Goal: Transaction & Acquisition: Purchase product/service

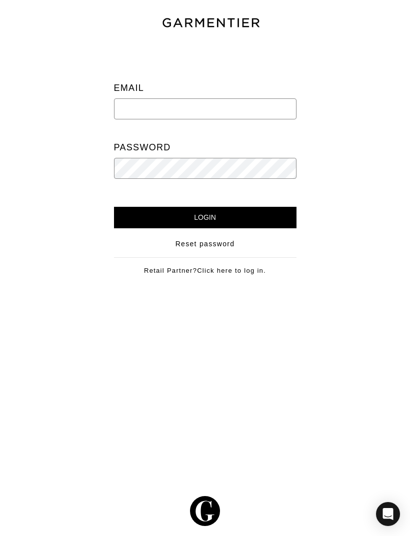
type input "[EMAIL_ADDRESS][DOMAIN_NAME]"
click at [205, 217] on input "Login" at bounding box center [205, 217] width 182 height 21
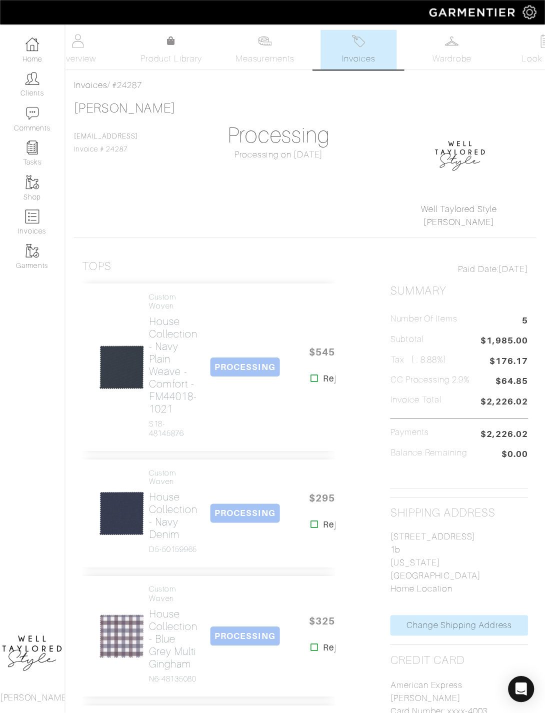
scroll to position [271, 0]
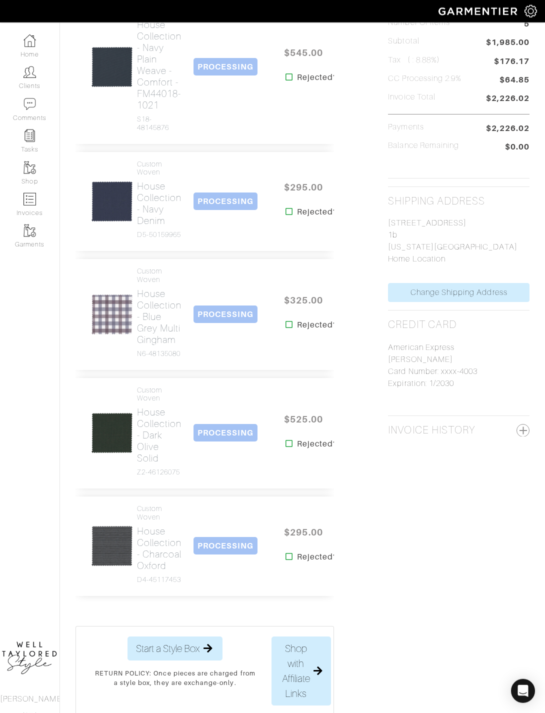
click at [31, 44] on img at bounding box center [29, 40] width 12 height 12
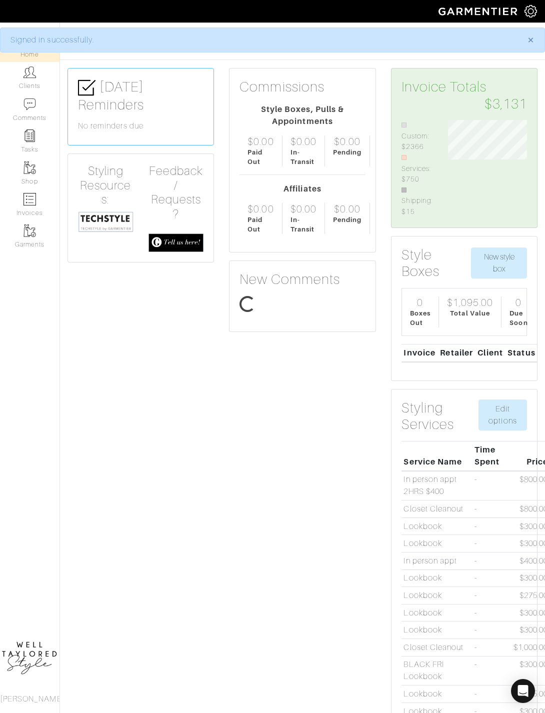
scroll to position [94, 93]
click at [31, 78] on img at bounding box center [29, 72] width 12 height 12
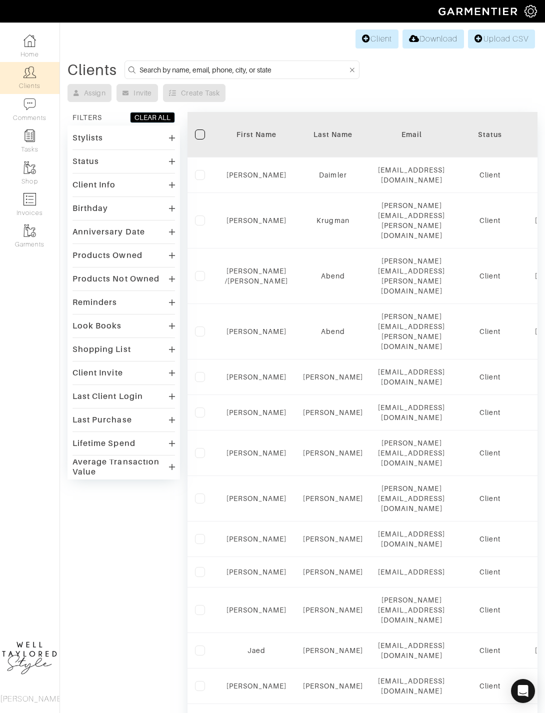
click at [285, 74] on input at bounding box center [243, 69] width 208 height 12
type input "Josh"
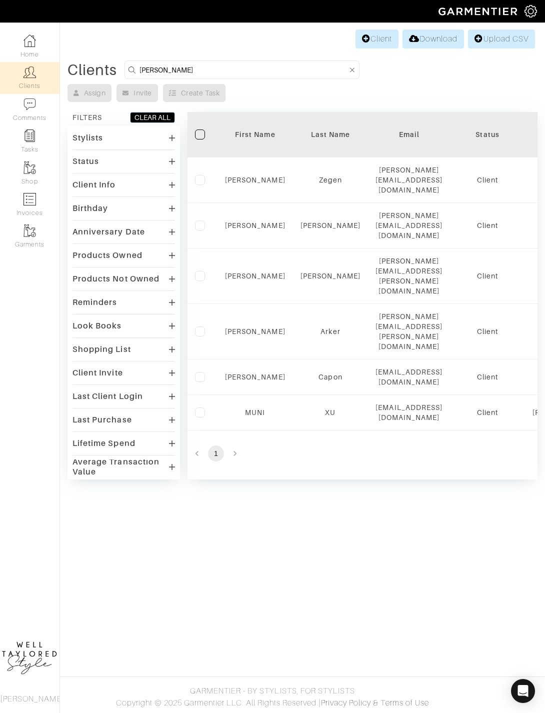
click at [262, 304] on td "Josh" at bounding box center [254, 331] width 75 height 55
click at [263, 327] on link "Josh" at bounding box center [255, 331] width 60 height 8
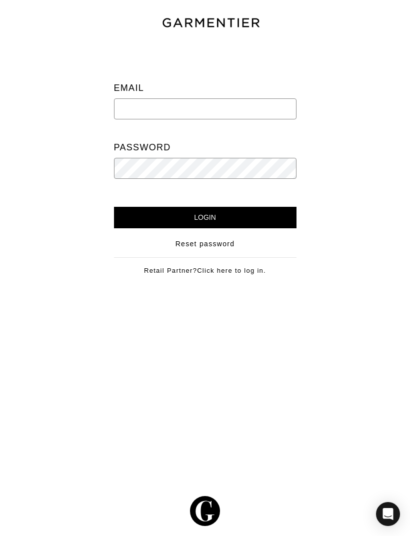
type input "[EMAIL_ADDRESS][DOMAIN_NAME]"
click at [205, 217] on input "Login" at bounding box center [205, 217] width 182 height 21
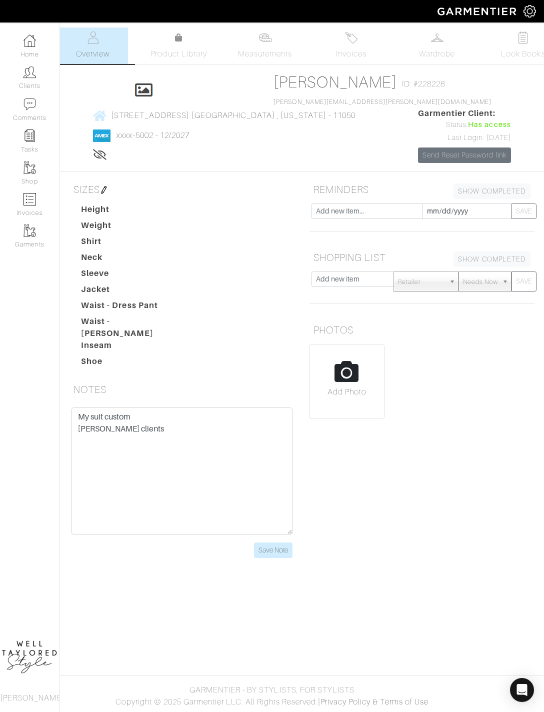
scroll to position [6, 0]
click at [351, 37] on img at bounding box center [351, 37] width 12 height 12
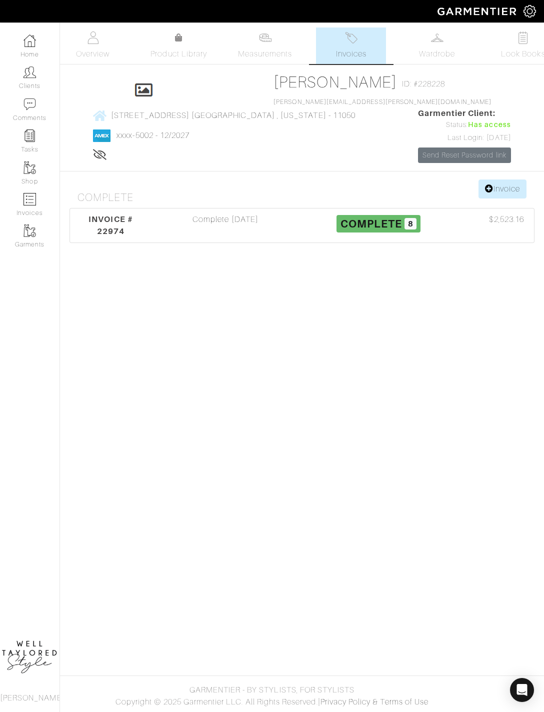
click at [435, 42] on img at bounding box center [437, 37] width 12 height 12
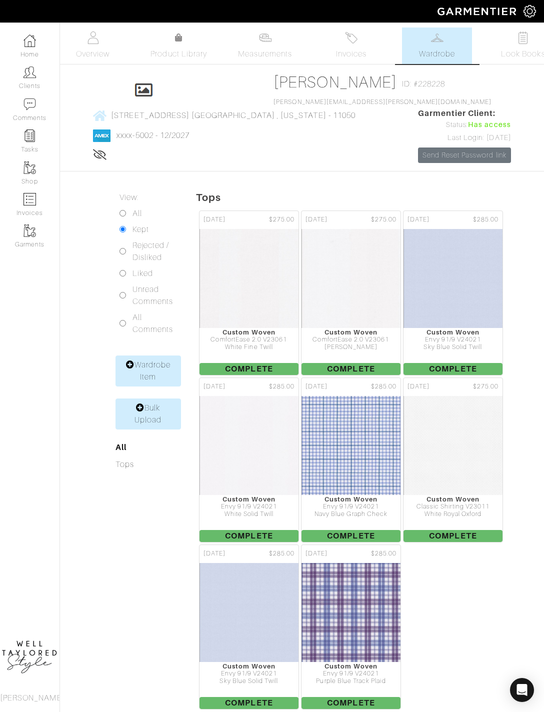
click at [370, 325] on img at bounding box center [351, 278] width 100 height 100
click at [270, 316] on img at bounding box center [249, 278] width 100 height 100
click at [459, 298] on img at bounding box center [453, 278] width 100 height 100
click at [255, 295] on img at bounding box center [249, 278] width 100 height 100
click at [276, 488] on img at bounding box center [249, 445] width 100 height 100
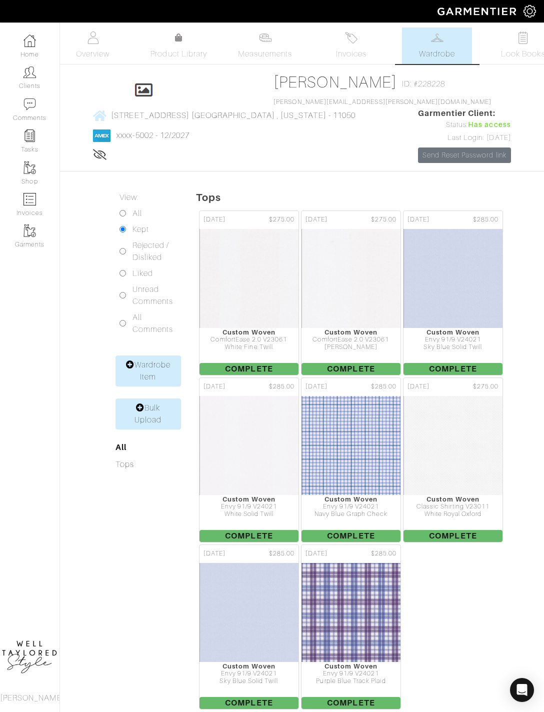
click at [464, 479] on img at bounding box center [453, 445] width 100 height 100
click at [238, 306] on img at bounding box center [249, 278] width 100 height 100
click at [368, 309] on img at bounding box center [351, 278] width 100 height 100
click at [356, 37] on img at bounding box center [351, 37] width 12 height 12
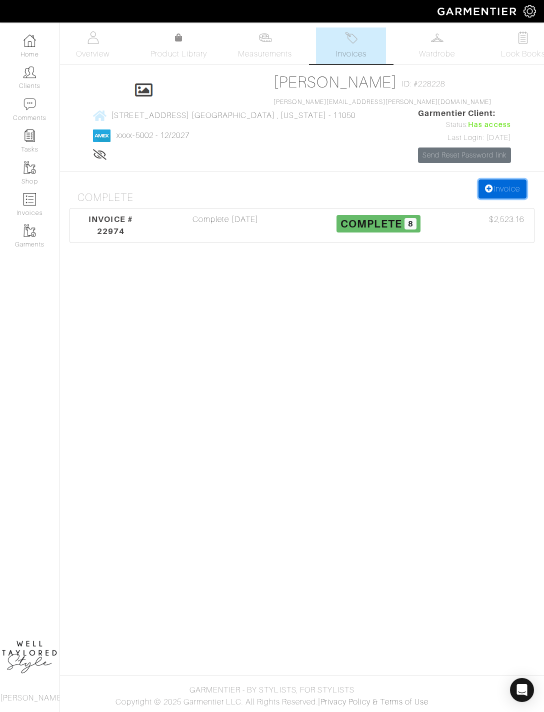
click at [494, 198] on link "Invoice" at bounding box center [502, 188] width 48 height 19
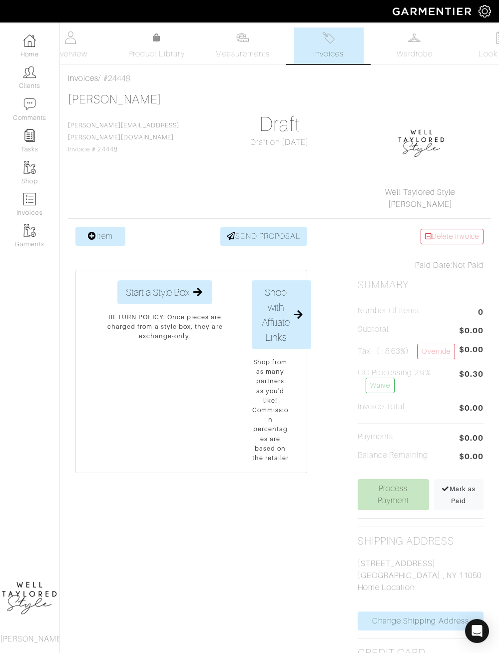
click at [114, 228] on link "Item" at bounding box center [100, 236] width 50 height 19
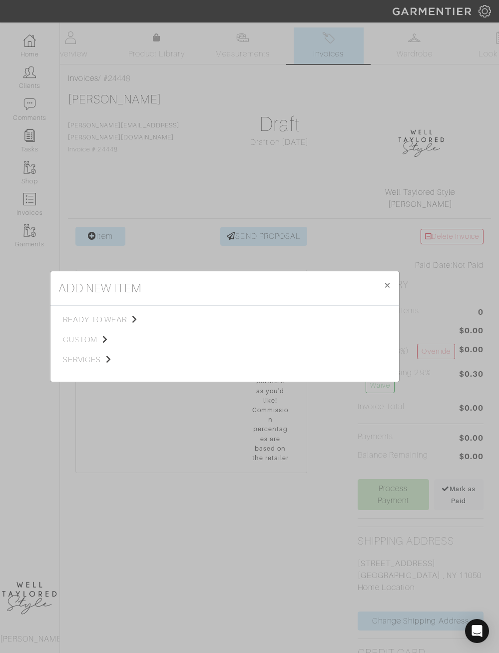
click at [114, 346] on span "custom" at bounding box center [113, 340] width 100 height 12
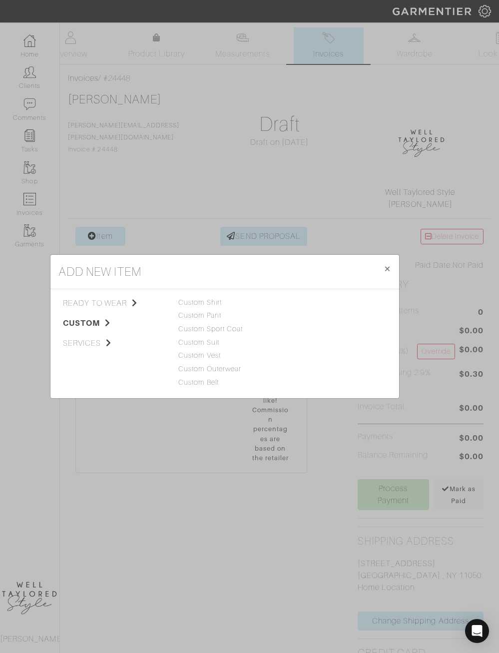
click at [385, 283] on button "× Close" at bounding box center [387, 269] width 23 height 28
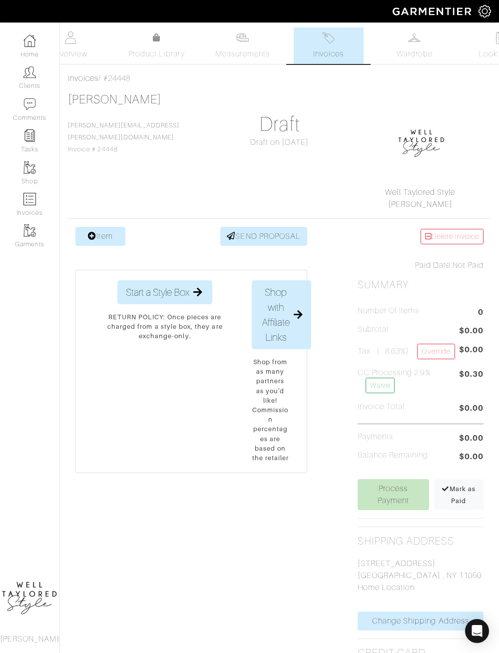
click at [245, 43] on img at bounding box center [242, 37] width 12 height 12
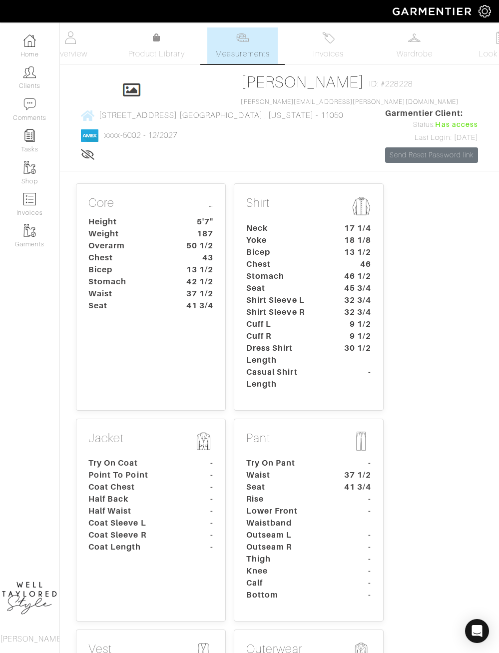
click at [333, 50] on span "Invoices" at bounding box center [328, 54] width 30 height 12
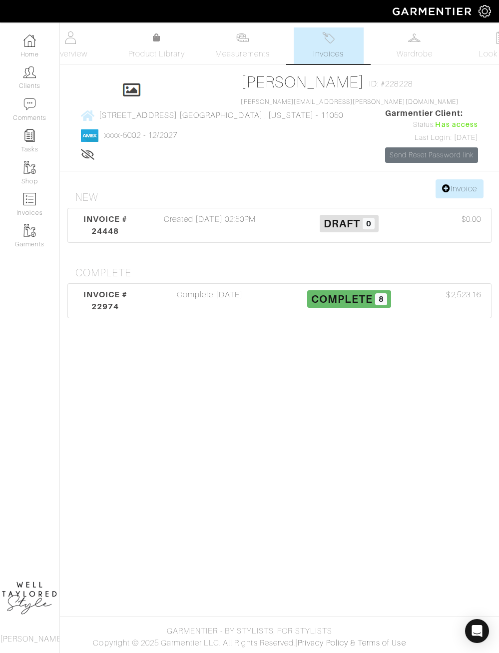
click at [211, 237] on div "Created [DATE] 02:50PM" at bounding box center [209, 225] width 139 height 24
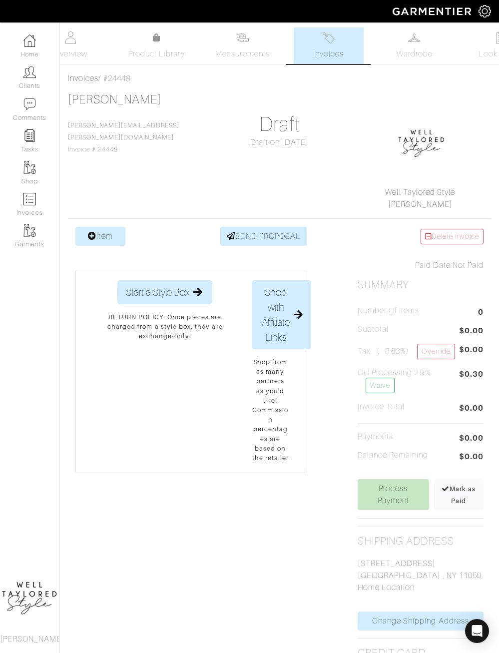
click at [114, 231] on link "Item" at bounding box center [100, 236] width 50 height 19
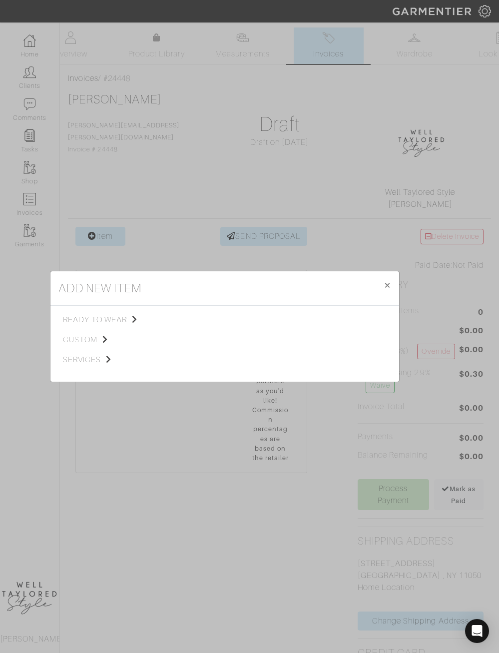
click at [101, 346] on span "custom" at bounding box center [113, 340] width 100 height 12
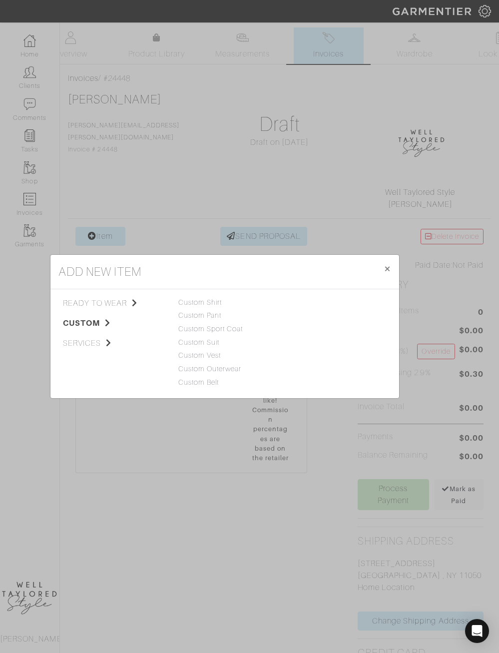
click at [230, 308] on div "Custom Shirt" at bounding box center [224, 302] width 93 height 11
click at [213, 306] on link "Custom Shirt" at bounding box center [200, 302] width 44 height 8
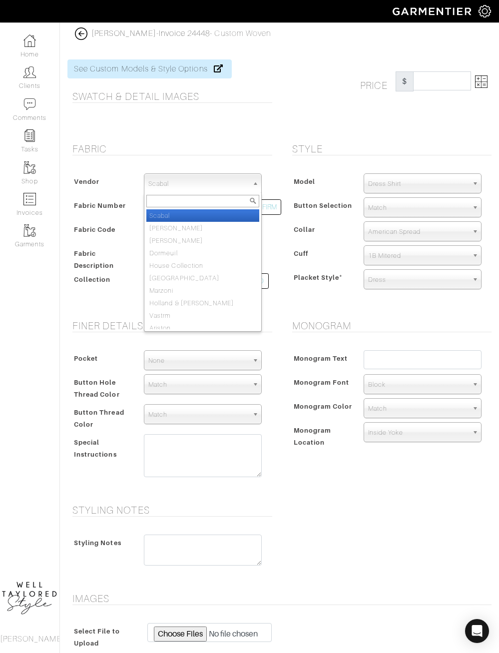
select select "75"
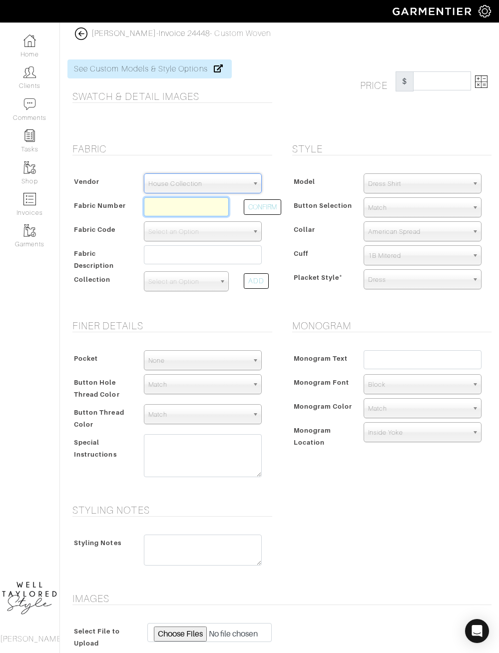
click at [199, 206] on input "text" at bounding box center [186, 206] width 85 height 19
type input "D2-45117590"
click at [279, 197] on div "Fabric Vendor Scabal Loro Piana Gladson Dormeuil House Collection London Marzon…" at bounding box center [170, 225] width 220 height 165
click at [260, 206] on button "CONFIRM" at bounding box center [262, 206] width 37 height 15
select select "874"
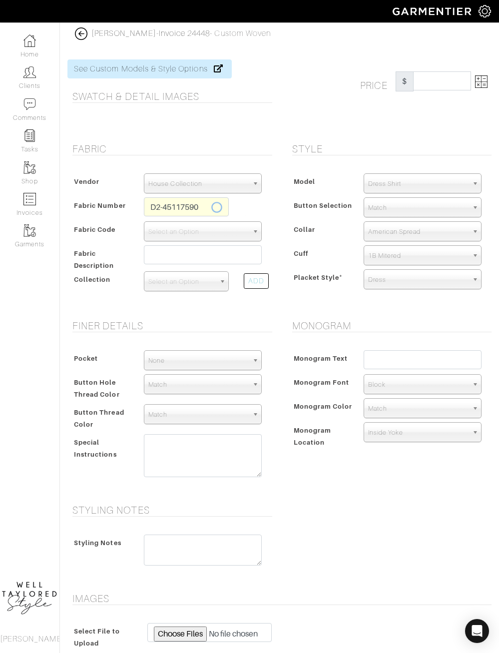
type input "White Twill"
select select
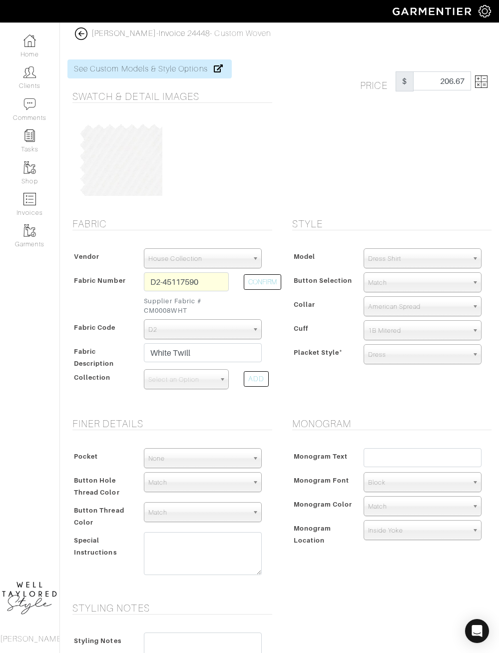
click at [494, 83] on div "Price $ 206.67" at bounding box center [426, 81] width 146 height 20
click at [480, 82] on img at bounding box center [481, 81] width 12 height 12
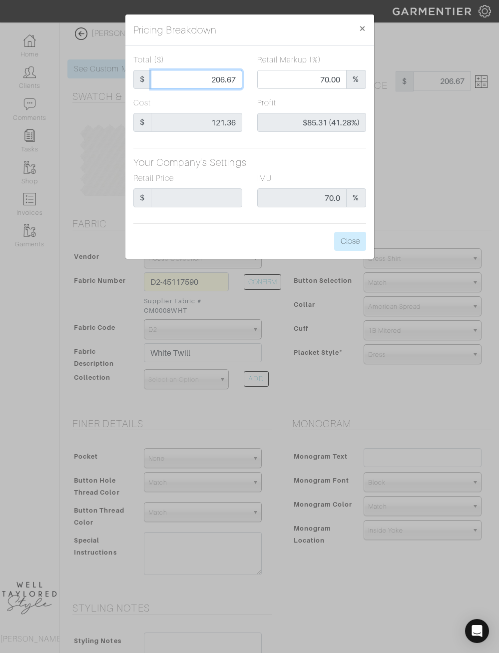
click at [215, 84] on input "206.67" at bounding box center [196, 79] width 91 height 19
click at [229, 79] on input "206.67" at bounding box center [196, 79] width 91 height 19
click at [227, 84] on input "206.67" at bounding box center [196, 79] width 91 height 19
type input "2"
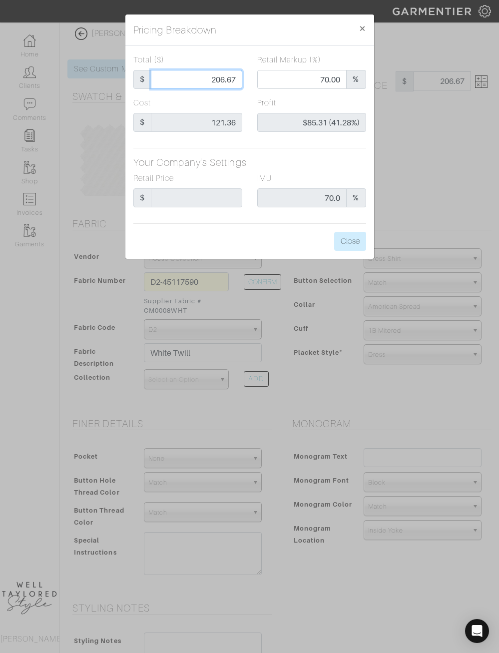
type input "0.00"
type input "-$119.36 (-5968.00%)"
type input "29"
type input "-$92.36 (-318.48%)"
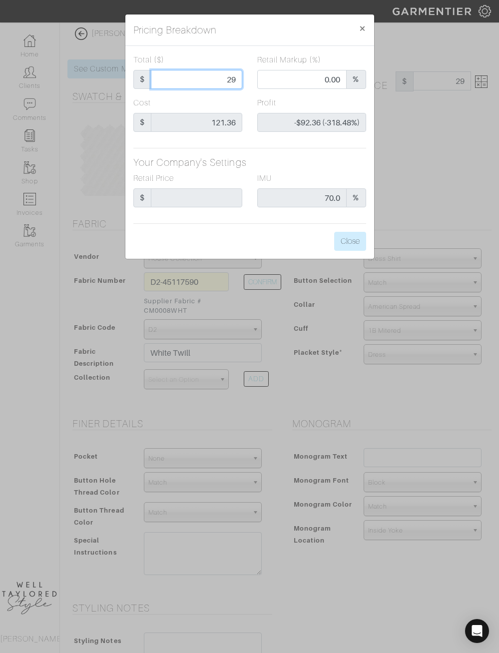
type input "295"
type input "78.98"
type input "$173.64 (58.86%)"
click at [351, 236] on button "Close" at bounding box center [350, 241] width 32 height 19
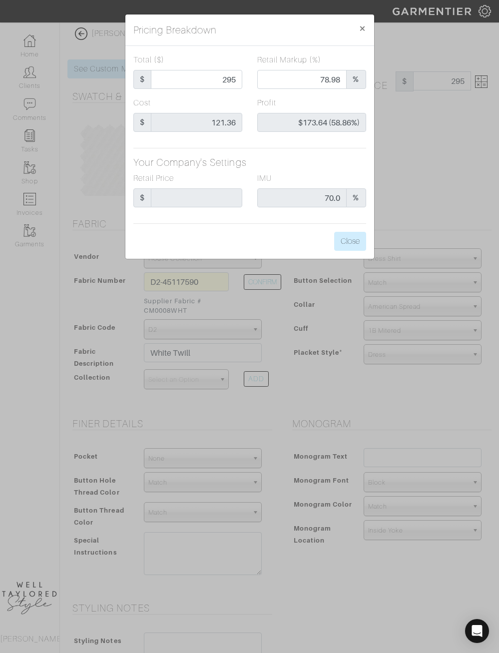
type input "295.00"
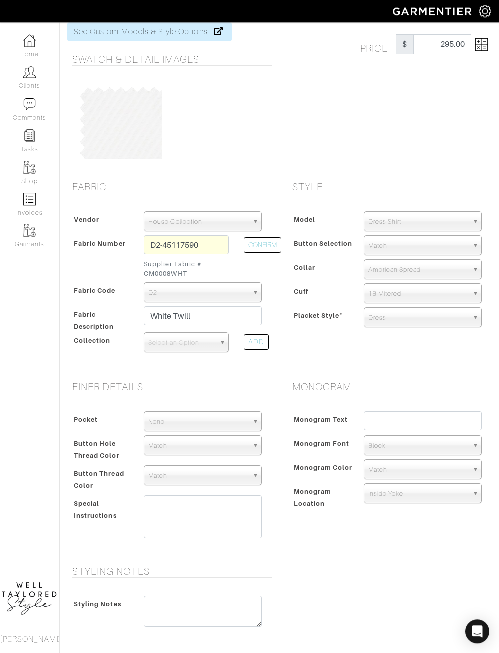
scroll to position [42, 0]
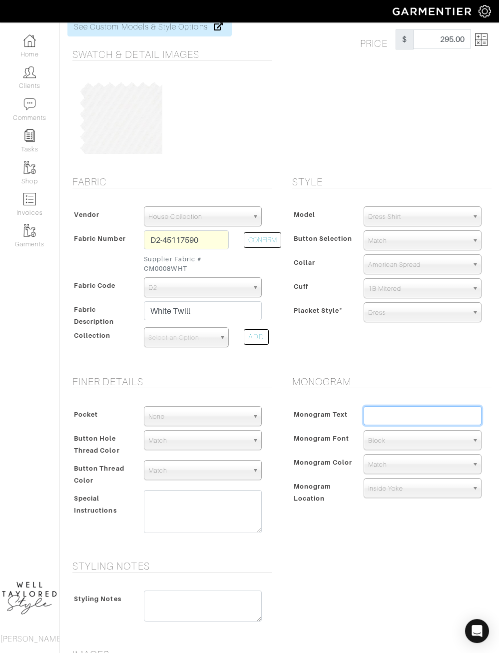
click at [400, 417] on input "text" at bounding box center [423, 415] width 118 height 19
type input "JA"
click at [449, 355] on div "Style Model Dress Shirt Casual Shirt Short Sleeve Tuxedo - Plain Front Tuxedo -…" at bounding box center [390, 270] width 220 height 188
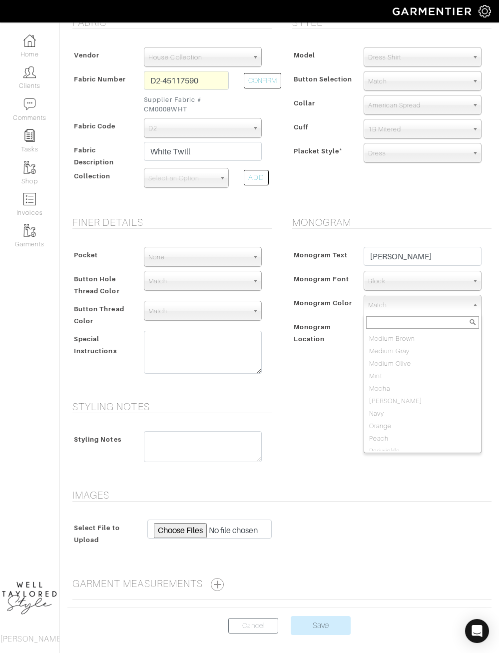
scroll to position [450, 0]
select select "8"
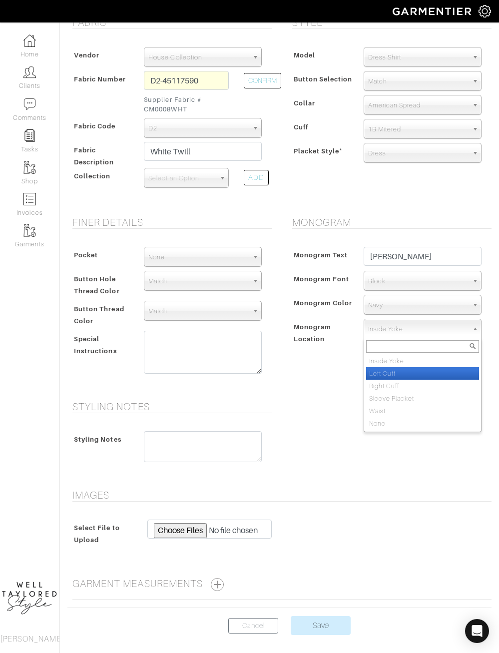
select select "Left Cuff"
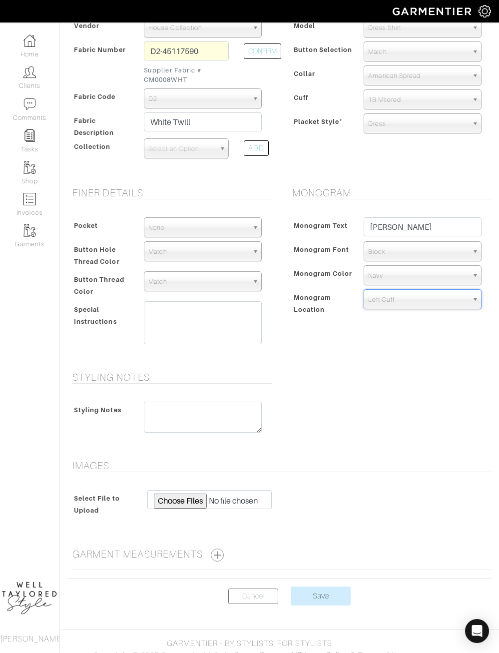
scroll to position [224, 0]
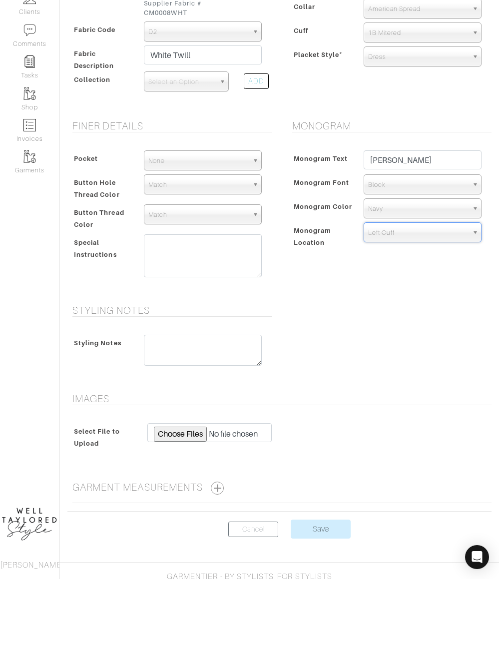
click at [197, 146] on span "Select an Option" at bounding box center [181, 156] width 67 height 20
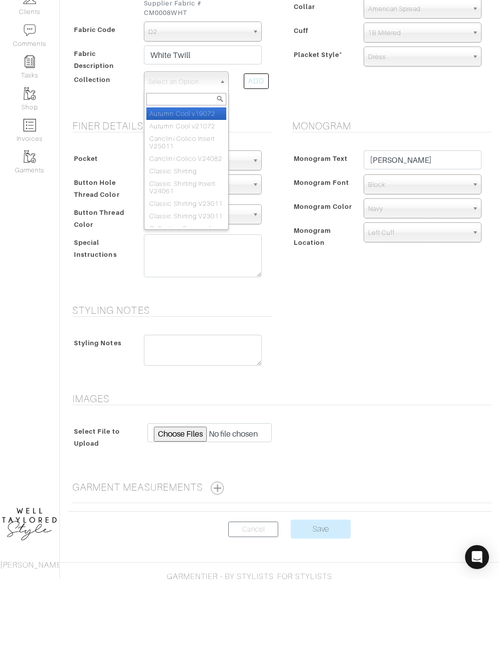
select select "605"
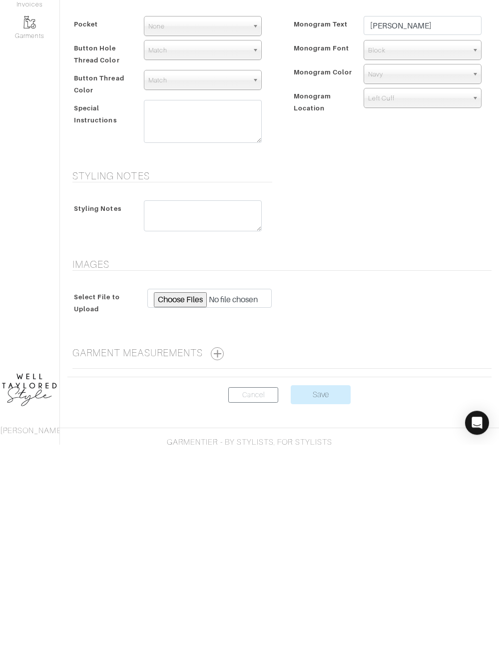
scroll to position [243, 0]
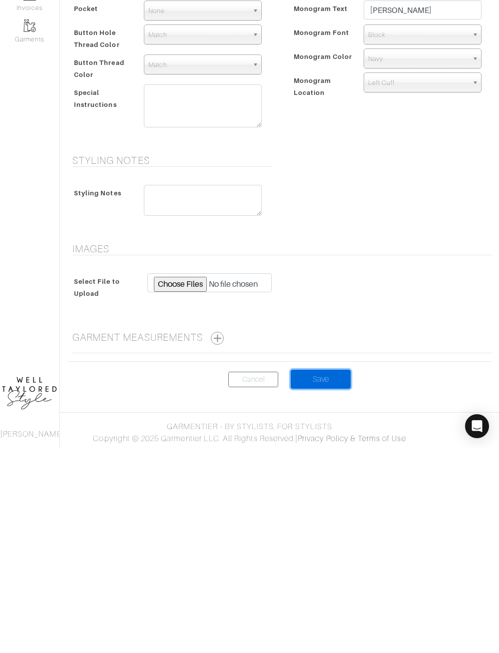
click at [321, 575] on input "Save" at bounding box center [321, 584] width 60 height 19
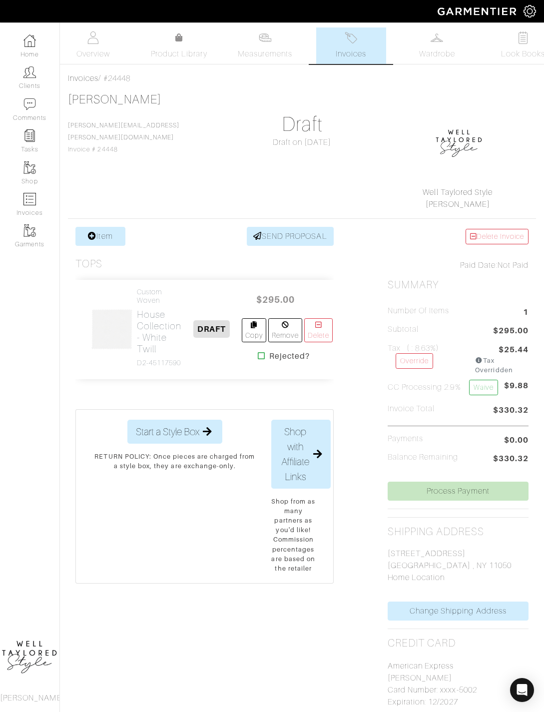
scroll to position [6, 0]
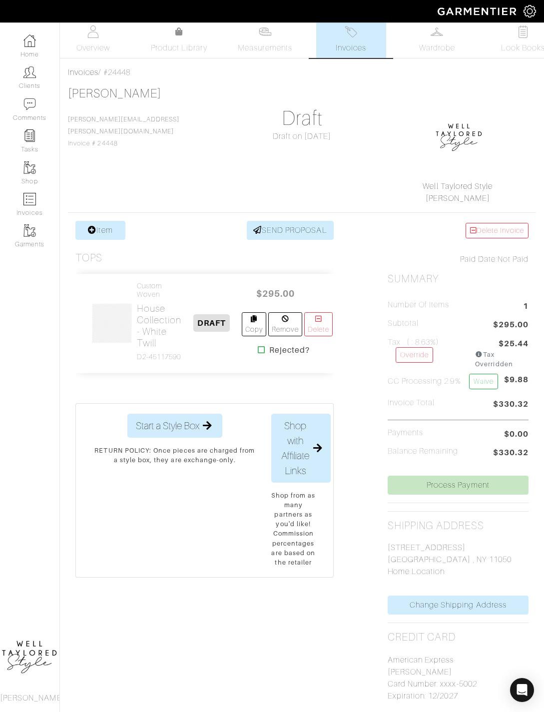
click at [105, 230] on link "Item" at bounding box center [100, 230] width 50 height 19
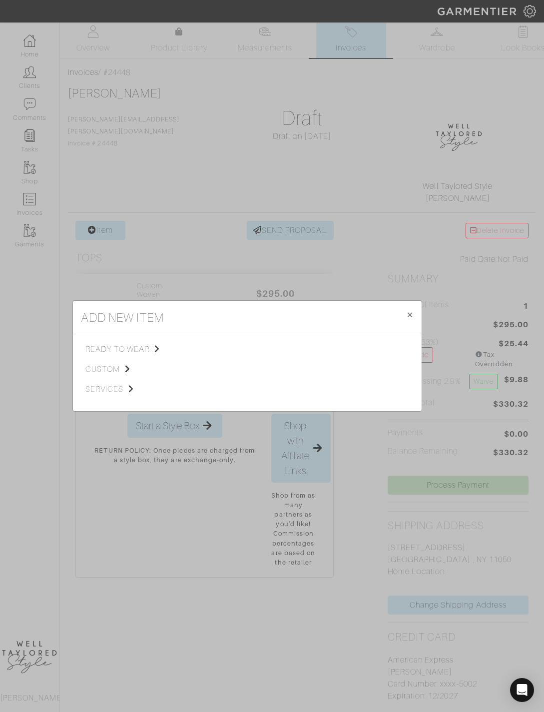
click at [115, 375] on span "custom" at bounding box center [135, 369] width 100 height 12
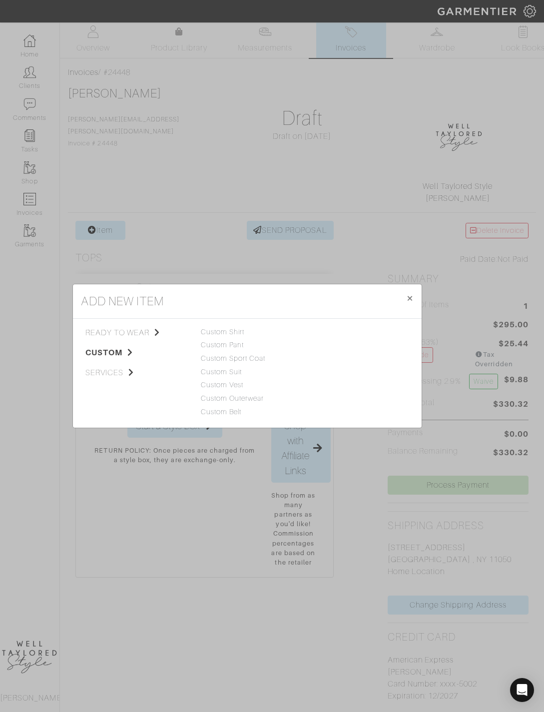
click at [242, 346] on div "ready to wear custom services Tops Bottoms Sport Coats Suiting Outerwear Shoes …" at bounding box center [247, 373] width 349 height 109
click at [234, 336] on link "Custom Shirt" at bounding box center [223, 332] width 44 height 8
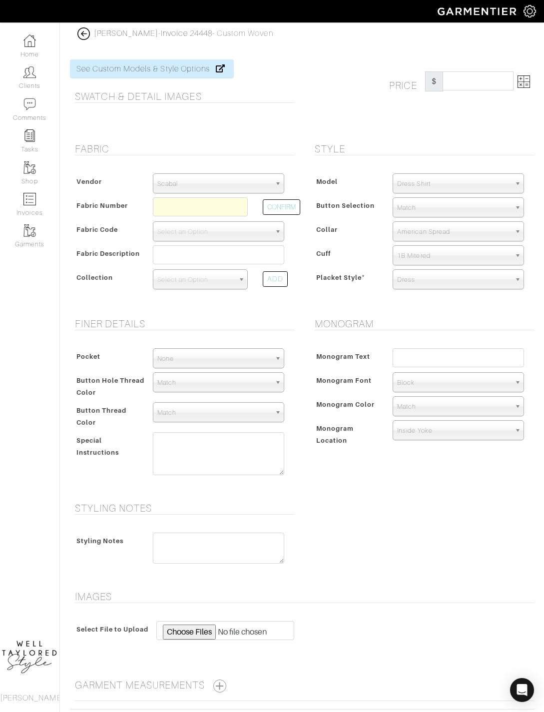
scroll to position [5, 0]
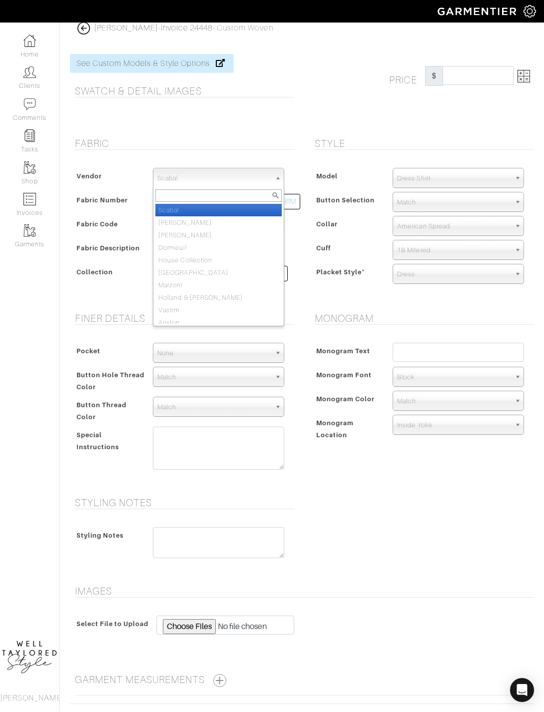
select select "75"
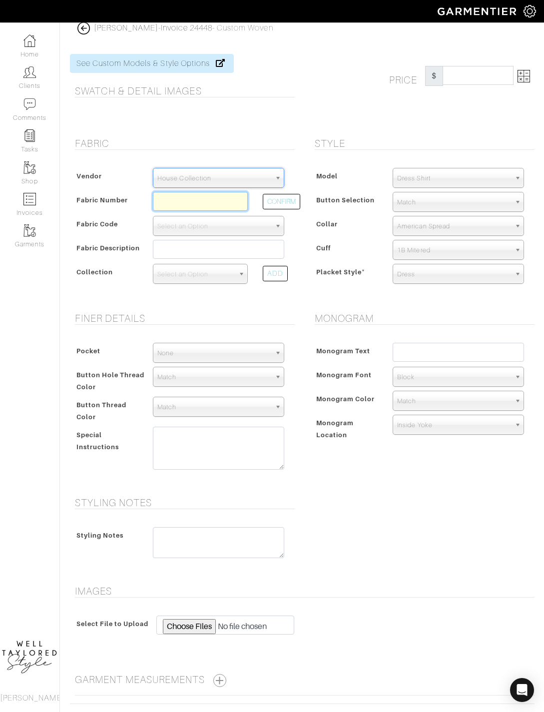
click at [197, 198] on input "text" at bounding box center [200, 201] width 95 height 19
type input "D6-45117467"
click at [299, 195] on button "CONFIRM" at bounding box center [281, 201] width 37 height 15
select select "876"
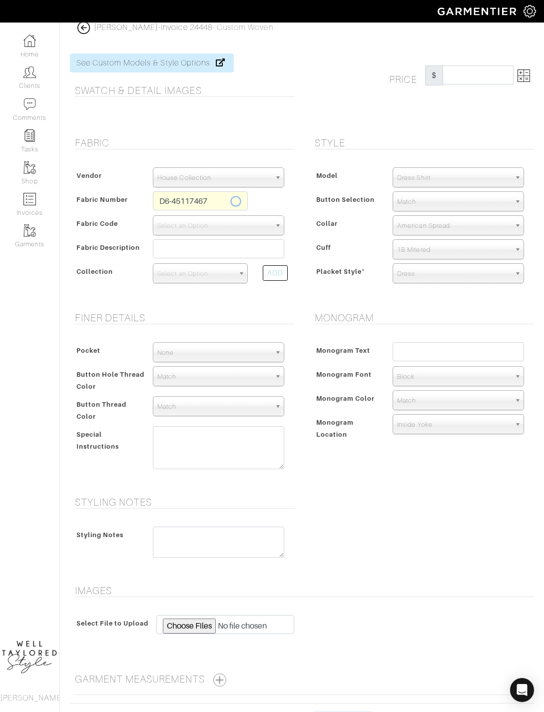
type input "Sky Blue Fine Twill"
select select
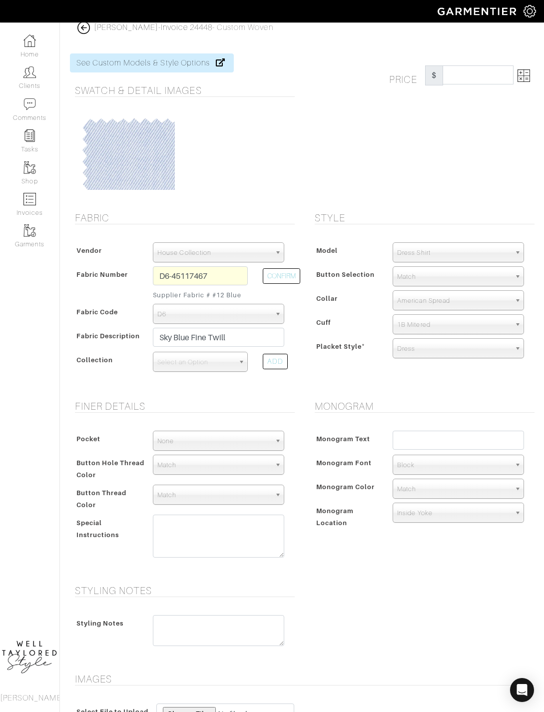
type input "270.00"
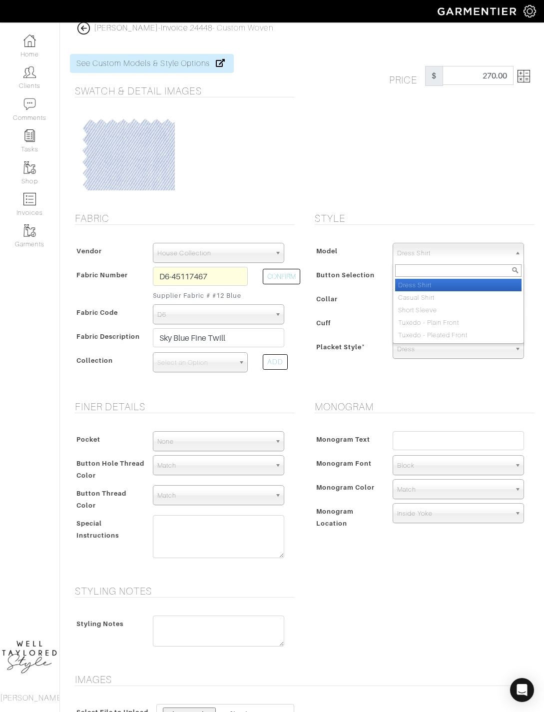
click at [485, 205] on form "See Custom Models & Style Options Swatch & Detail Images Price $ 270.00 Fabric …" at bounding box center [302, 437] width 465 height 790
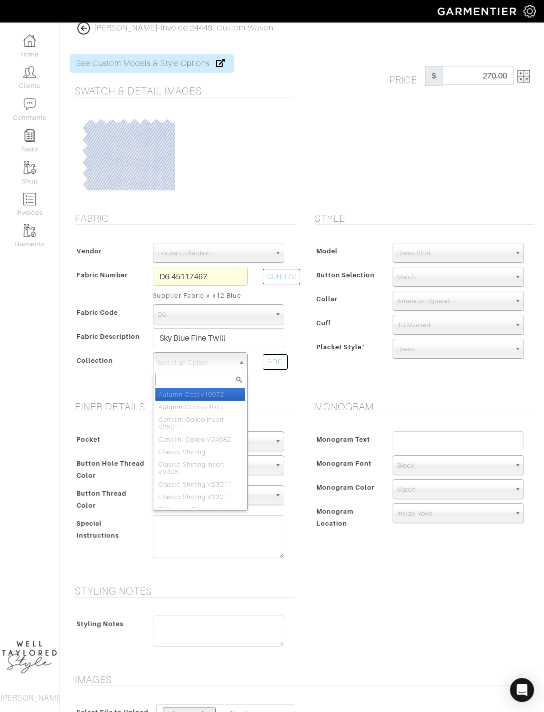
select select "605"
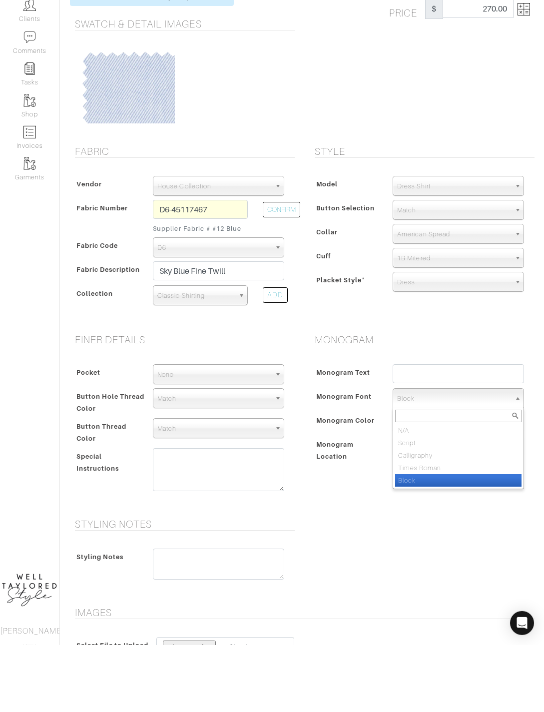
click at [508, 60] on div "Price $ 270.00" at bounding box center [422, 127] width 240 height 146
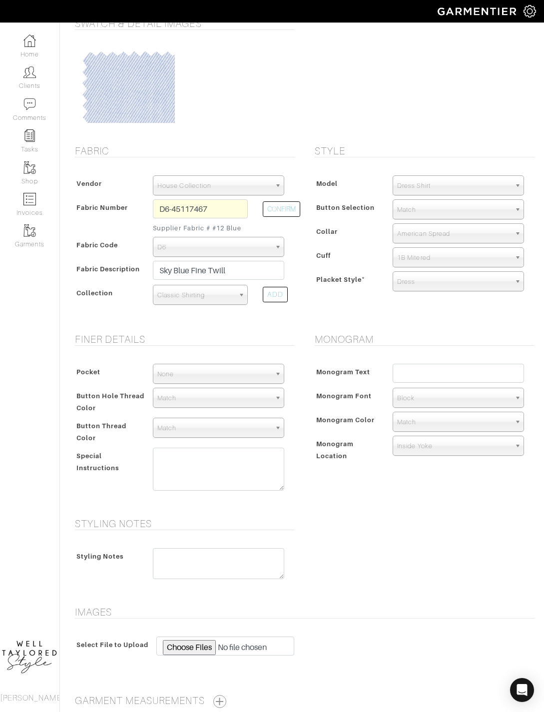
click at [494, 6] on img at bounding box center [478, 10] width 91 height 17
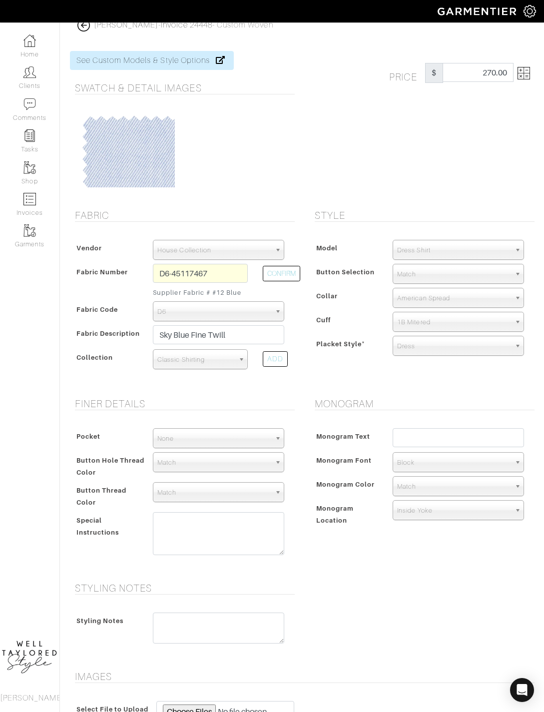
scroll to position [0, 0]
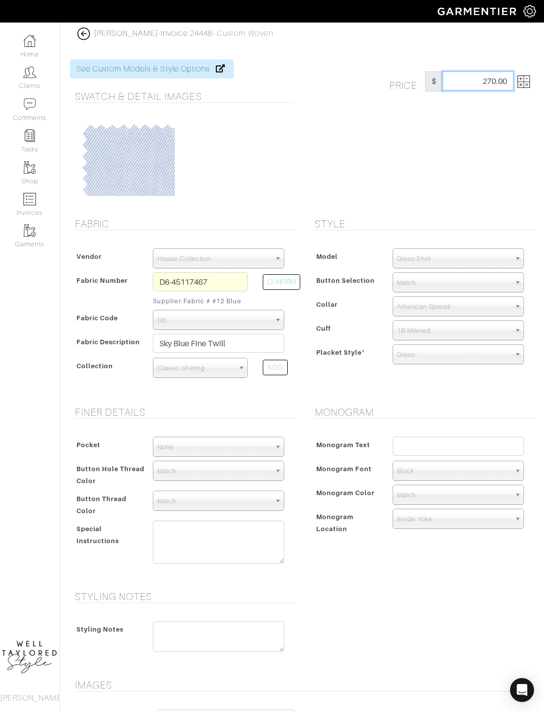
click at [486, 72] on input "270.00" at bounding box center [478, 80] width 71 height 19
click at [529, 75] on img at bounding box center [524, 81] width 12 height 12
click at [529, 78] on img at bounding box center [524, 81] width 12 height 12
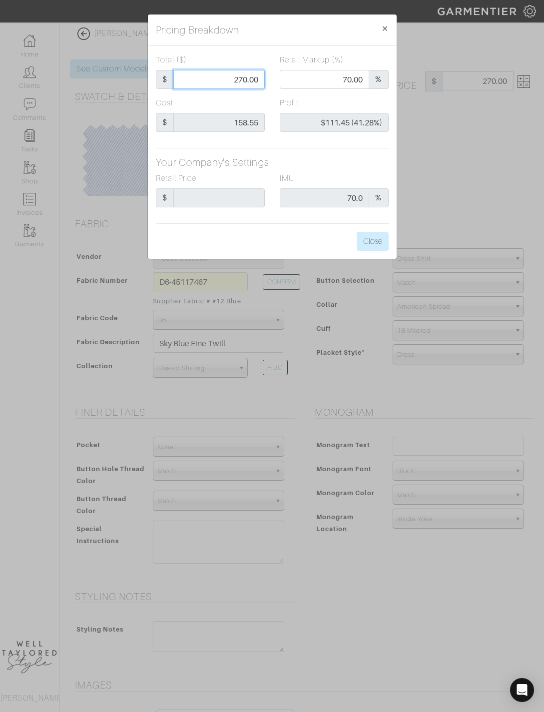
click at [257, 78] on input "270.00" at bounding box center [218, 79] width 91 height 19
click at [259, 78] on input "270.00" at bounding box center [218, 79] width 91 height 19
click at [253, 83] on input "270.00" at bounding box center [218, 79] width 91 height 19
type input "2"
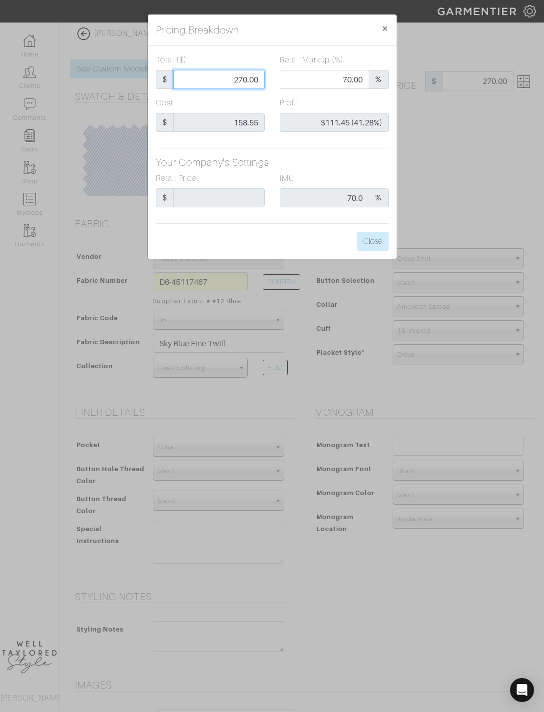
type input "0.00"
type input "-$156.55 (-7827.50%)"
type input "29"
type input "-$129.55 (-446.72%)"
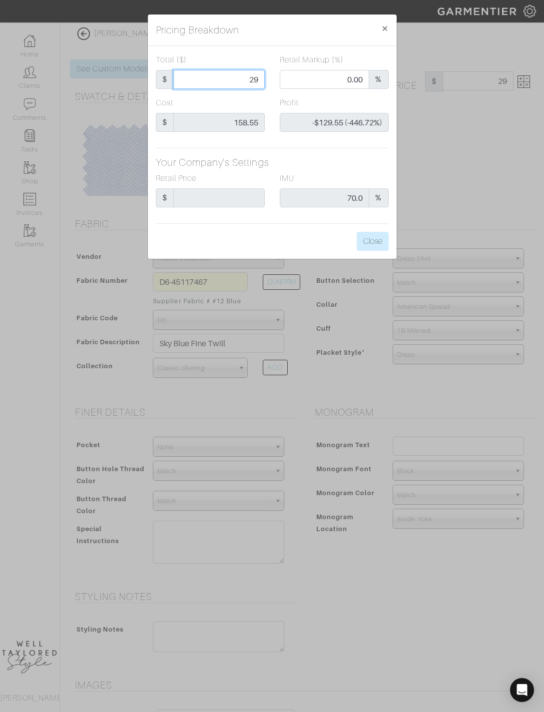
type input "295"
type input "72.54"
type input "$136.45 (46.25%)"
click at [371, 241] on button "Close" at bounding box center [373, 241] width 32 height 19
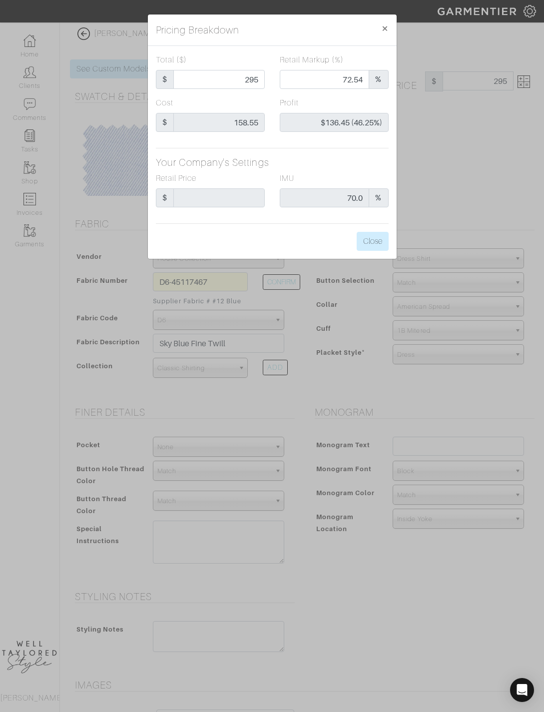
type input "295.00"
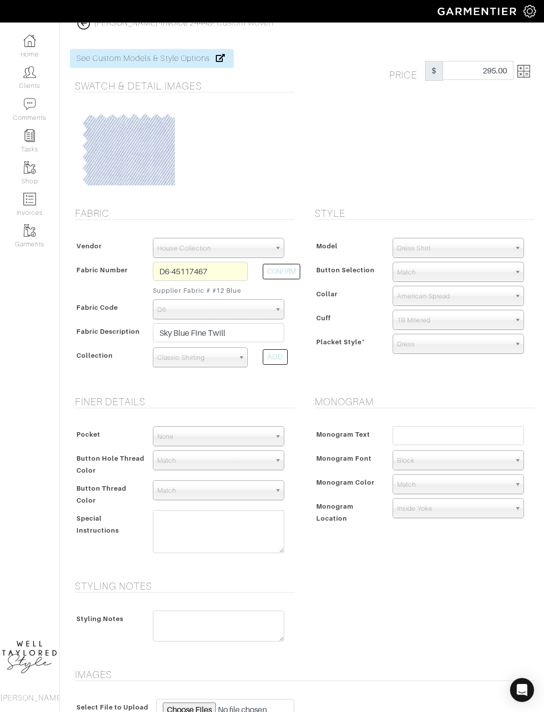
scroll to position [12, 0]
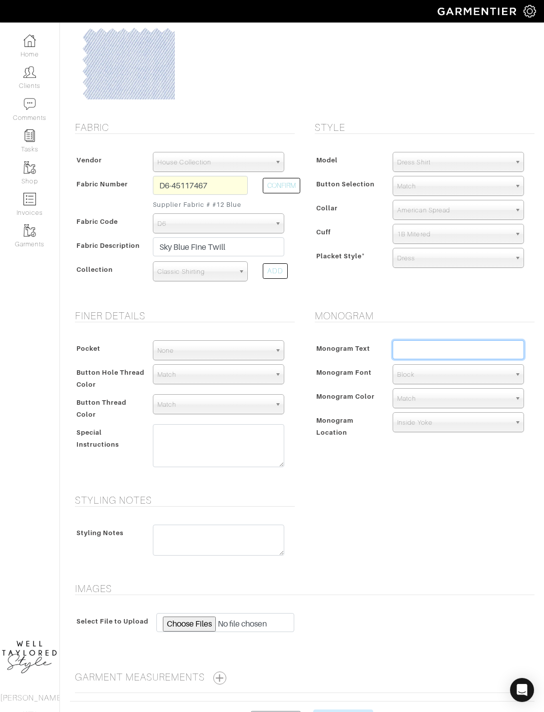
click at [450, 352] on input "text" at bounding box center [458, 349] width 131 height 19
type input "[PERSON_NAME]"
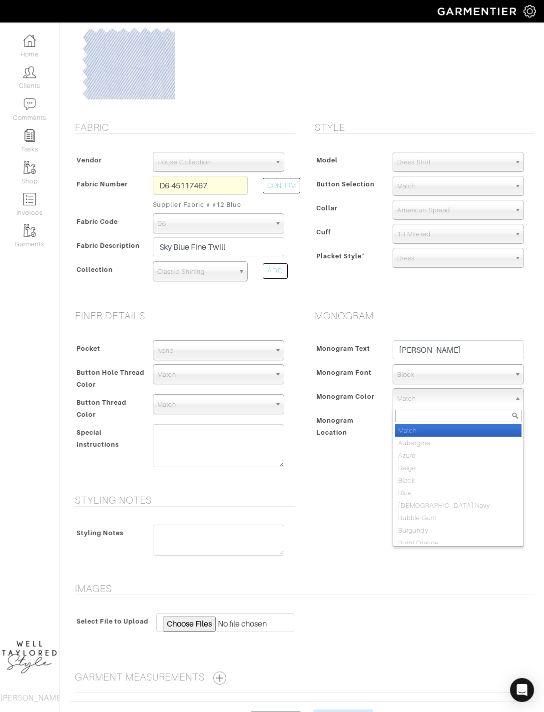
click at [353, 478] on div "Monogram Monogram Text JA Monogram Font N/A Script Calligraphy Times Roman Bloc…" at bounding box center [422, 396] width 240 height 172
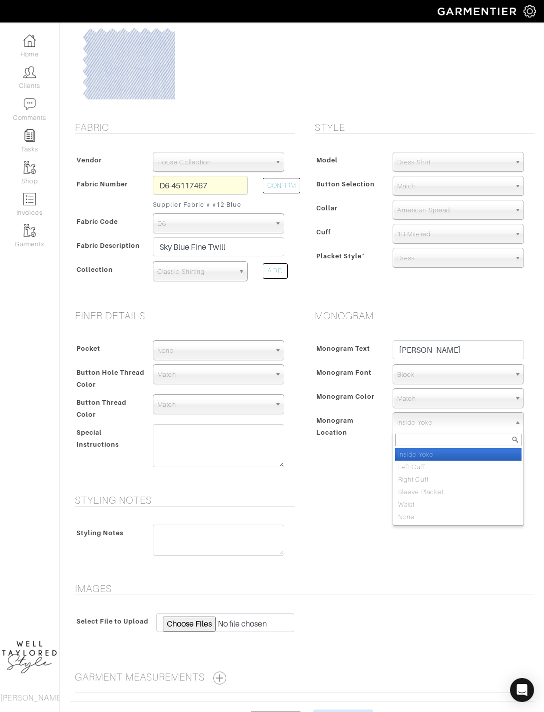
select select "Left Cuff"
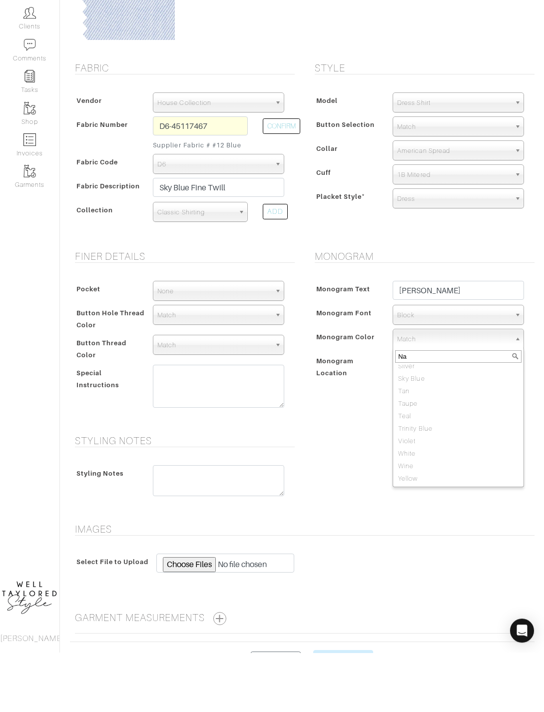
scroll to position [0, 0]
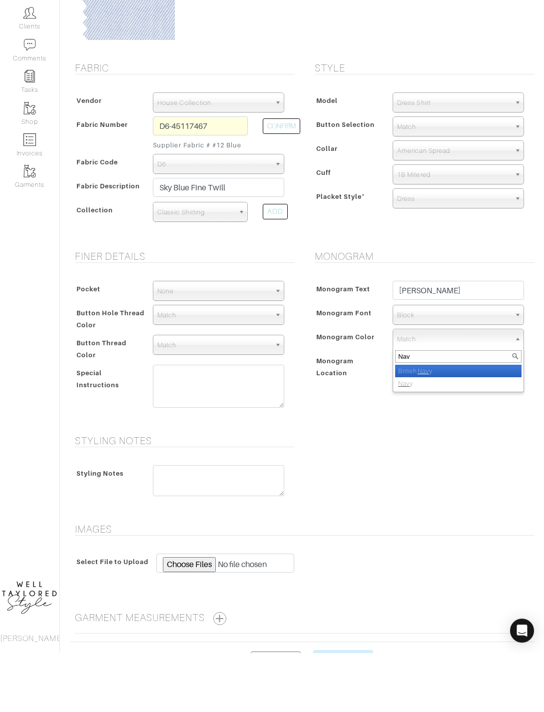
type input "Navy"
select select "8"
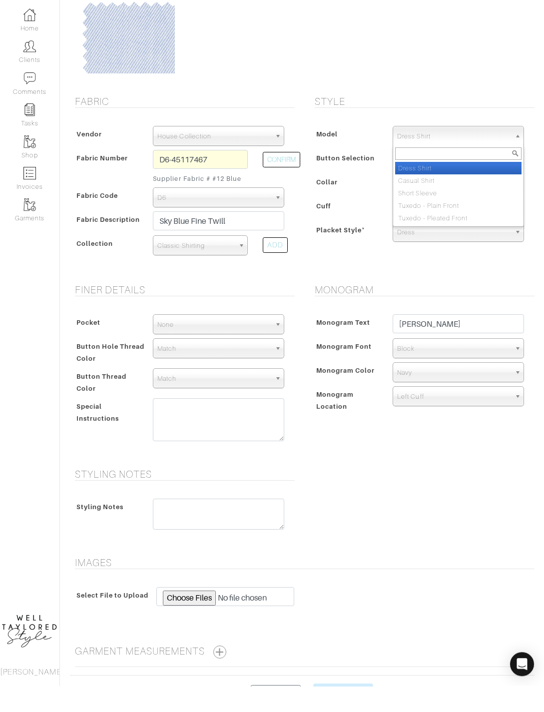
click at [397, 142] on div "Model Dress Shirt Casual Shirt Short Sleeve Tuxedo - Plain Front Tuxedo - Pleat…" at bounding box center [422, 212] width 225 height 140
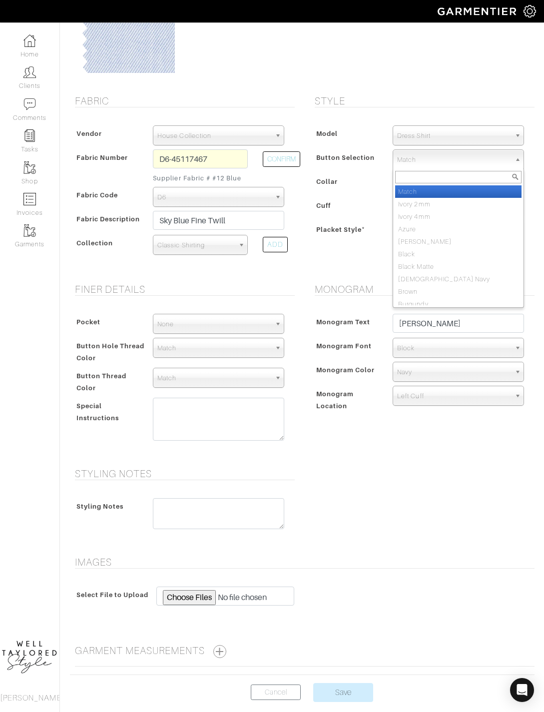
scroll to position [122, 0]
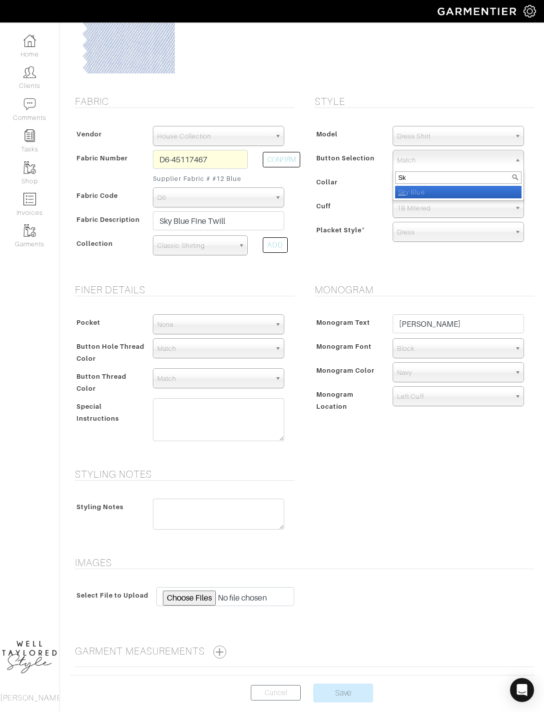
type input "Sky"
select select "13"
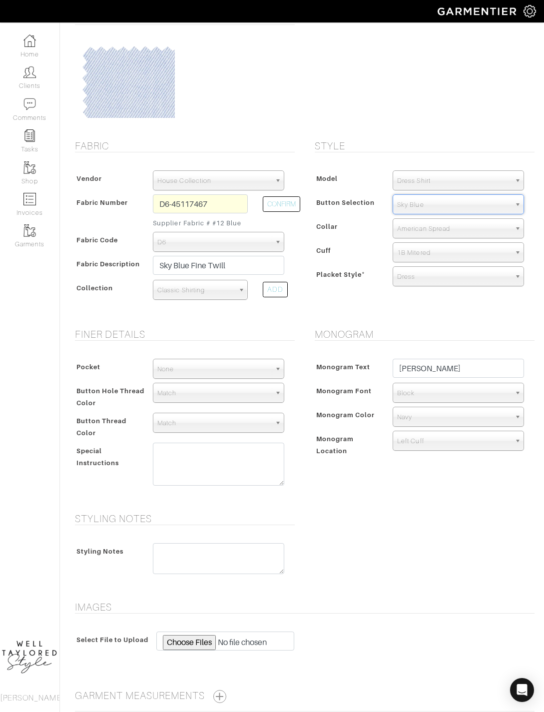
scroll to position [73, 0]
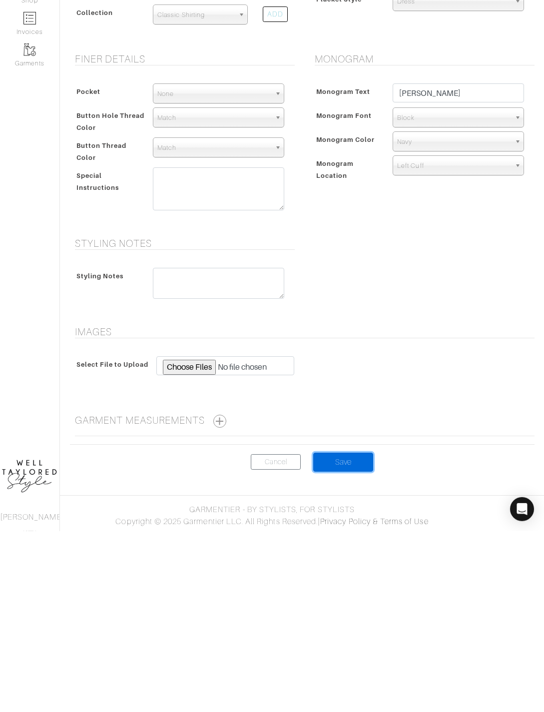
click at [353, 634] on input "Save" at bounding box center [343, 643] width 60 height 19
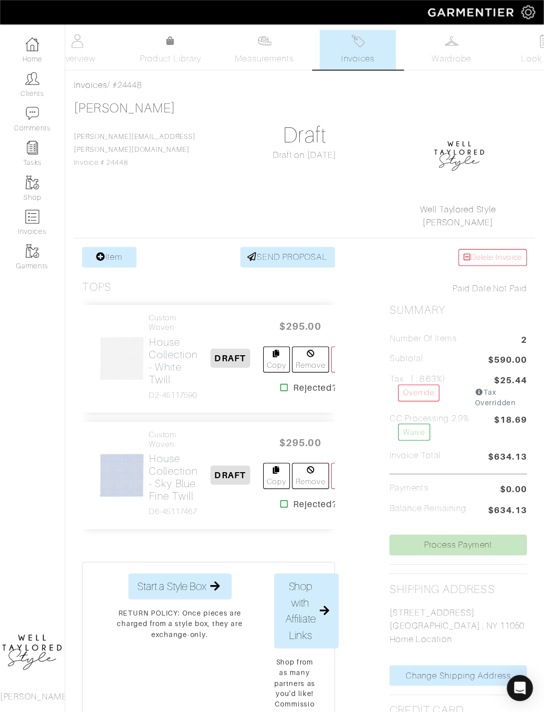
scroll to position [5, 0]
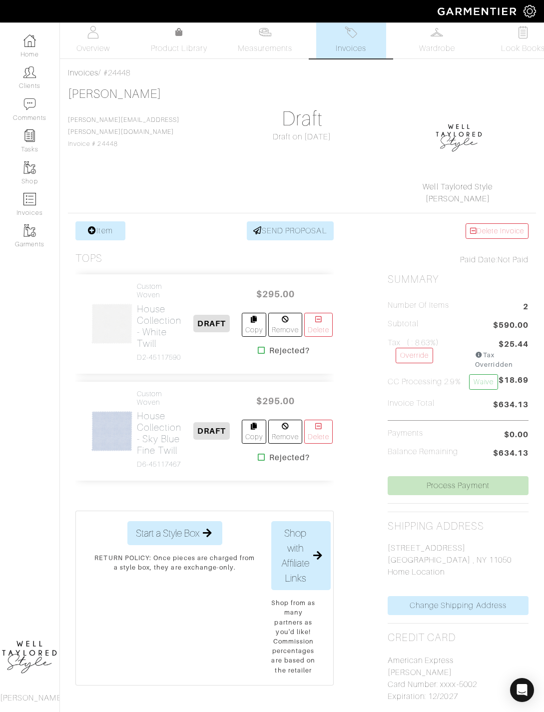
click at [113, 227] on link "Item" at bounding box center [100, 230] width 50 height 19
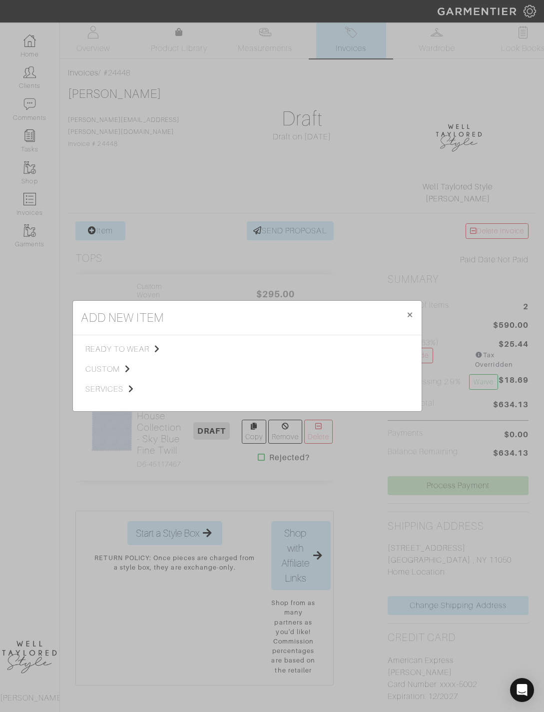
click at [120, 375] on span "custom" at bounding box center [135, 369] width 100 height 12
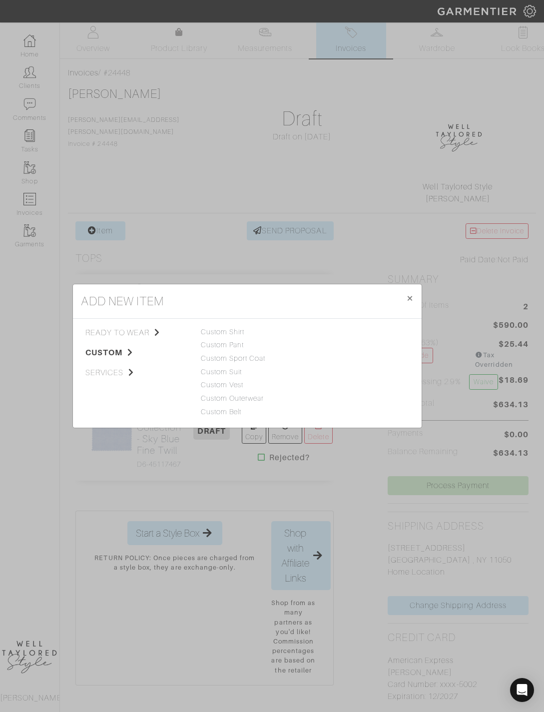
click at [243, 336] on link "Custom Shirt" at bounding box center [223, 332] width 44 height 8
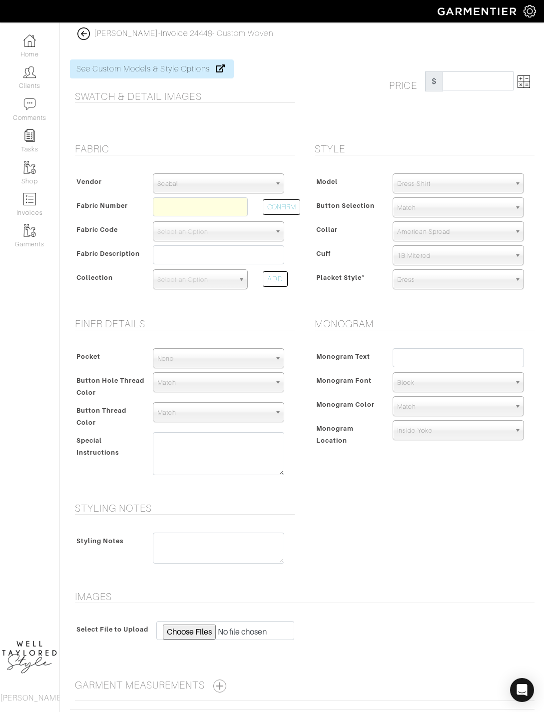
click at [88, 31] on img at bounding box center [83, 33] width 12 height 12
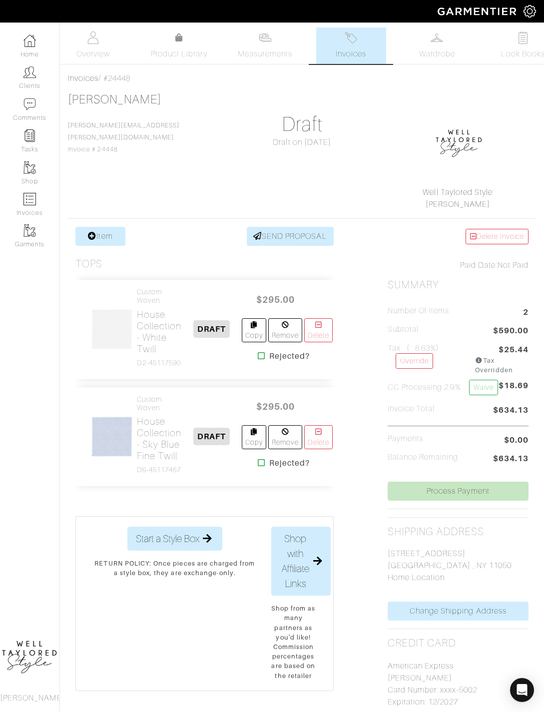
click at [121, 234] on link "Item" at bounding box center [100, 236] width 50 height 19
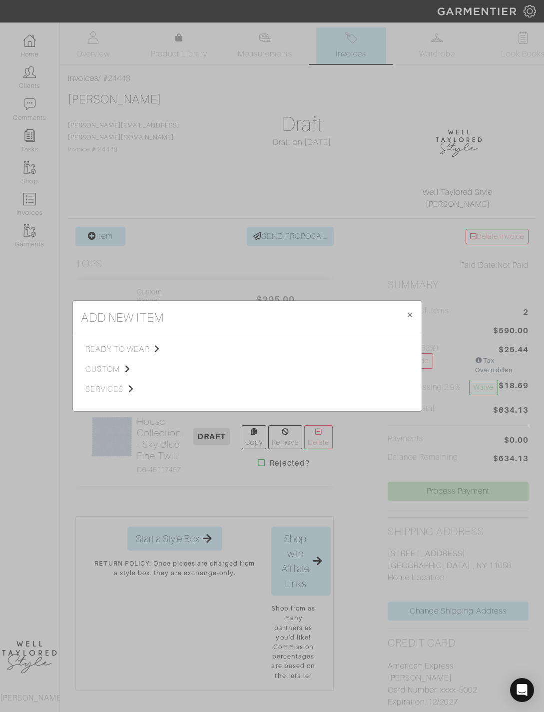
click at [121, 375] on span "custom" at bounding box center [135, 369] width 100 height 12
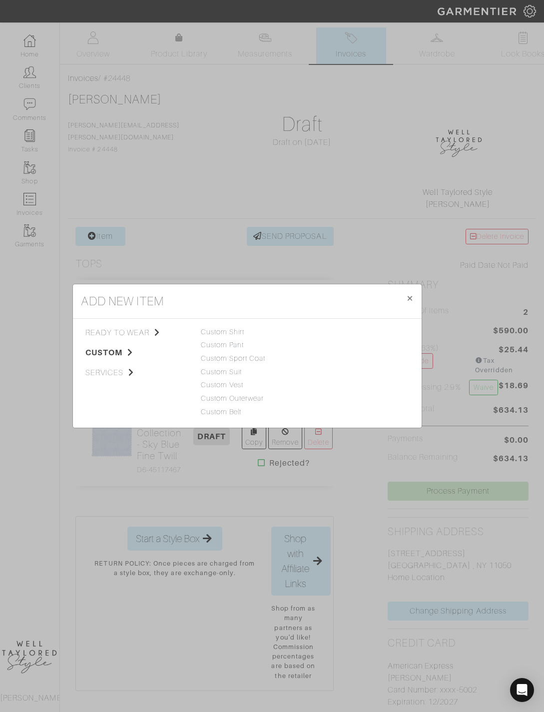
click at [406, 305] on span "×" at bounding box center [409, 297] width 7 height 13
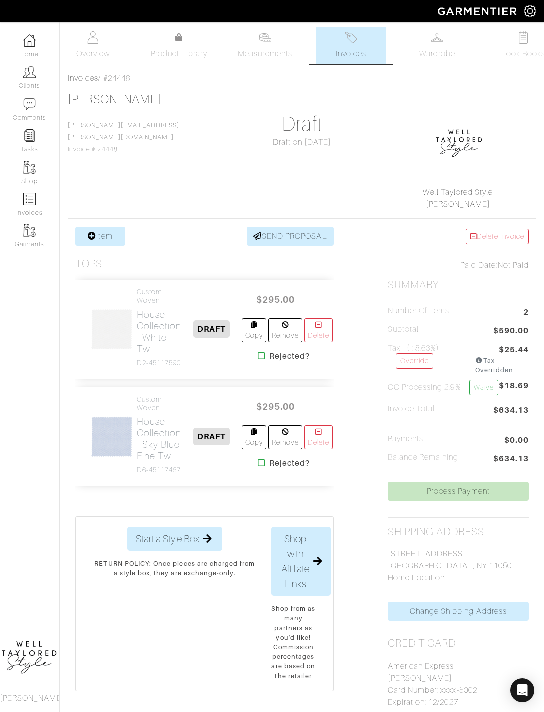
click at [442, 42] on img at bounding box center [437, 37] width 12 height 12
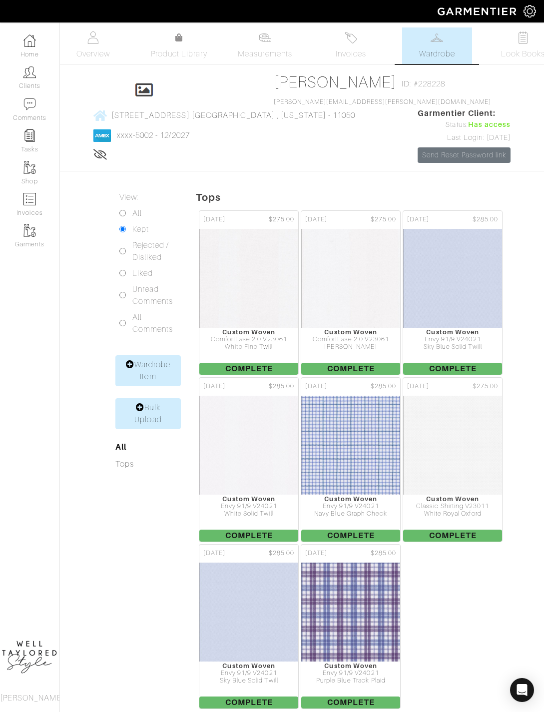
click at [461, 302] on img at bounding box center [453, 278] width 100 height 100
click at [281, 623] on img at bounding box center [249, 612] width 100 height 100
click at [353, 53] on span "Invoices" at bounding box center [351, 54] width 30 height 12
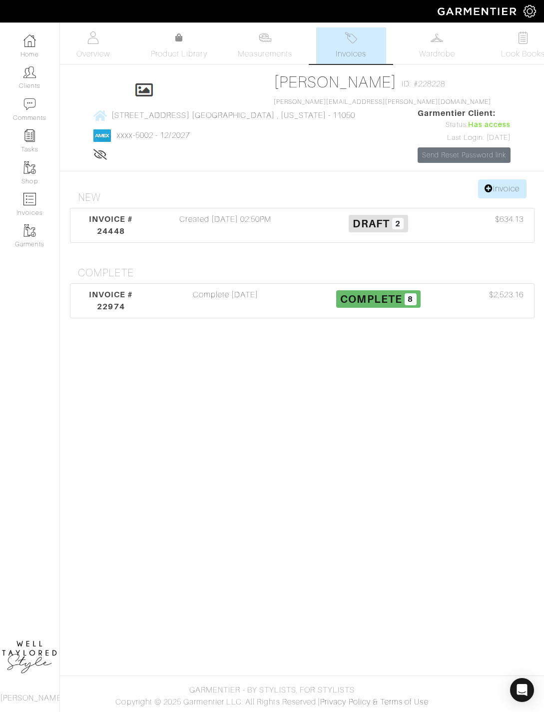
click at [239, 237] on div "Created 08/27/25 02:50PM" at bounding box center [225, 225] width 153 height 24
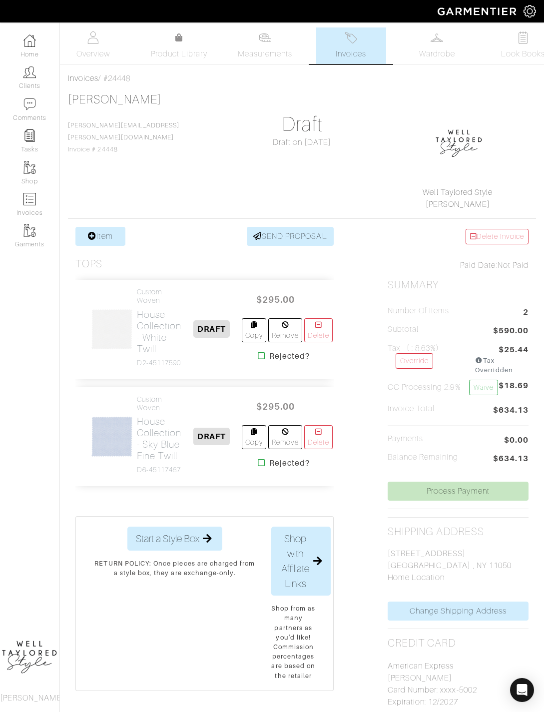
click at [123, 242] on link "Item" at bounding box center [100, 236] width 50 height 19
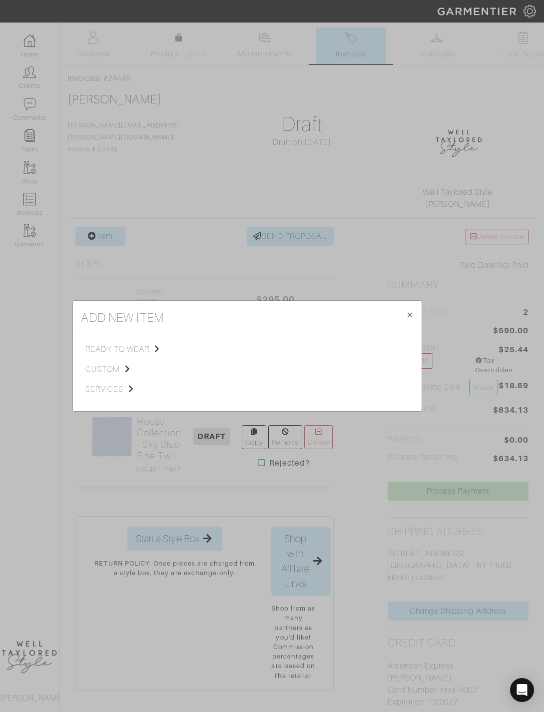
click at [115, 375] on span "custom" at bounding box center [135, 369] width 100 height 12
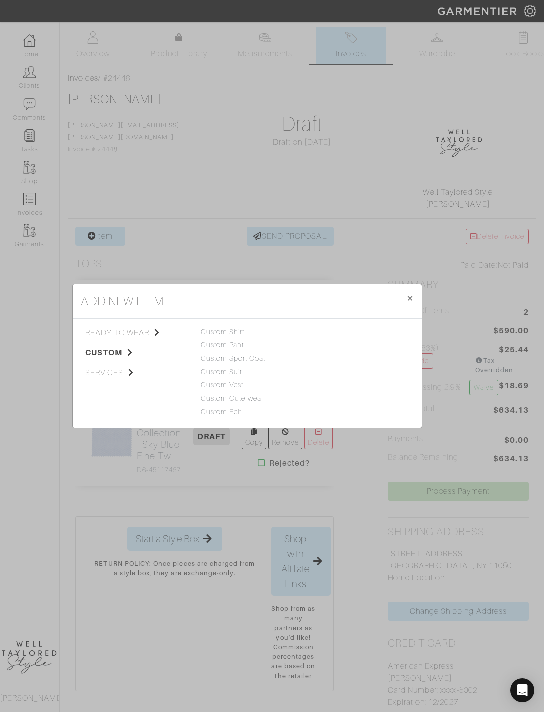
click at [232, 336] on link "Custom Shirt" at bounding box center [223, 332] width 44 height 8
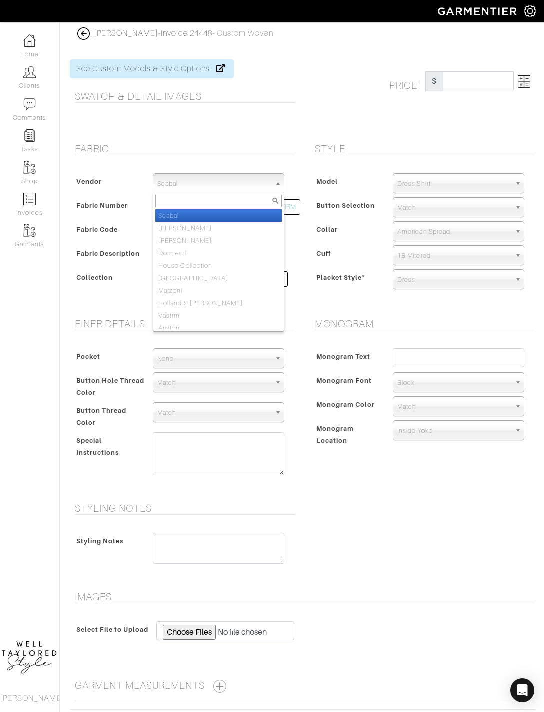
select select "75"
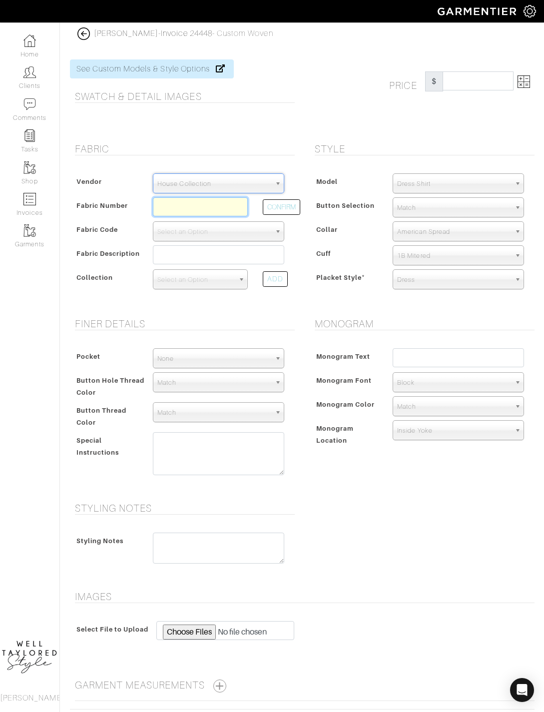
click at [200, 209] on input "text" at bounding box center [200, 206] width 95 height 19
click at [285, 209] on button "CONFIRM" at bounding box center [281, 206] width 37 height 15
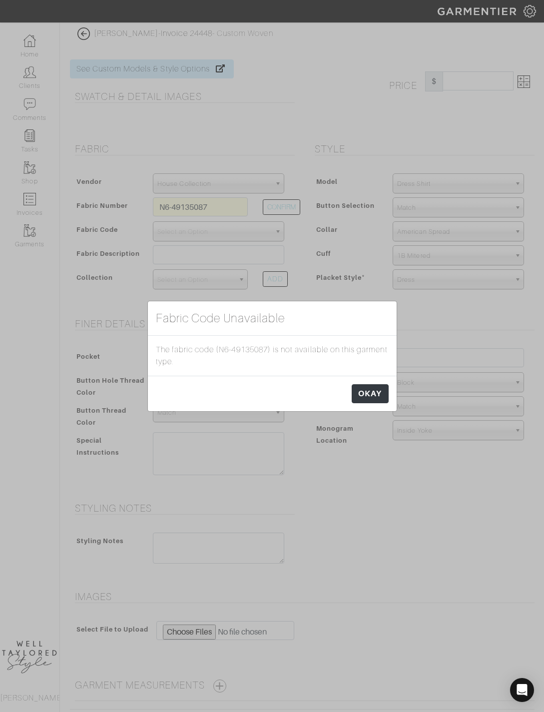
click at [364, 403] on link "OKAY" at bounding box center [370, 393] width 36 height 19
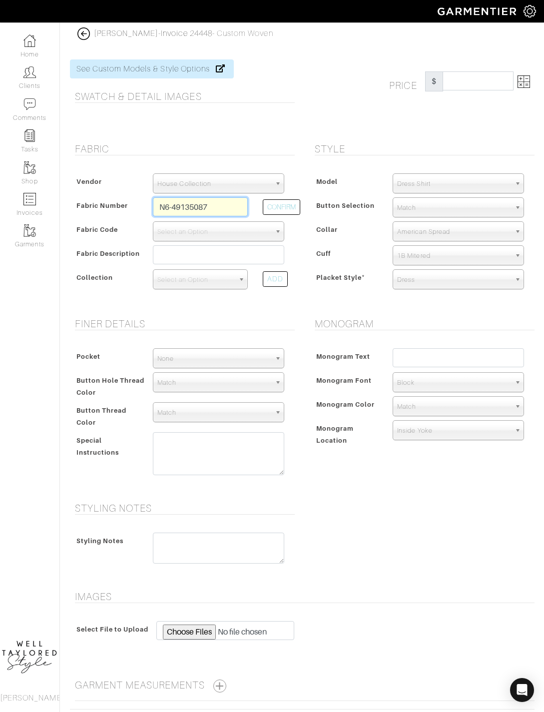
click at [246, 198] on input "N6-49135087" at bounding box center [200, 206] width 95 height 19
click at [217, 203] on input "N6-49135087" at bounding box center [200, 206] width 95 height 19
type input "N6-48135087"
click at [285, 200] on button "CONFIRM" at bounding box center [281, 206] width 37 height 15
select select "8"
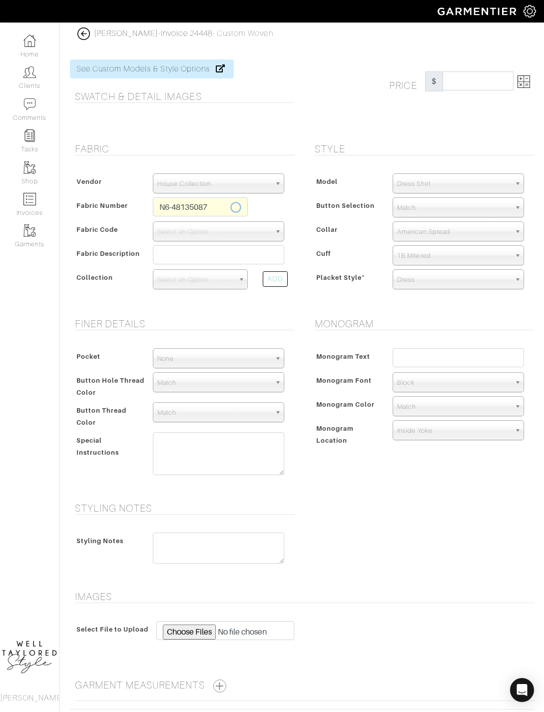
type input "Sky Blue Solid Poplin"
select select
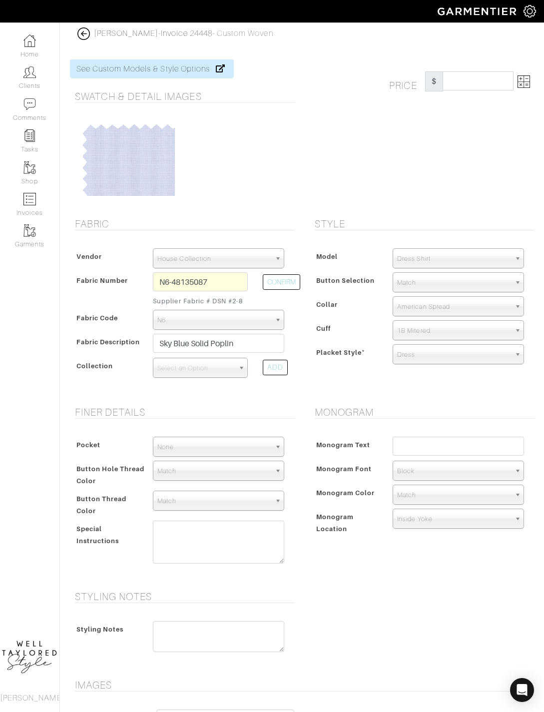
type input "293.33"
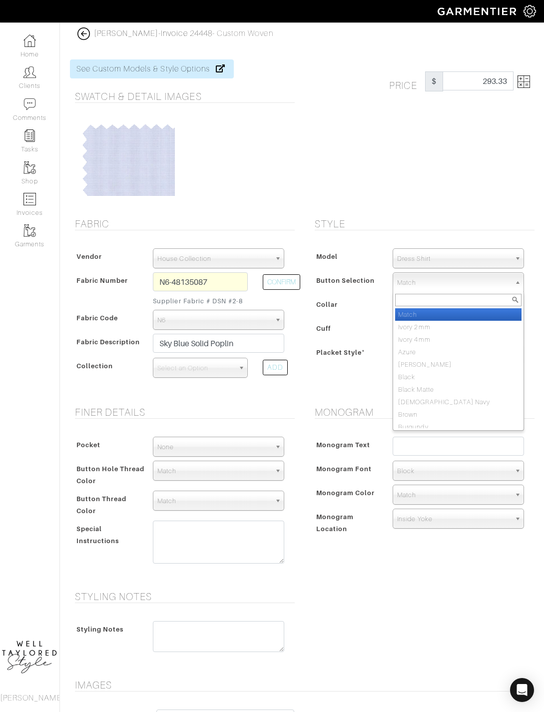
select select "2"
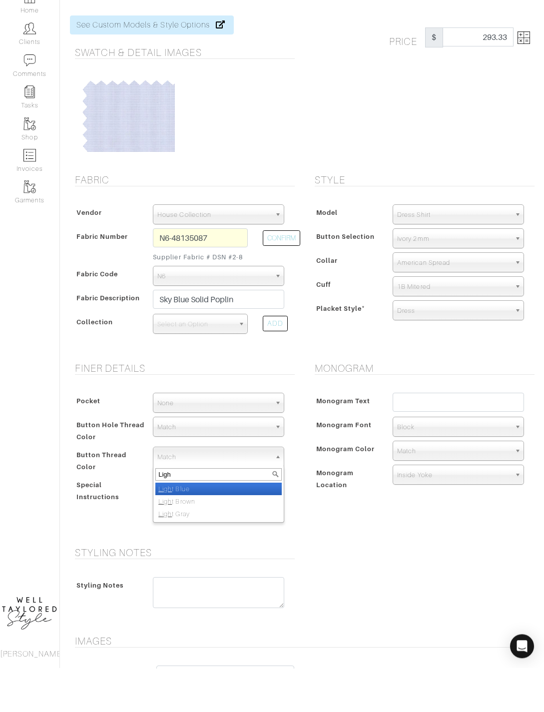
type input "Light"
select select "70"
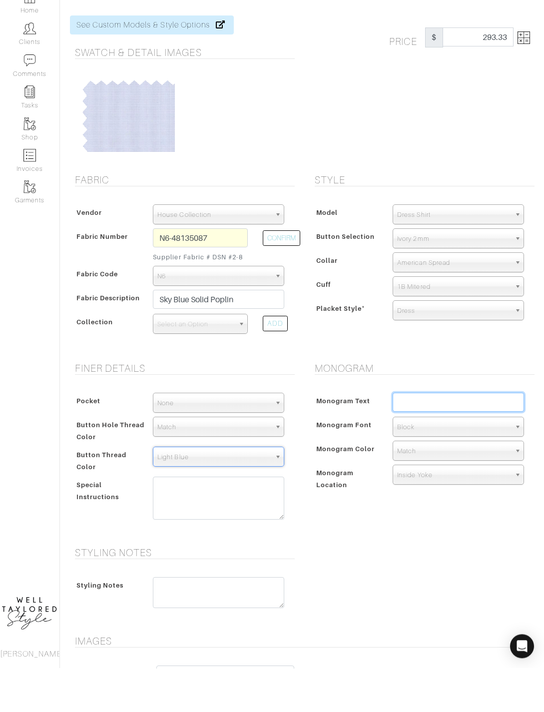
click at [439, 437] on input "text" at bounding box center [458, 446] width 131 height 19
type input "JA"
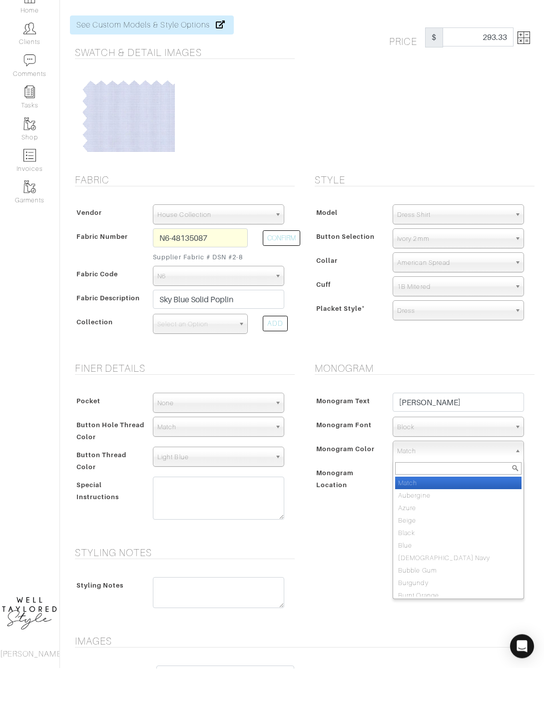
click at [365, 511] on div "Monogram Location" at bounding box center [348, 523] width 73 height 24
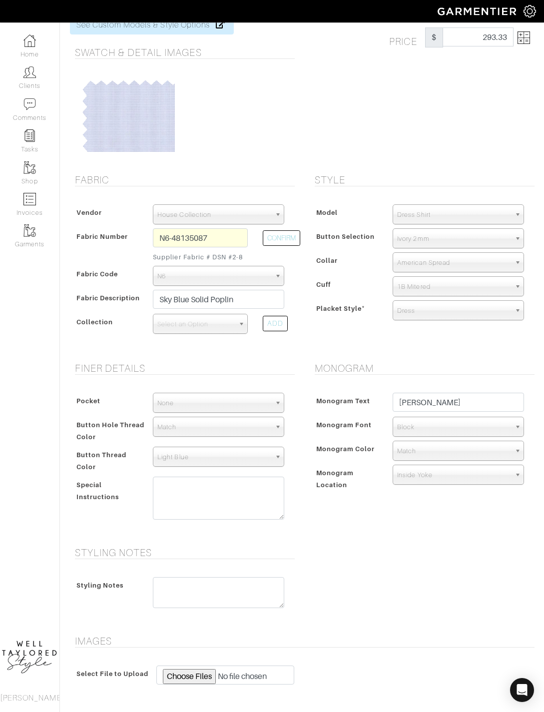
scroll to position [43, 0]
type input "Left"
select select "Left Cuff"
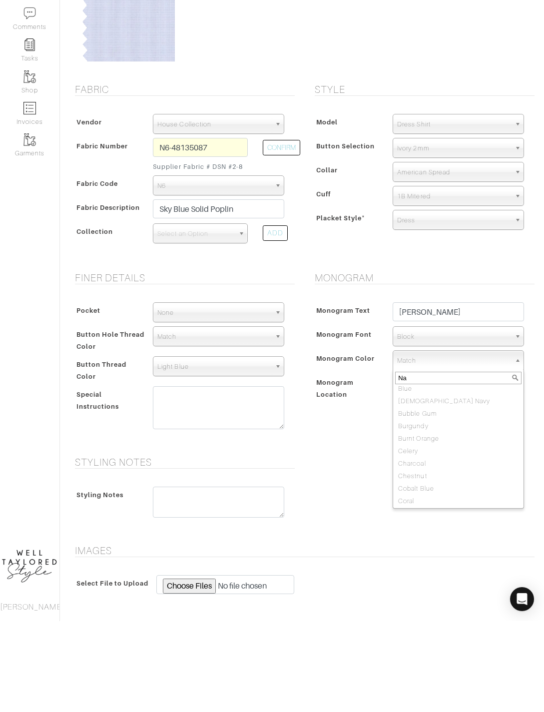
scroll to position [0, 0]
type input "Navy"
select select "8"
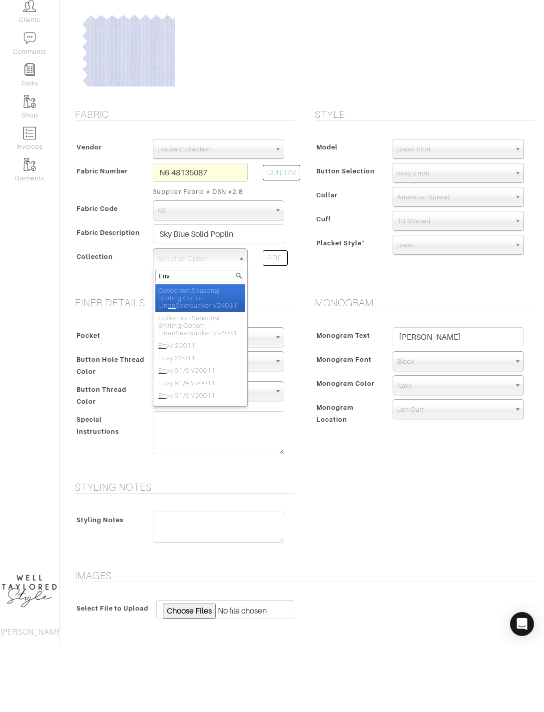
type input "Envy"
select select "551"
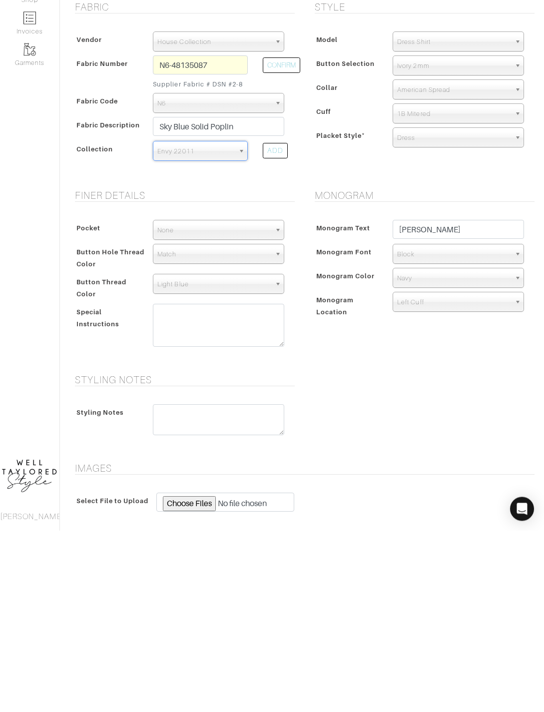
scroll to position [145, 0]
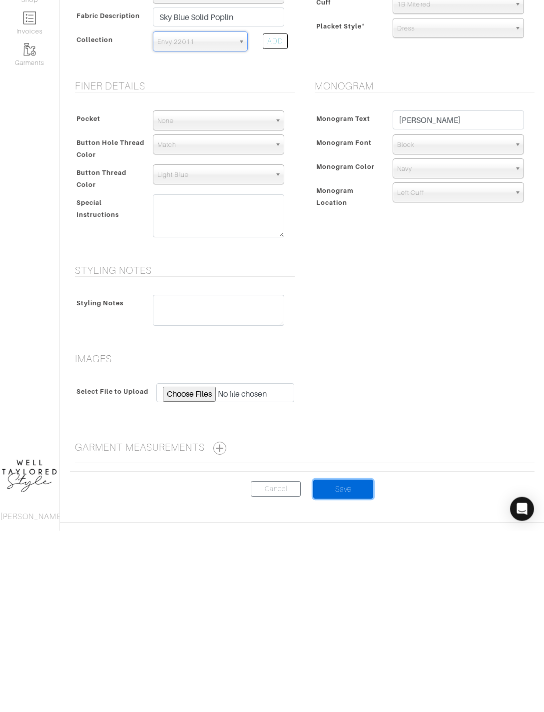
click at [355, 654] on input "Save" at bounding box center [343, 670] width 60 height 19
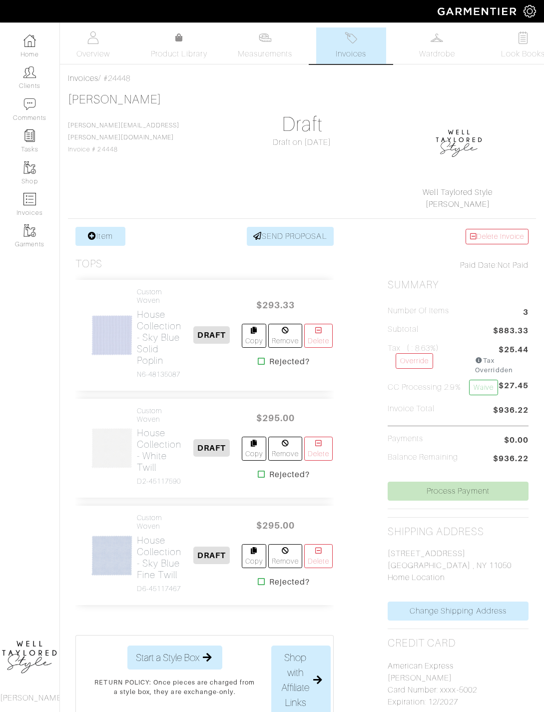
scroll to position [5, 0]
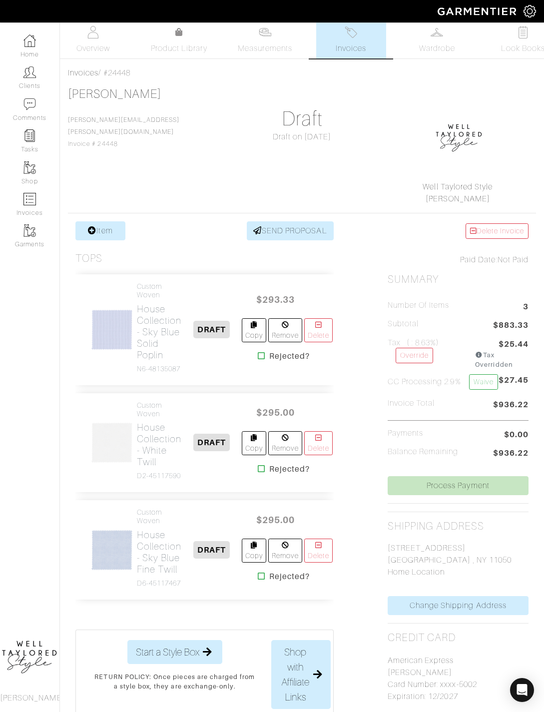
click at [107, 221] on link "Item" at bounding box center [100, 230] width 50 height 19
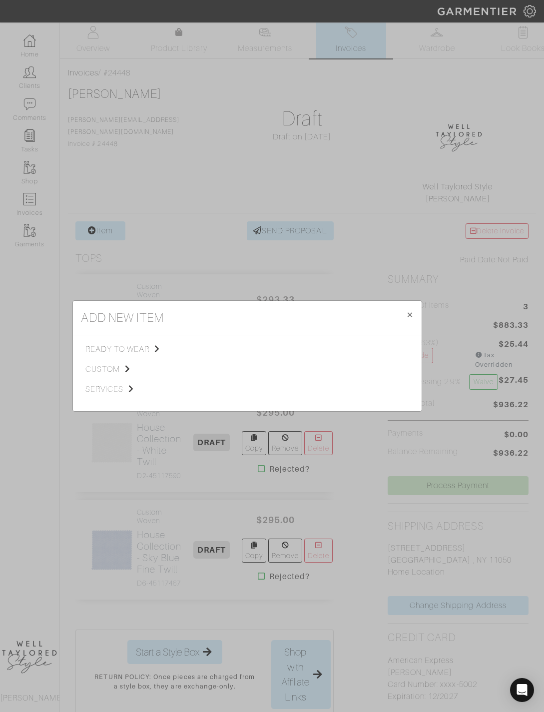
click at [121, 375] on span "custom" at bounding box center [135, 369] width 100 height 12
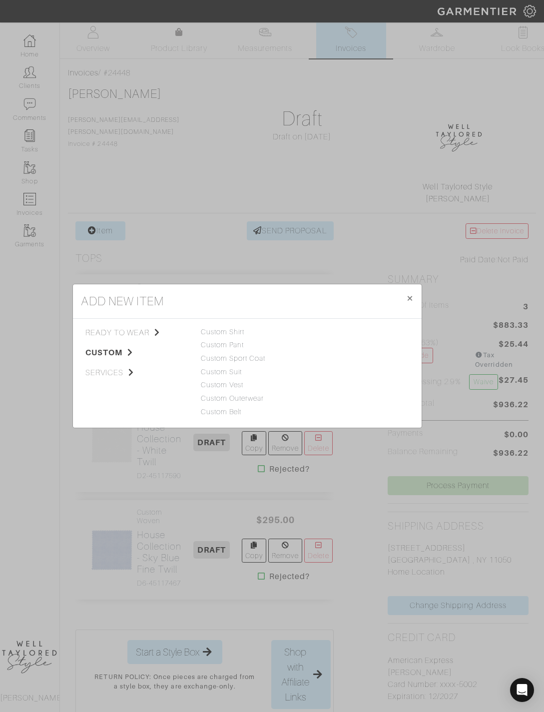
click at [255, 338] on div "Custom Shirt" at bounding box center [247, 332] width 93 height 11
click at [232, 336] on link "Custom Shirt" at bounding box center [223, 332] width 44 height 8
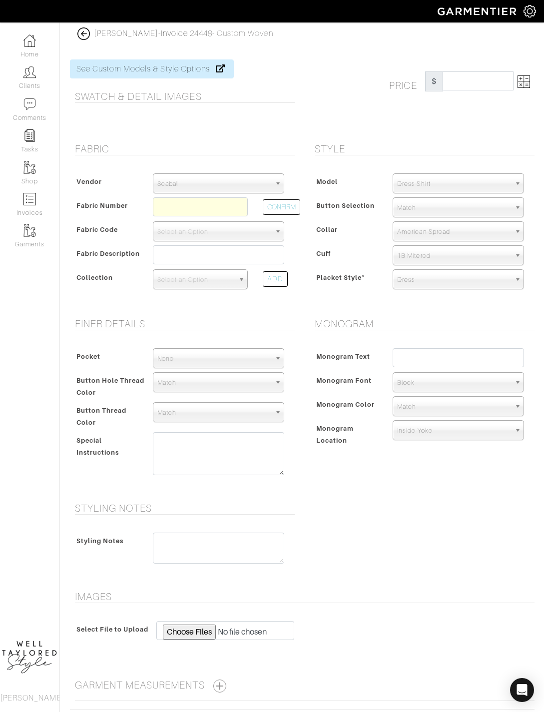
scroll to position [5, 0]
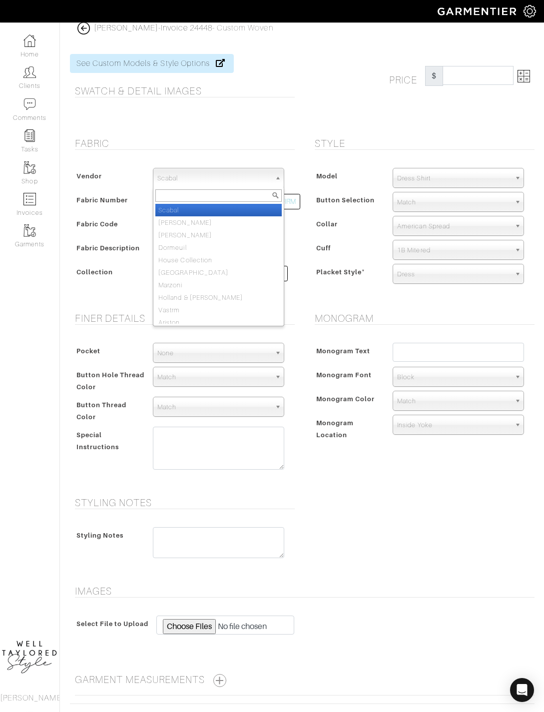
select select "75"
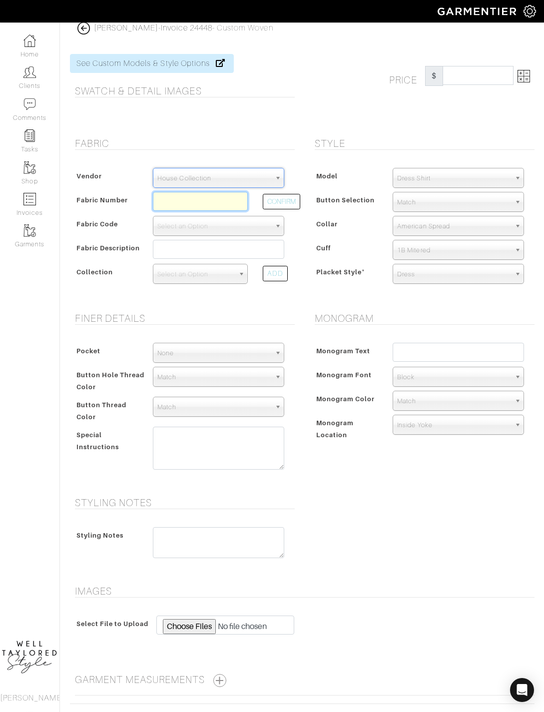
click at [204, 203] on input "text" at bounding box center [200, 201] width 95 height 19
click at [0, 382] on nav "Home Clients Comments Tasks Shop Invoices Garments [PERSON_NAME]" at bounding box center [30, 367] width 60 height 690
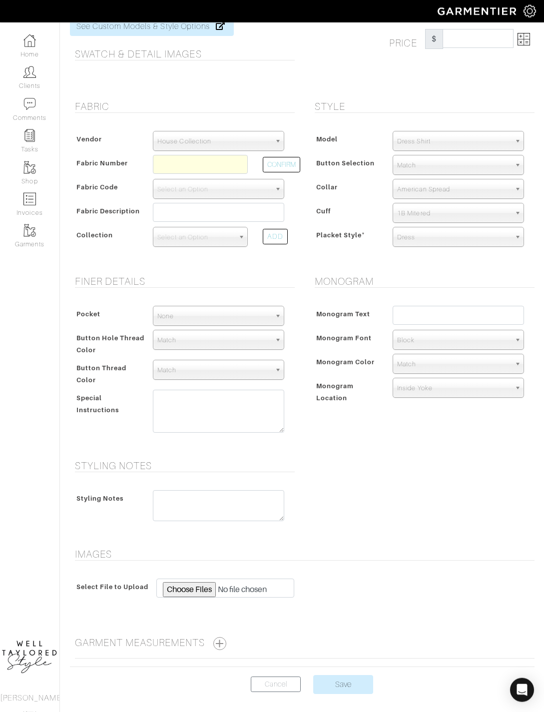
scroll to position [0, 0]
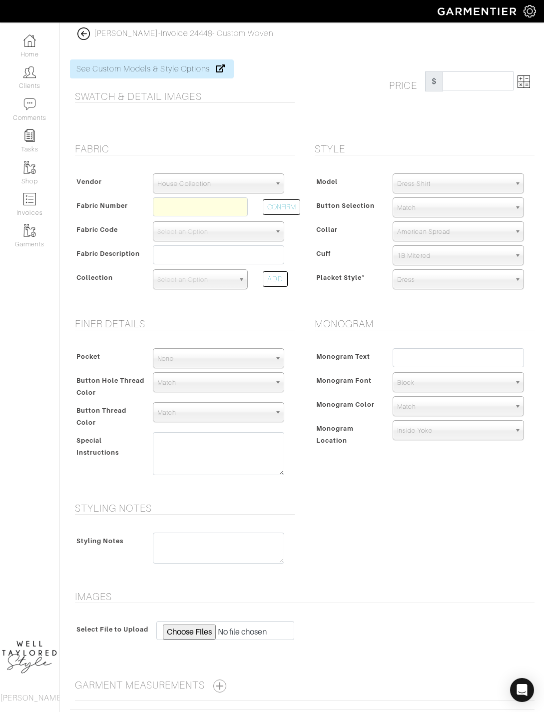
click at [94, 30] on link "[PERSON_NAME]" at bounding box center [126, 33] width 65 height 9
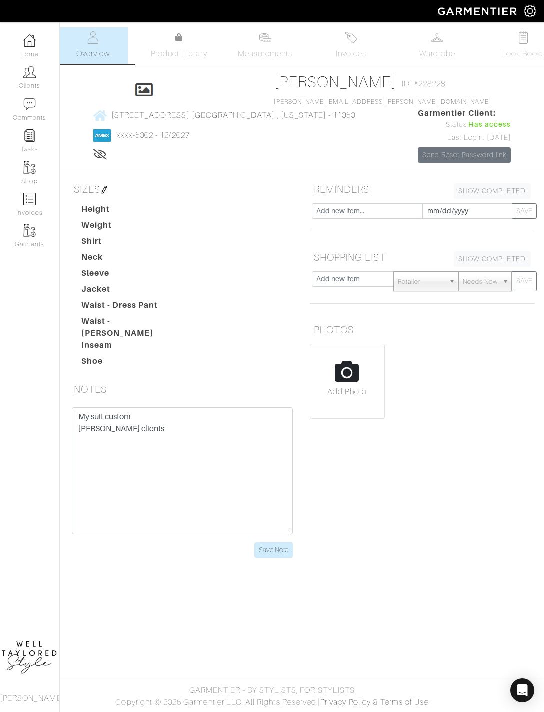
click at [439, 43] on img at bounding box center [437, 37] width 12 height 12
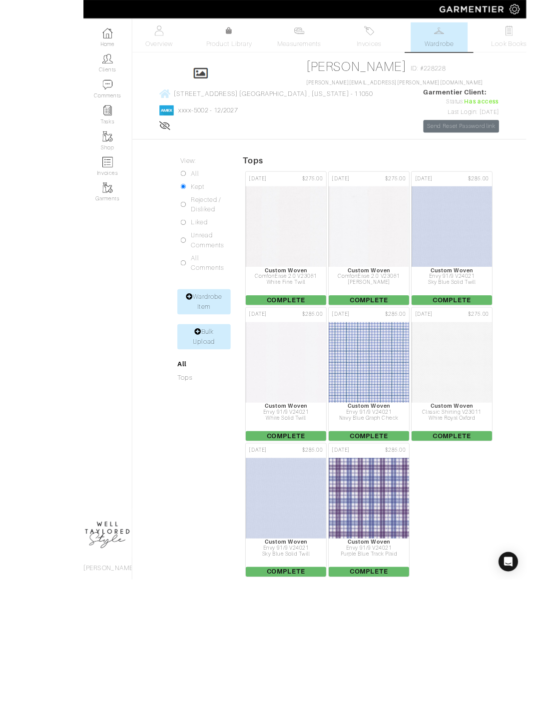
scroll to position [8, 0]
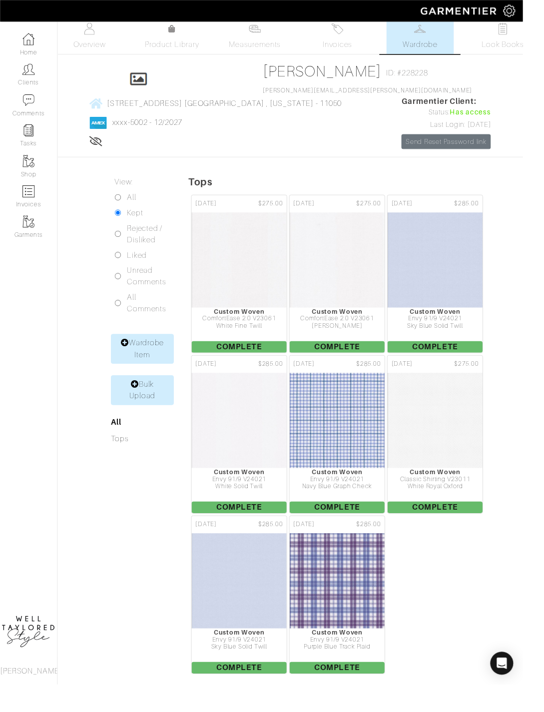
click at [349, 48] on span "Invoices" at bounding box center [351, 46] width 30 height 12
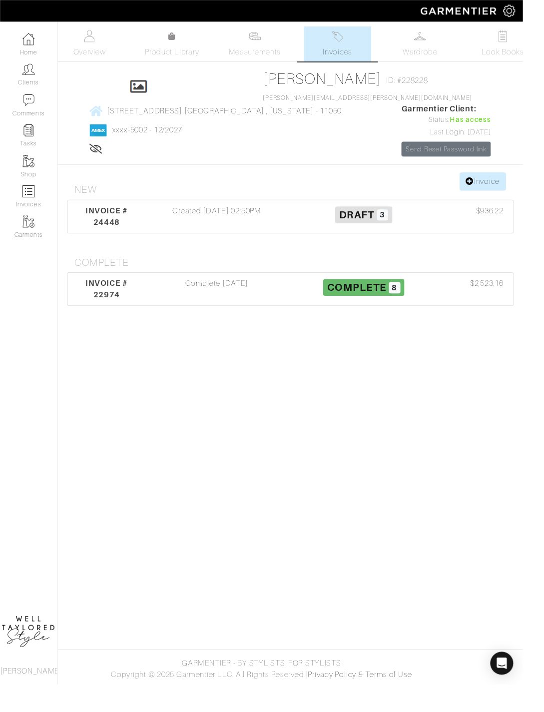
scroll to position [13, 0]
click at [235, 223] on div "Created 08/27/25 02:50PM" at bounding box center [225, 225] width 153 height 24
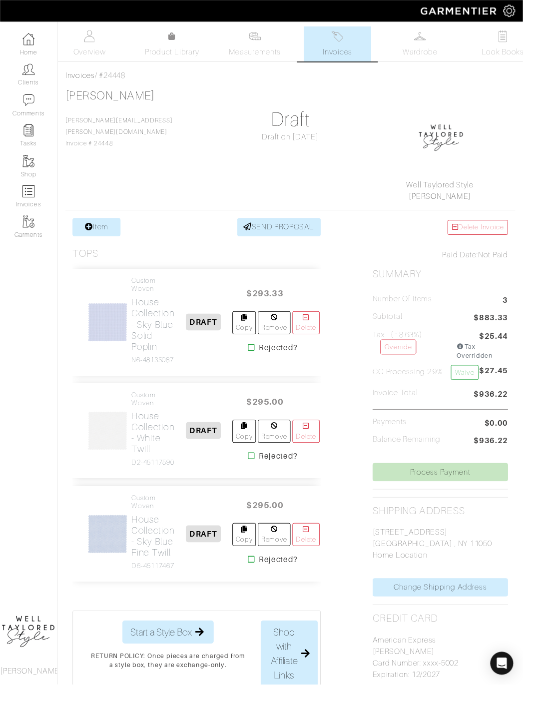
click at [112, 223] on div "Invoices / #24448 Josh Arker josh.arker@gmail.com Invoice # 24448 Draft Draft o…" at bounding box center [302, 446] width 484 height 749
click at [112, 234] on link "Item" at bounding box center [100, 236] width 50 height 19
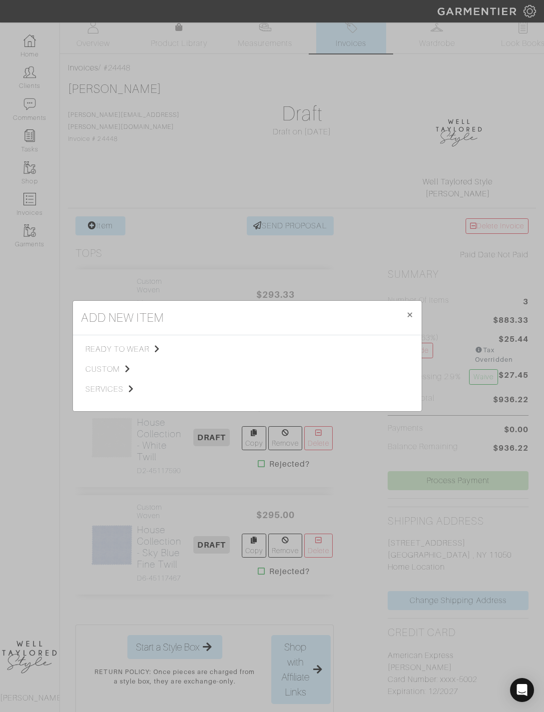
click at [123, 375] on span "custom" at bounding box center [135, 369] width 100 height 12
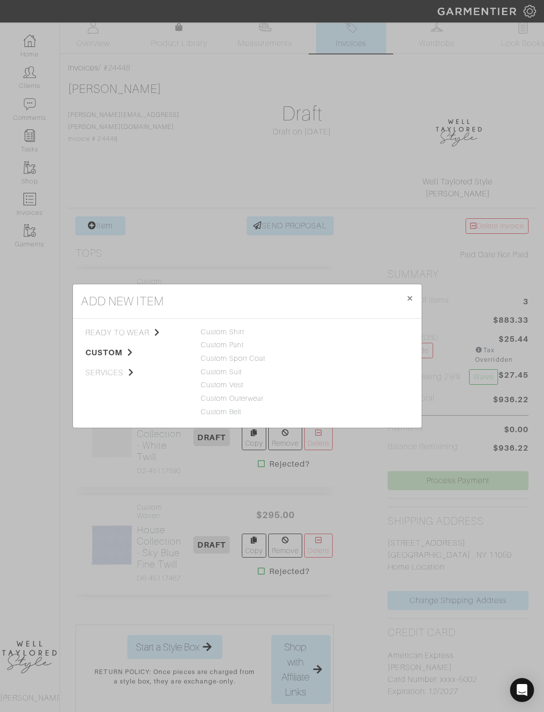
click at [237, 336] on link "Custom Shirt" at bounding box center [223, 332] width 44 height 8
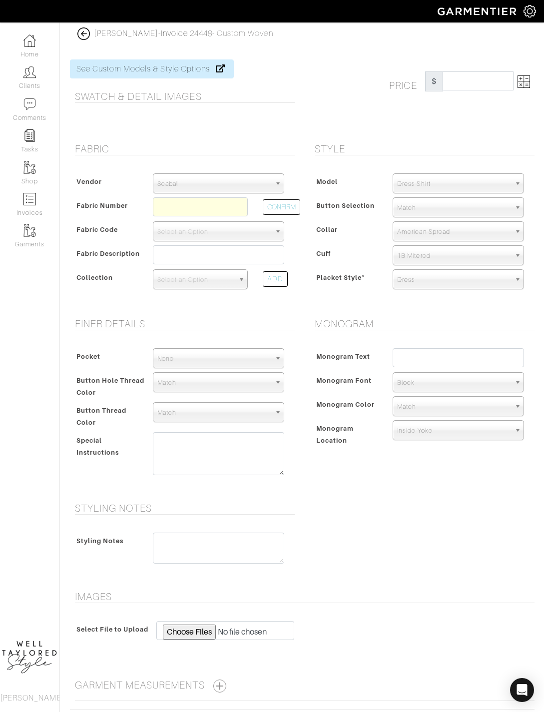
scroll to position [10, 0]
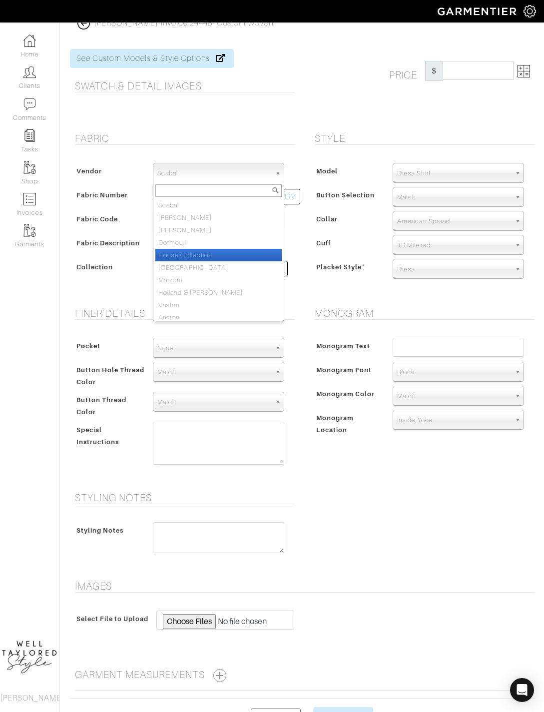
select select "75"
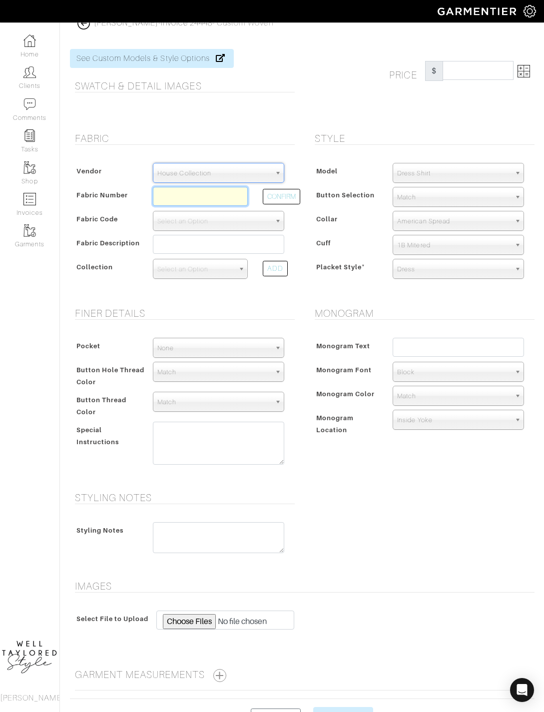
click at [208, 196] on input "text" at bounding box center [200, 196] width 95 height 19
type input "N6-48135018"
click at [292, 202] on button "CONFIRM" at bounding box center [281, 196] width 37 height 15
select select "8"
type input "Sky Blue Graph Check"
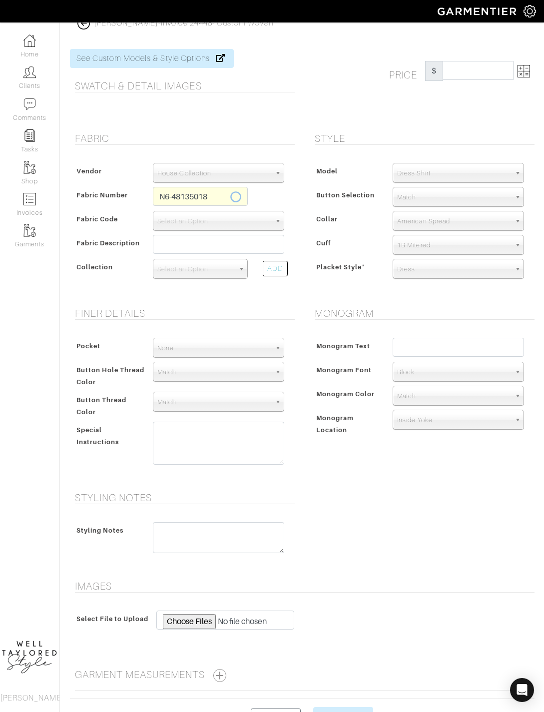
select select
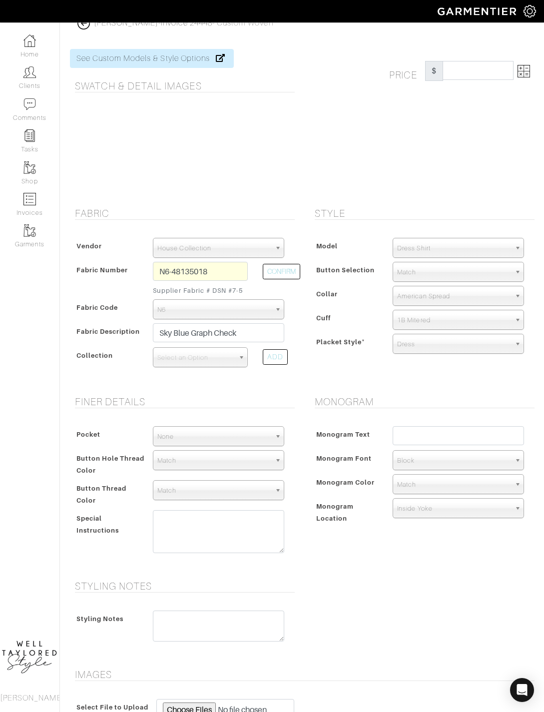
type input "293.33"
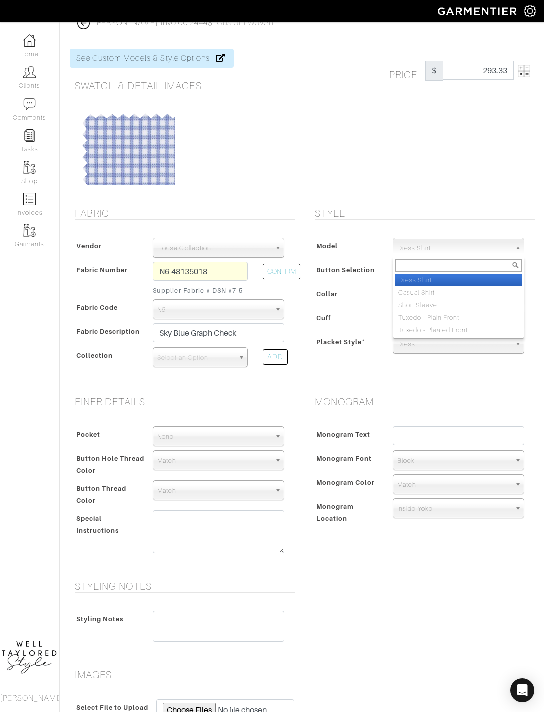
click at [427, 184] on div "Price $ 293.33" at bounding box center [422, 122] width 240 height 146
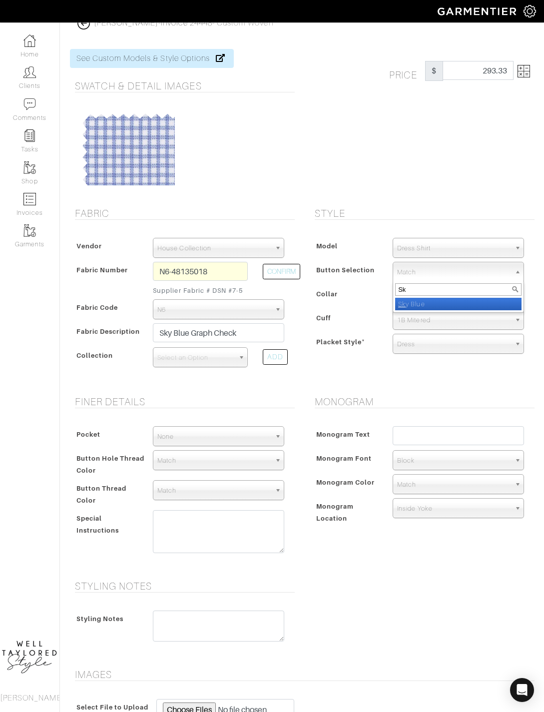
type input "Sky"
select select "13"
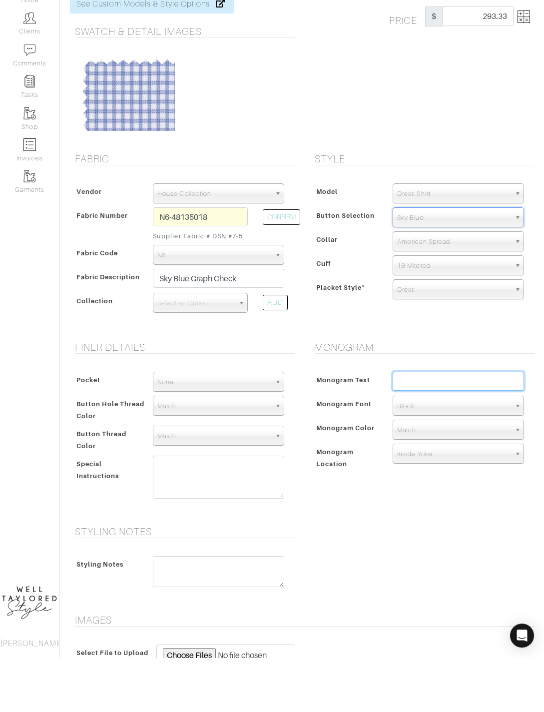
click at [445, 426] on input "text" at bounding box center [458, 435] width 131 height 19
type input "[PERSON_NAME]"
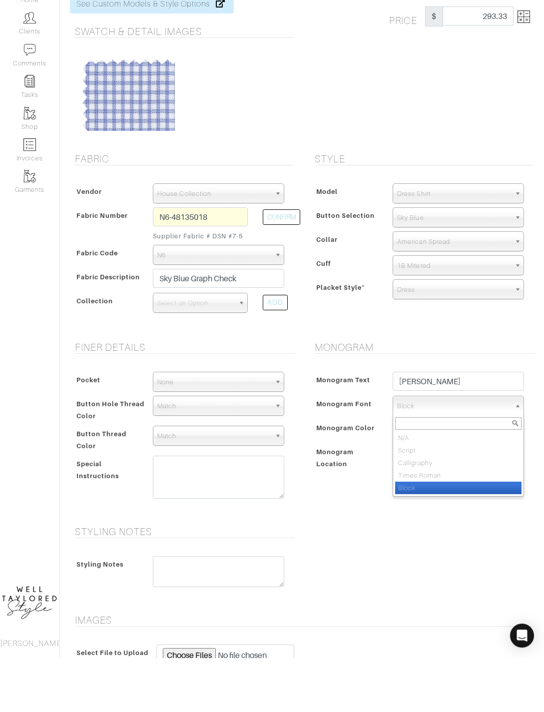
click at [351, 479] on div "Monogram Text JA Monogram Font N/A Script Calligraphy Times Roman Block Block N…" at bounding box center [422, 477] width 225 height 122
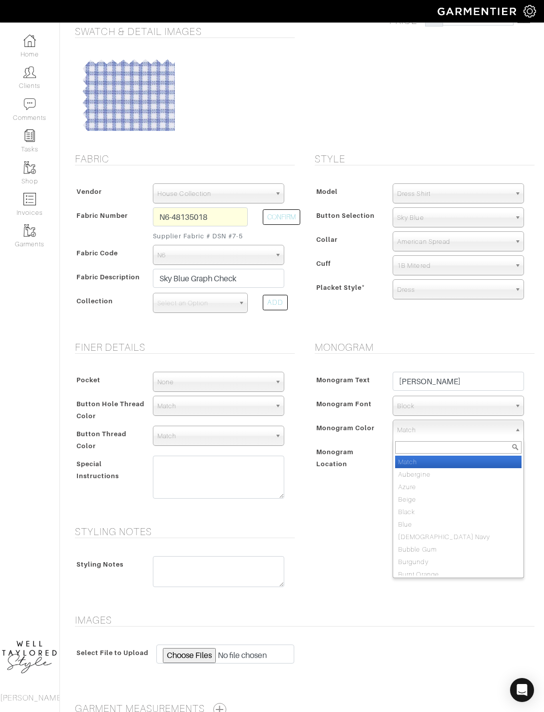
scroll to position [65, 0]
type input "Blue"
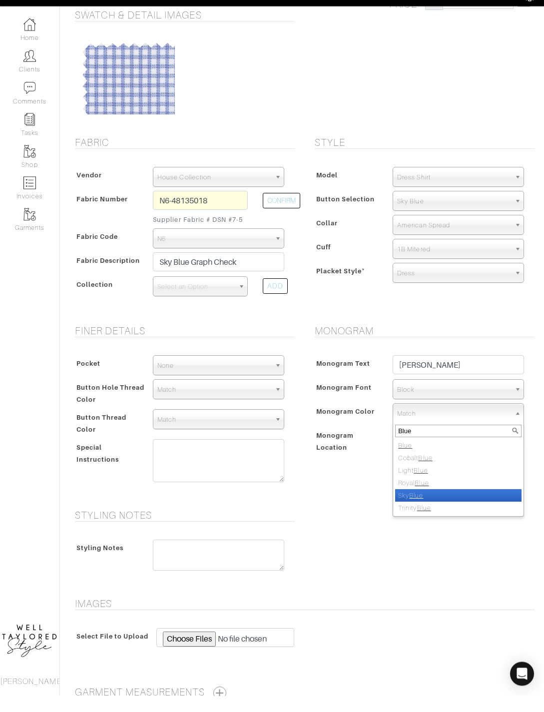
select select "18"
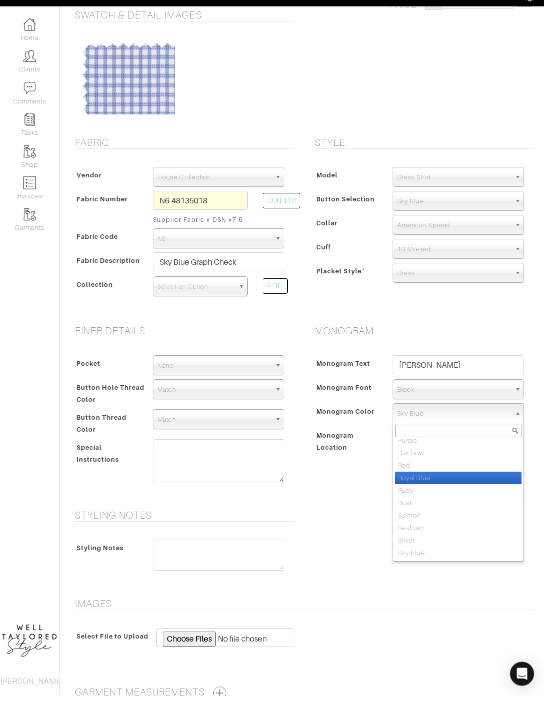
select select "11"
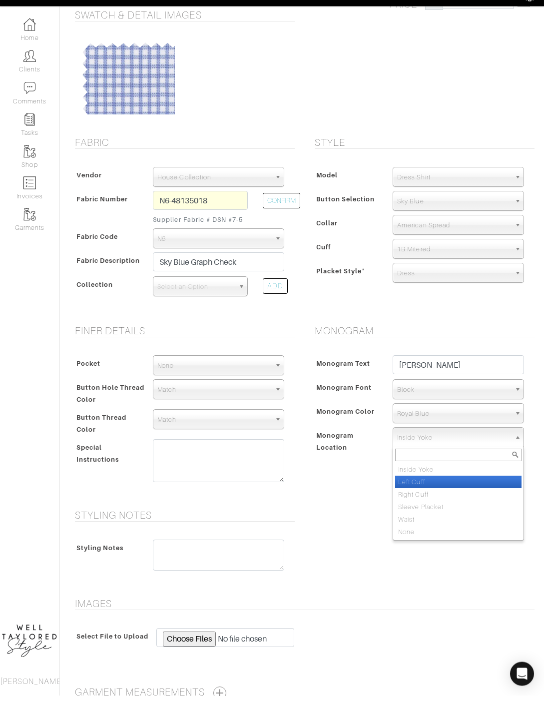
select select "Left Cuff"
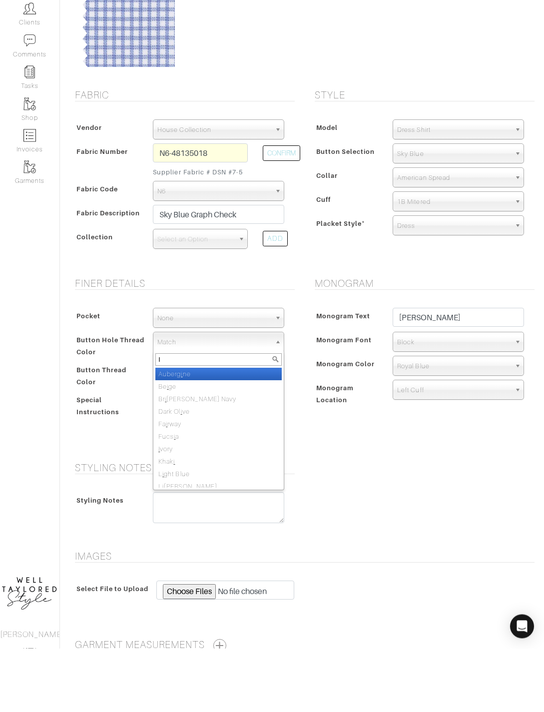
type input "Iv"
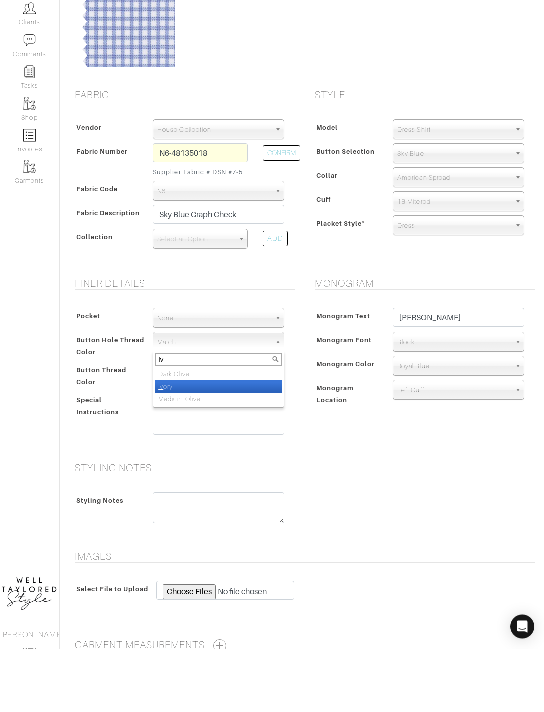
select select "39"
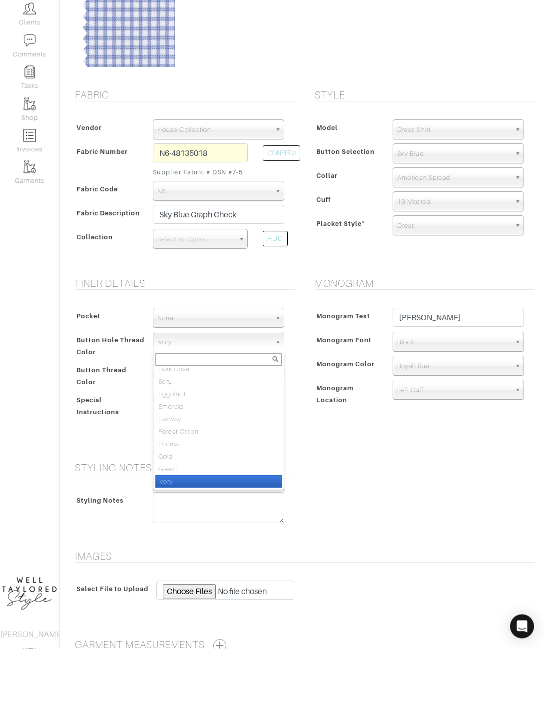
scroll to position [212, 0]
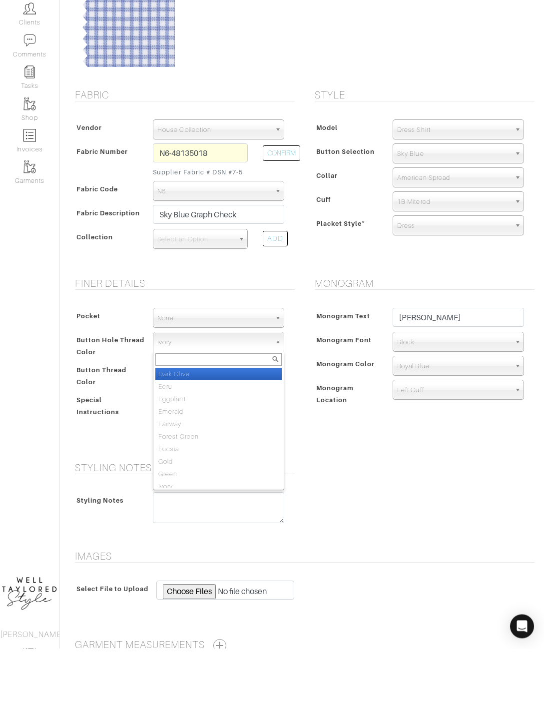
click at [213, 432] on li "Dark Olive" at bounding box center [218, 438] width 126 height 12
select select "65"
type input "iv"
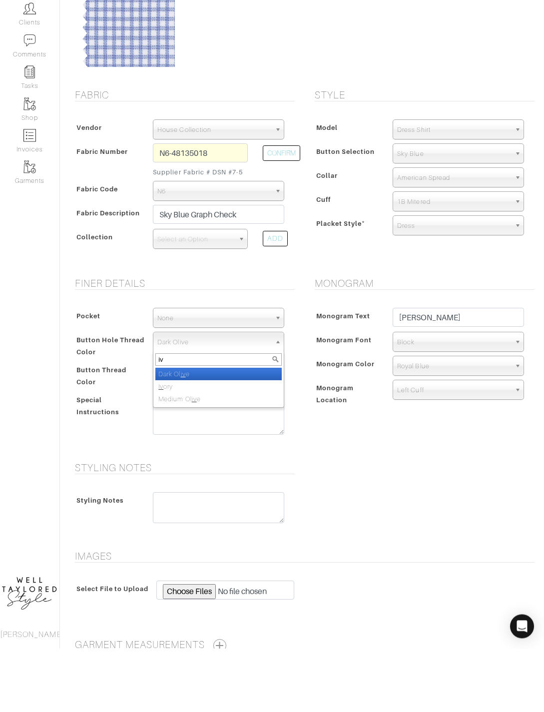
select select "39"
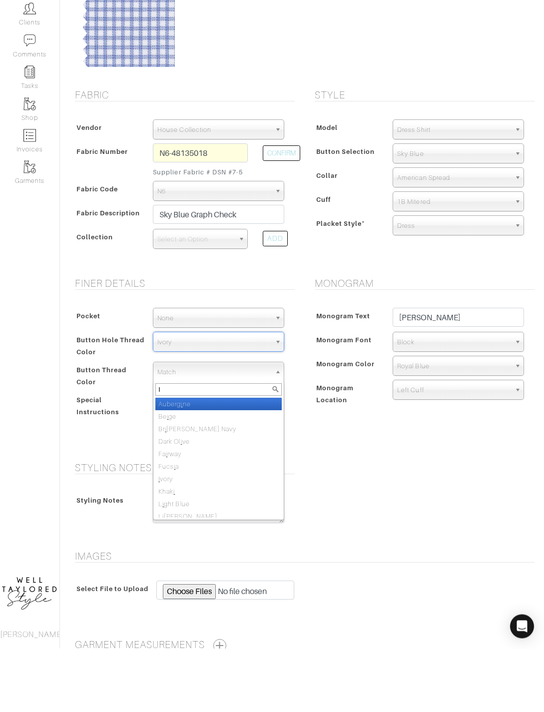
type input "Iv"
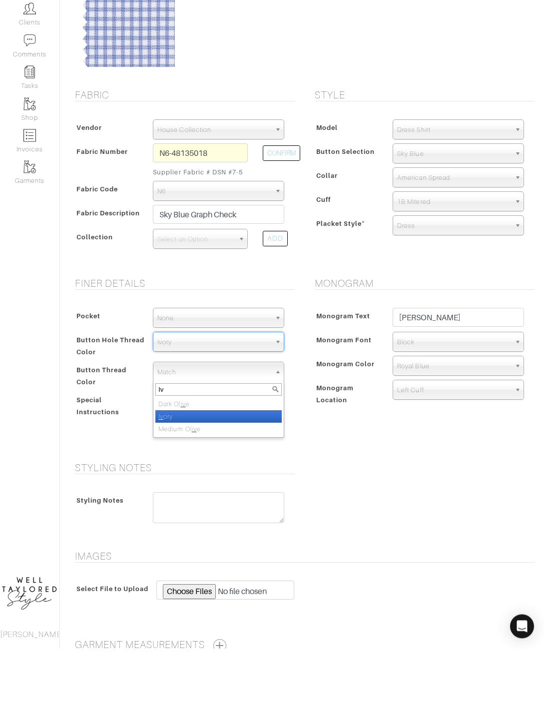
select select "39"
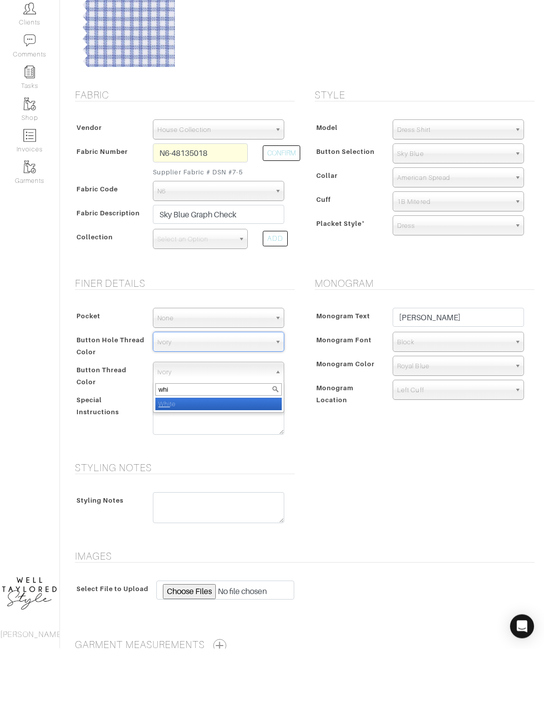
type input "whit"
select select "1"
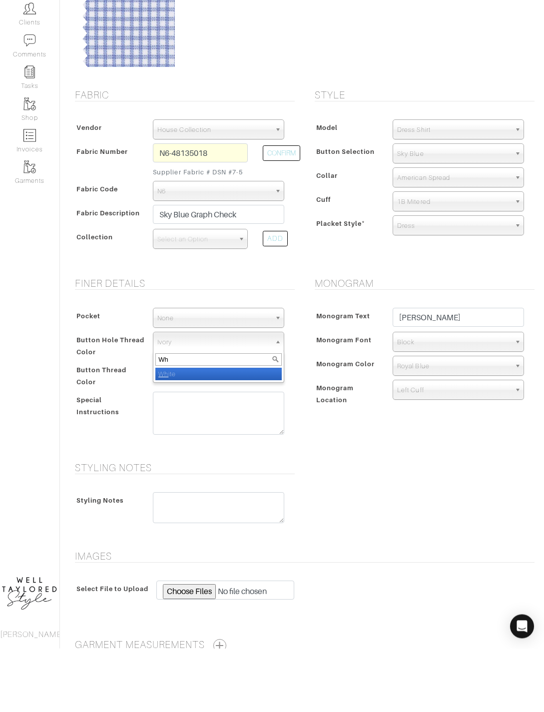
type input "Wh"
click at [224, 432] on li "Wh ite" at bounding box center [218, 438] width 126 height 12
select select "1"
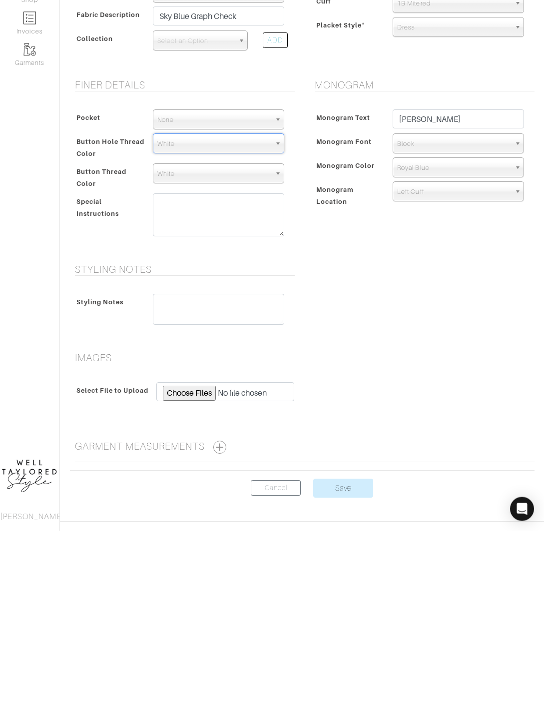
scroll to position [172, 0]
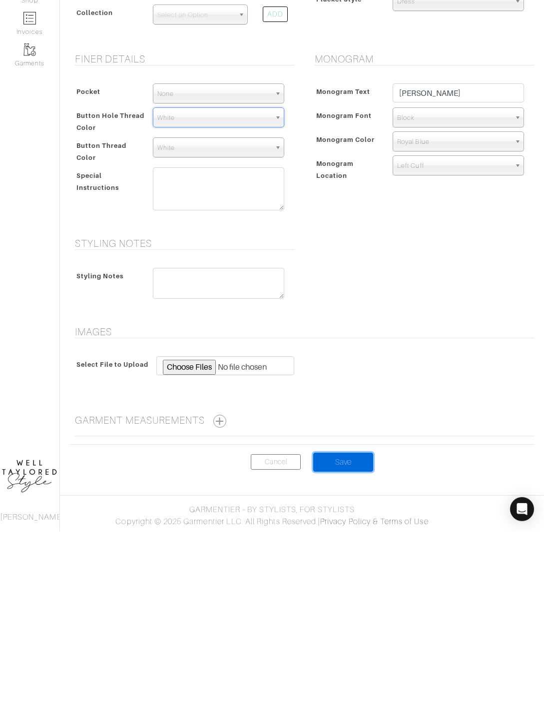
click at [342, 634] on input "Save" at bounding box center [343, 643] width 60 height 19
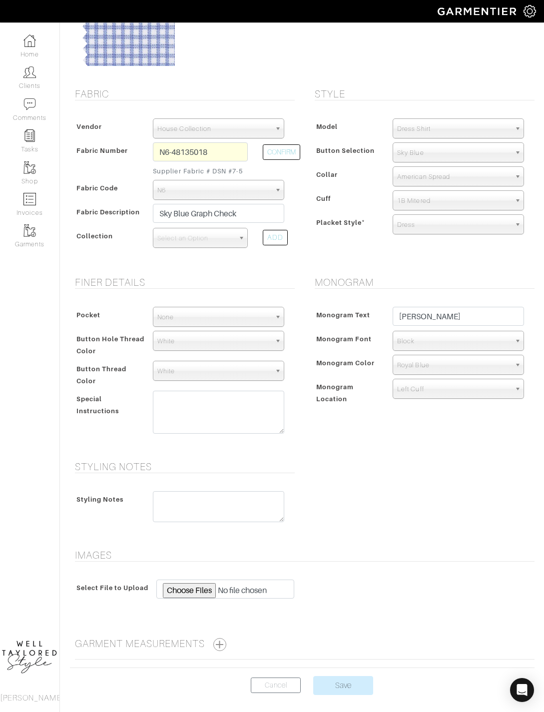
scroll to position [129, 0]
type input "Envy"
select select "712"
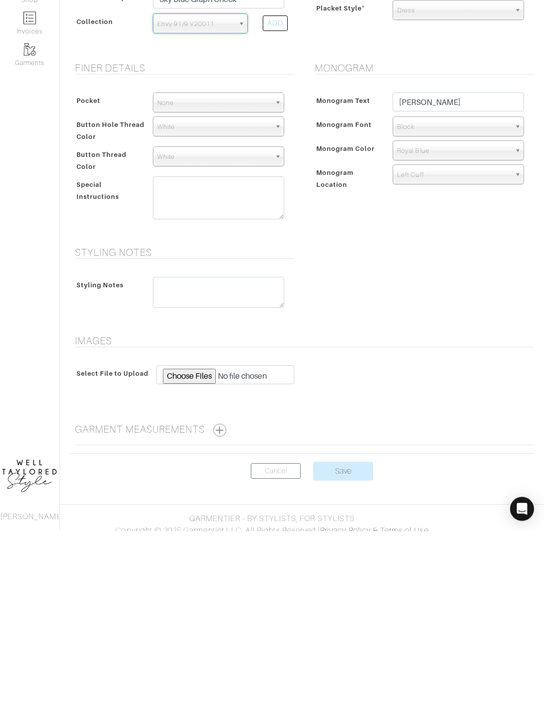
scroll to position [172, 0]
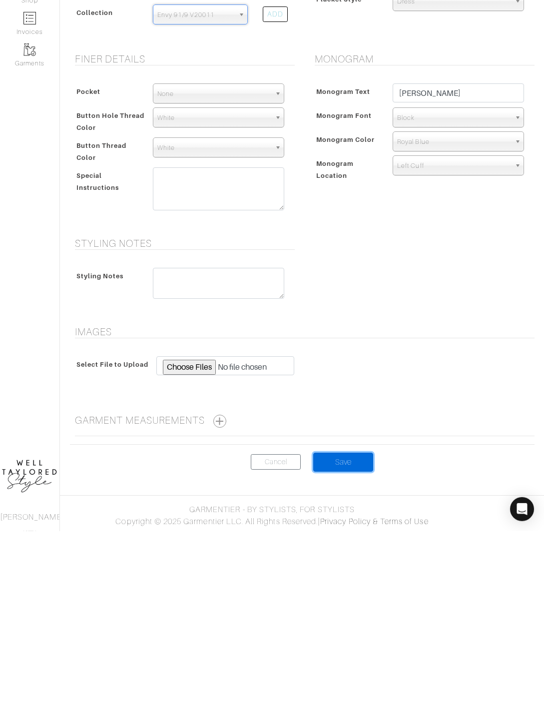
click at [354, 634] on input "Save" at bounding box center [343, 643] width 60 height 19
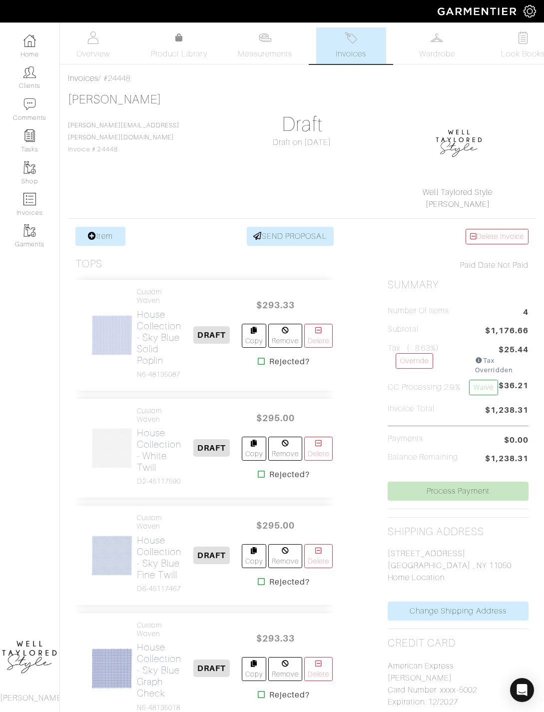
scroll to position [5, 0]
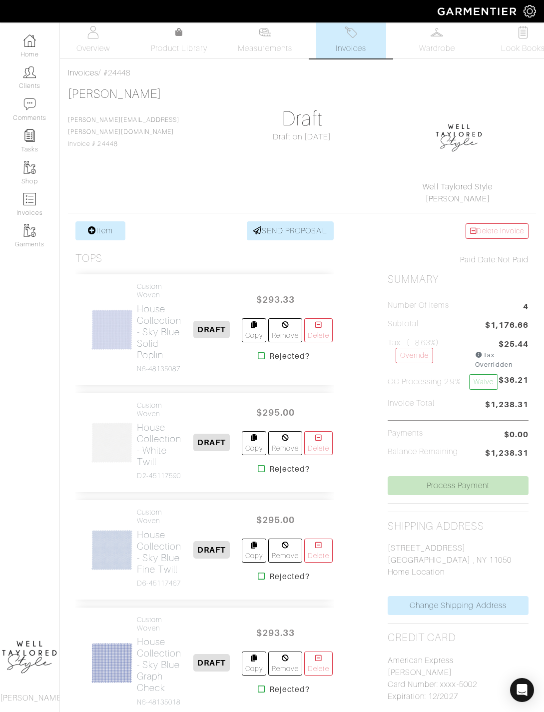
click at [110, 239] on link "Item" at bounding box center [100, 230] width 50 height 19
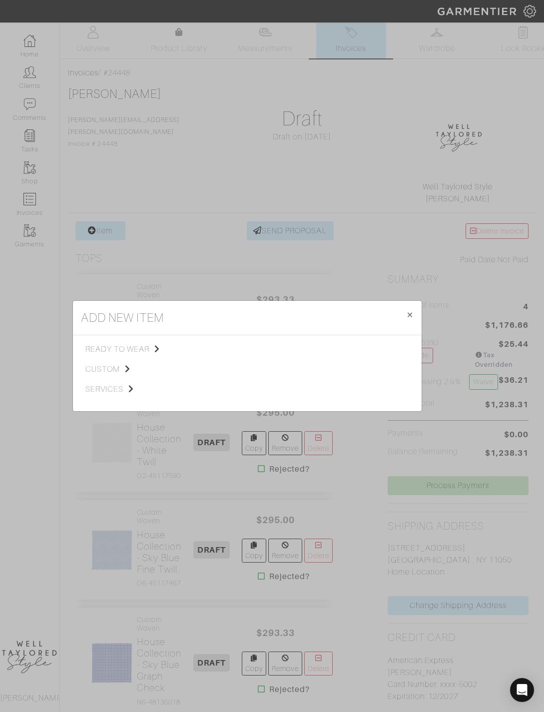
click at [125, 373] on icon at bounding box center [127, 369] width 5 height 8
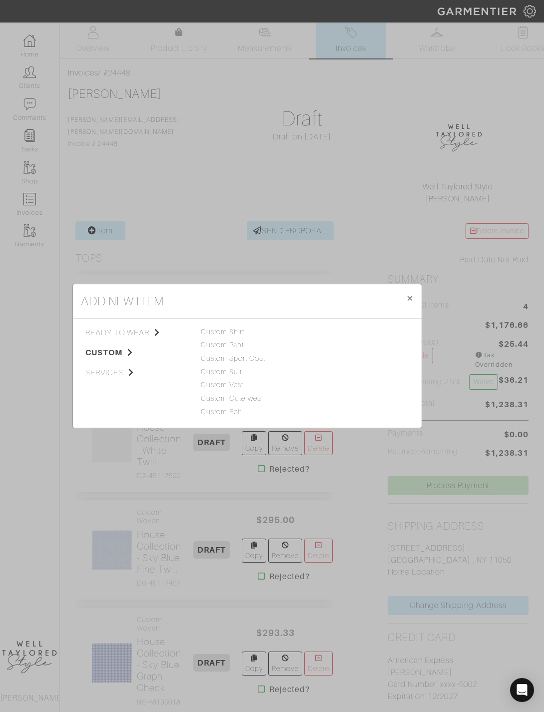
click at [244, 336] on link "Custom Shirt" at bounding box center [223, 332] width 44 height 8
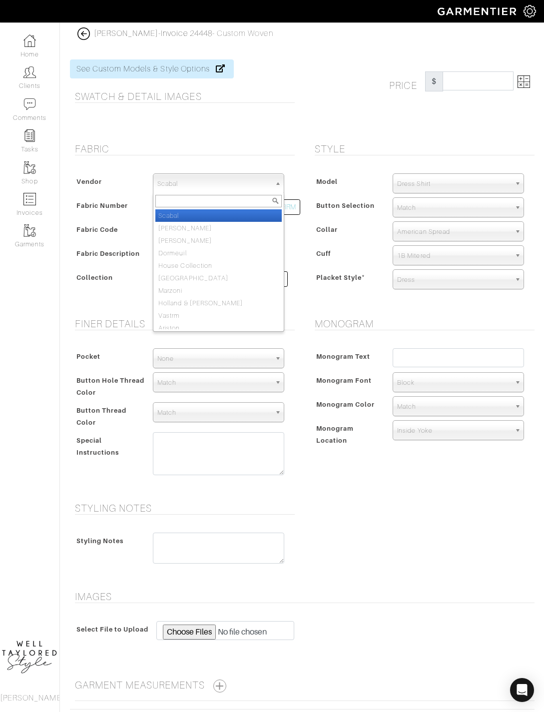
scroll to position [5, 0]
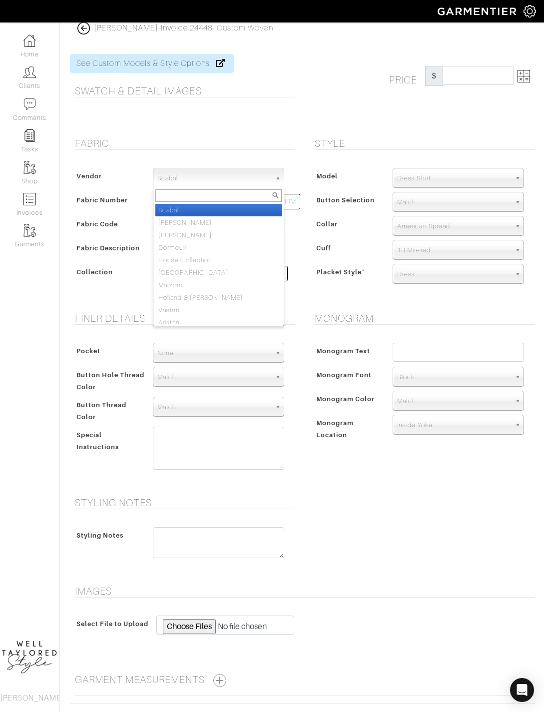
select select "75"
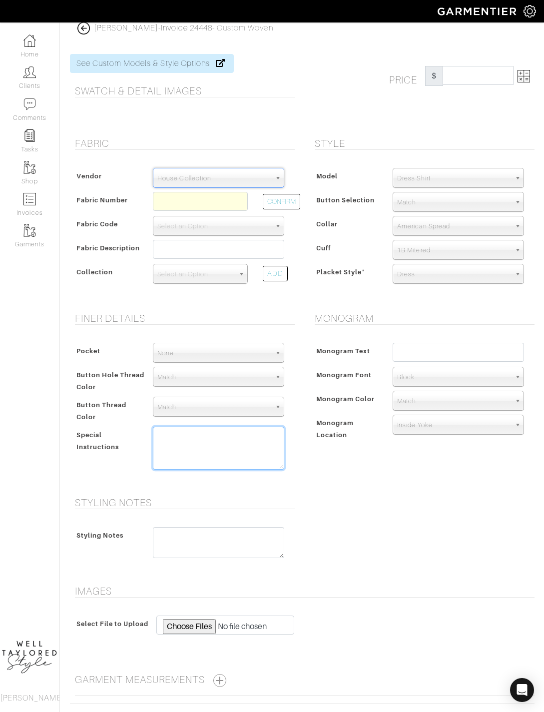
click at [219, 449] on textarea at bounding box center [218, 448] width 131 height 43
type textarea "Untucked"
click at [190, 194] on input "text" at bounding box center [200, 201] width 95 height 19
type input "S17-51171371"
click at [280, 187] on div "House Collection Scabal [PERSON_NAME] [PERSON_NAME] Dormeuil House Collection […" at bounding box center [218, 178] width 131 height 20
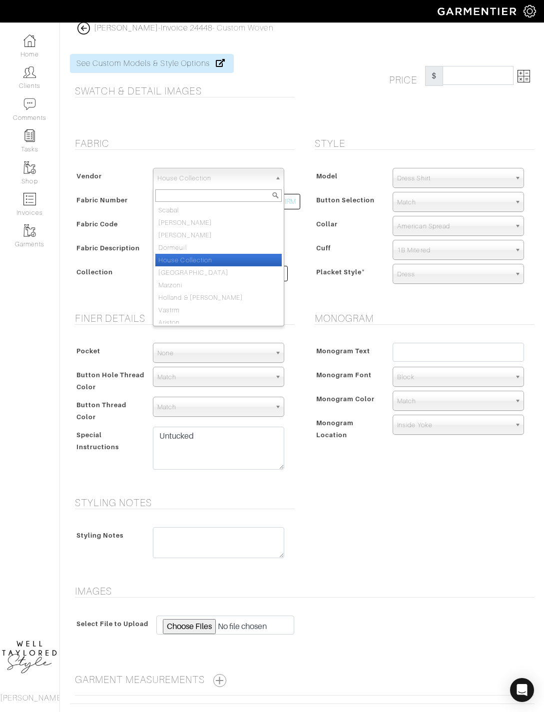
click at [312, 252] on div "Cuff" at bounding box center [348, 251] width 73 height 18
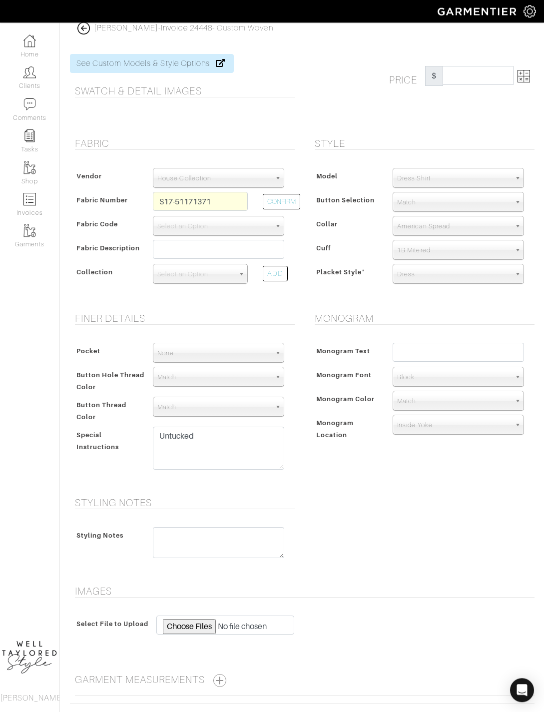
click at [296, 197] on button "CONFIRM" at bounding box center [281, 201] width 37 height 15
select select "1327"
type input "Navy Solid"
select select
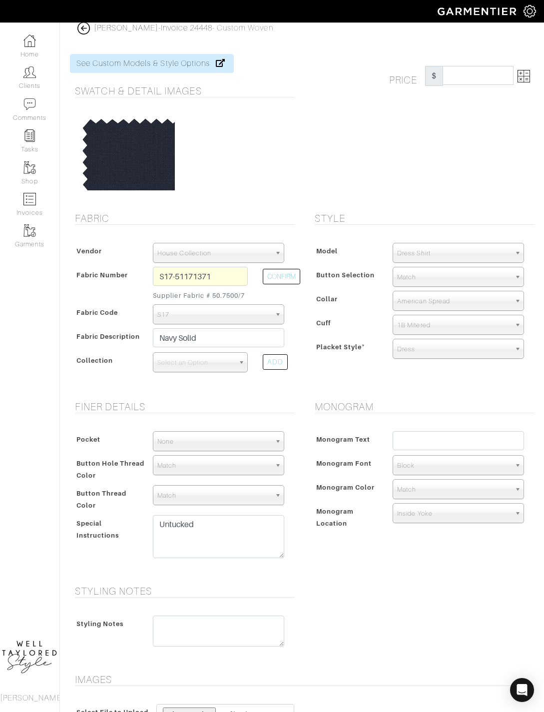
type input "513.33"
click at [526, 80] on img at bounding box center [524, 76] width 12 height 12
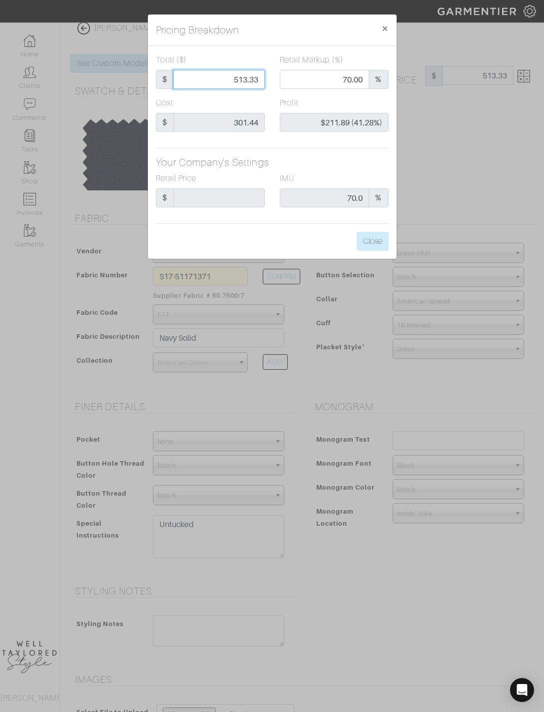
click at [246, 83] on input "513.33" at bounding box center [218, 79] width 91 height 19
click at [234, 77] on input "513.33" at bounding box center [218, 79] width 91 height 19
click at [232, 80] on input "513.33" at bounding box center [218, 79] width 91 height 19
type input "3"
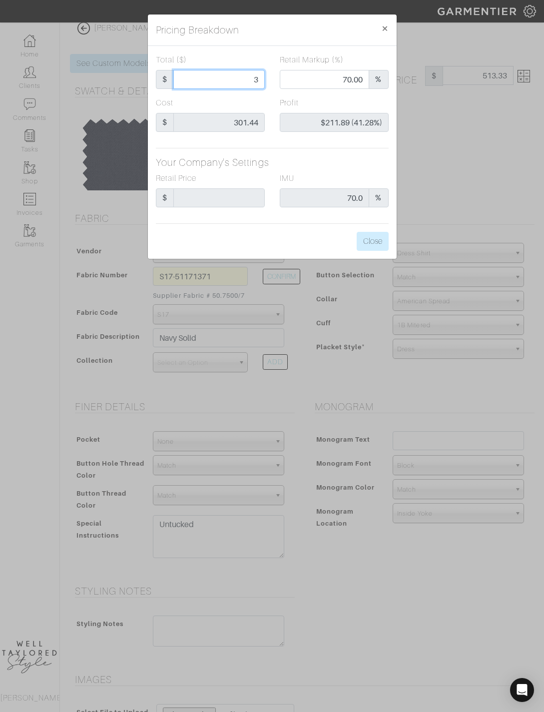
type input "0.00"
type input "-$298.44 (-9948.00%)"
type input "39"
type input "-$262.44 (-672.92%)"
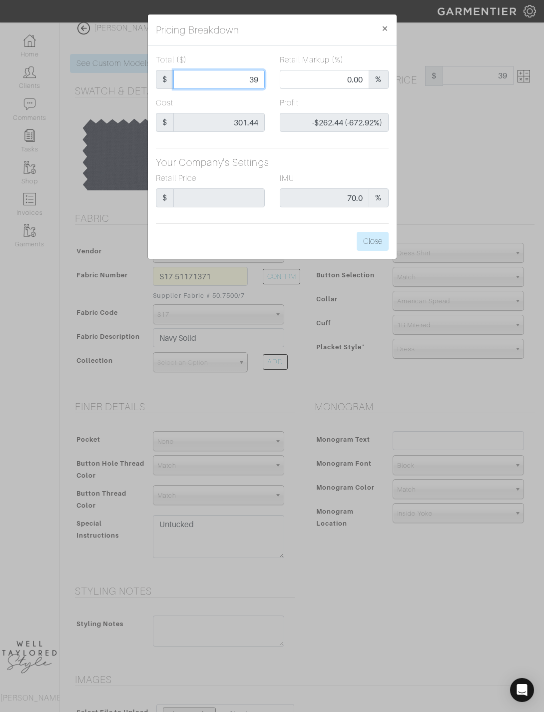
type input "395"
type input "61.01"
type input "$93.56 (23.69%)"
type input "39"
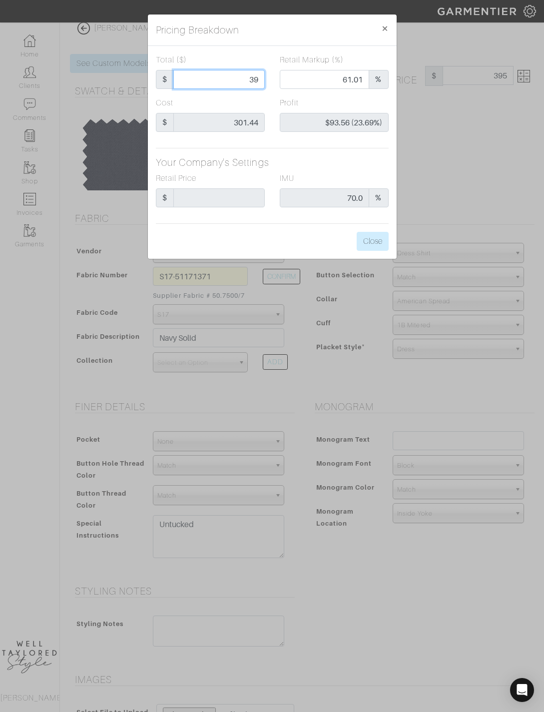
type input "39"
type input "0.00"
type input "-$262.44 (-672.92%)"
type input "3"
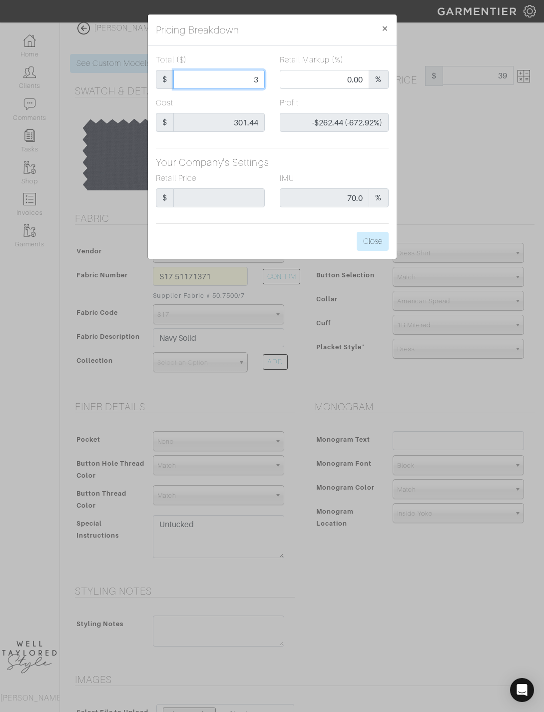
type input "-$298.44 (-9948.00%)"
type input "4"
type input "0.00"
type input "-$297.44 (-7436.00%)"
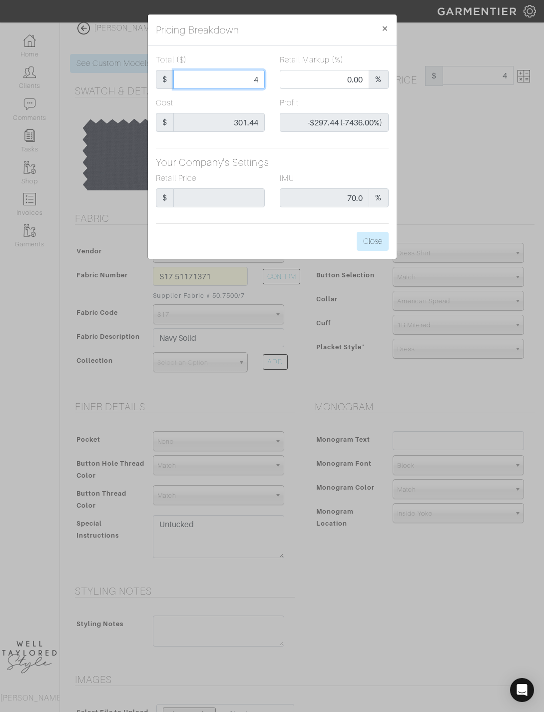
type input "40"
type input "-$261.44 (-653.60%)"
type input "400"
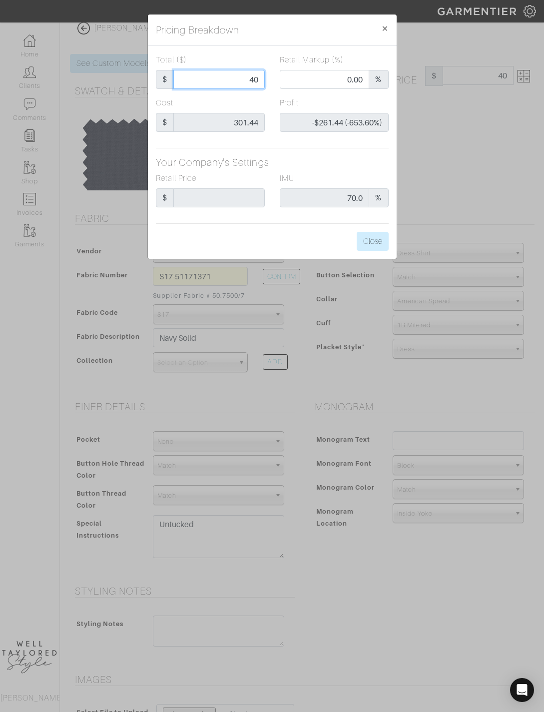
type input "61.50"
type input "$98.56 (24.64%)"
click at [375, 240] on button "Close" at bounding box center [373, 241] width 32 height 19
type input "400.00"
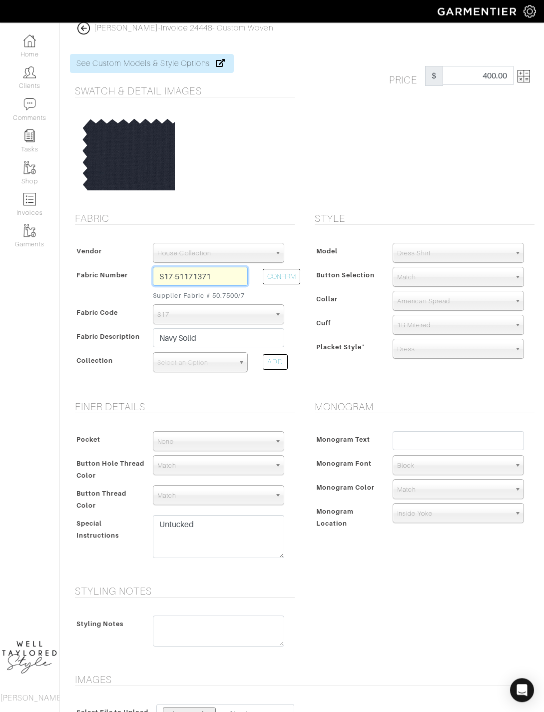
click at [226, 274] on input "S17-51171371" at bounding box center [200, 276] width 95 height 19
click at [226, 271] on input "S17-51171371" at bounding box center [200, 276] width 95 height 19
click at [222, 279] on input "S17-51171371" at bounding box center [200, 276] width 95 height 19
type input "Z2-46126061"
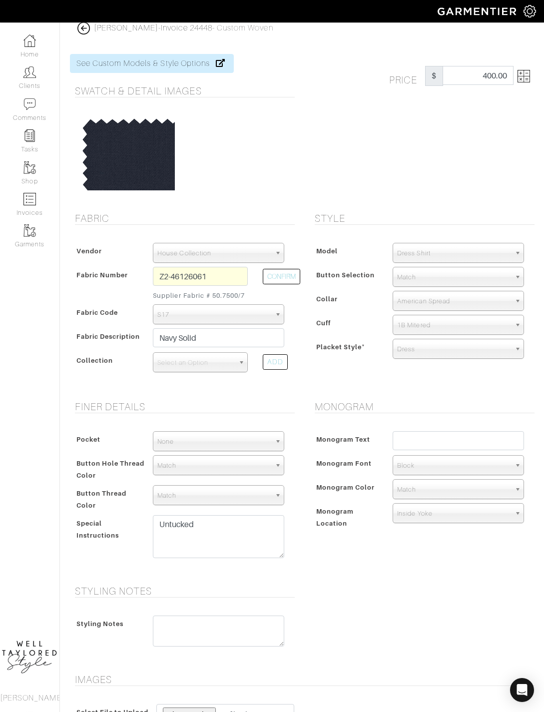
click at [276, 280] on button "CONFIRM" at bounding box center [281, 276] width 37 height 15
select select "5611"
select select
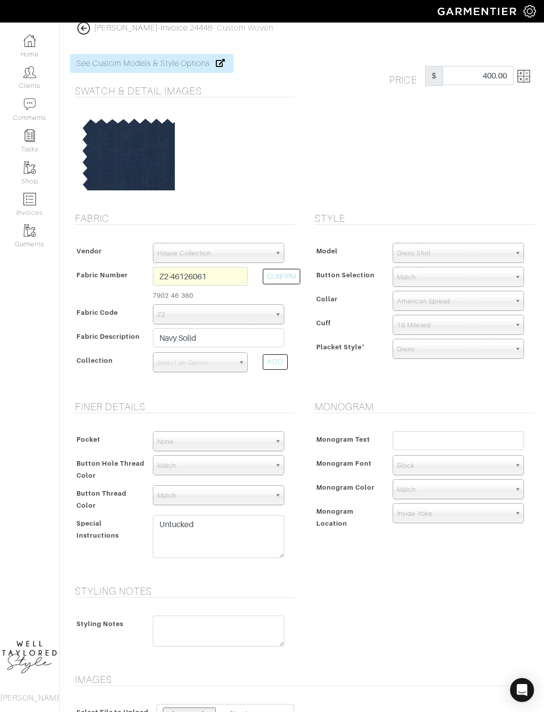
type input "394.81"
click at [522, 75] on img at bounding box center [524, 76] width 12 height 12
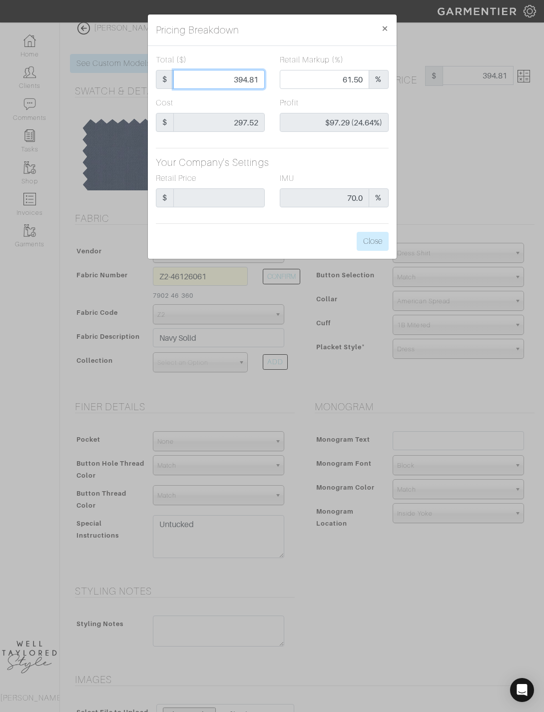
click at [250, 72] on input "394.81" at bounding box center [218, 79] width 91 height 19
click at [244, 76] on input "394.81" at bounding box center [218, 79] width 91 height 19
click at [251, 80] on input "394.81" at bounding box center [218, 79] width 91 height 19
type input "4"
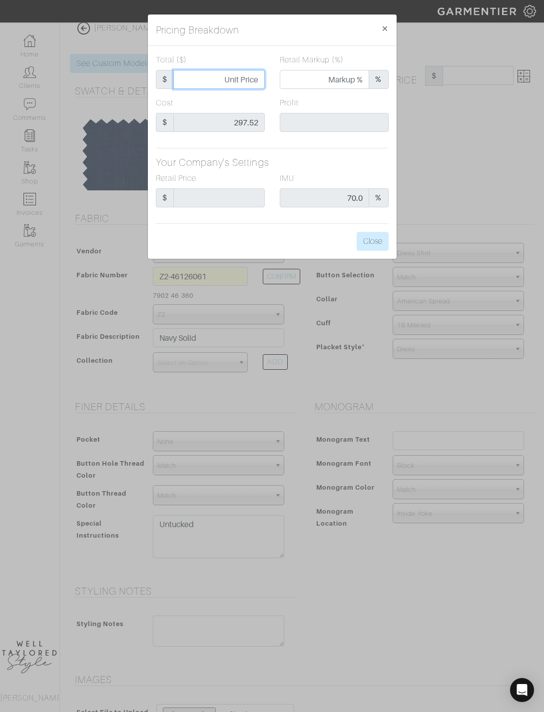
type input "0.00"
type input "-$293.52 (-7338.00%)"
type input "45"
type input "-$252.52 (-561.16%)"
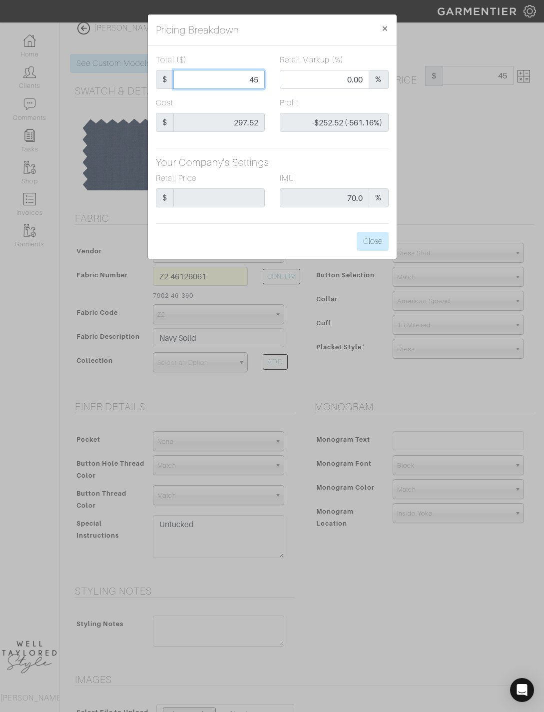
type input "450"
type input "66.22"
type input "$152.48 (33.88%)"
type input "45"
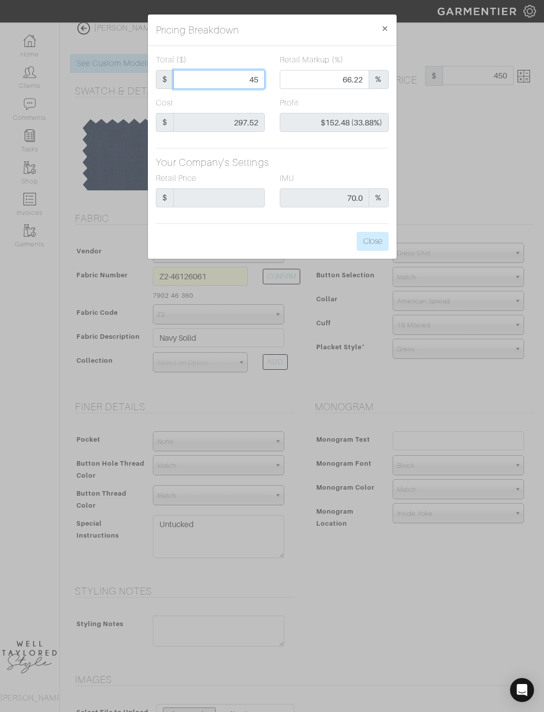
type input "45"
type input "0.00"
type input "-$252.52 (-561.16%)"
type input "4"
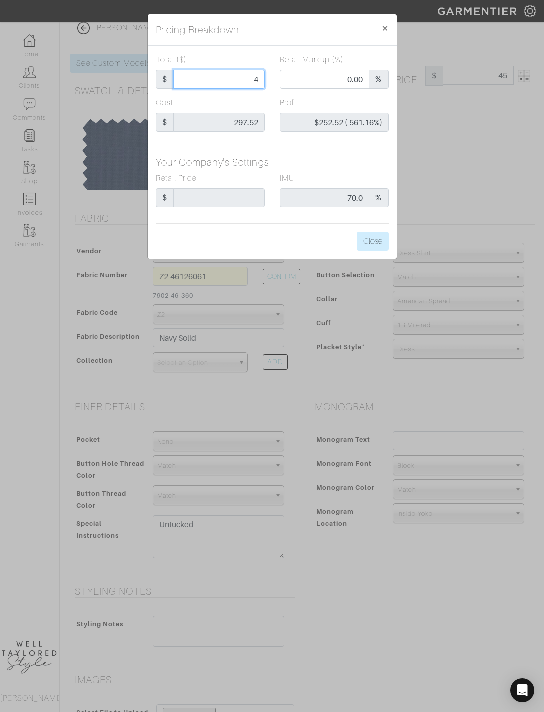
type input "-$293.52 (-7338.00%)"
type input "42"
type input "-$255.52 (-608.38%)"
type input "425"
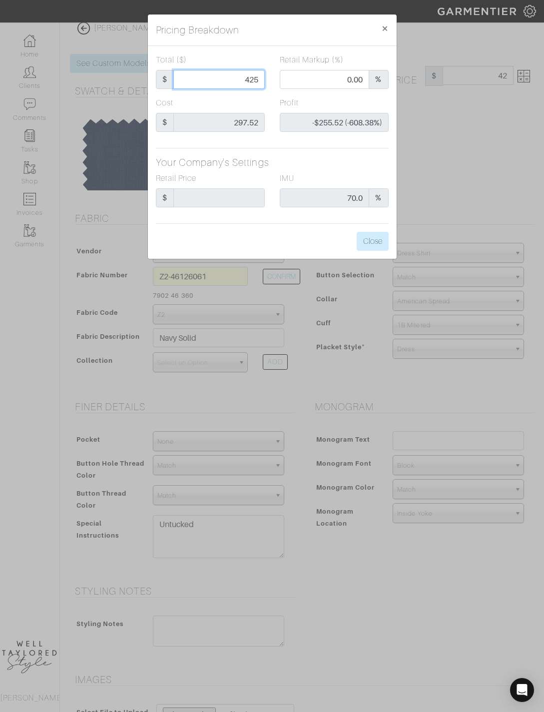
type input "425"
type input "64.24"
type input "$127.48 (30.00%)"
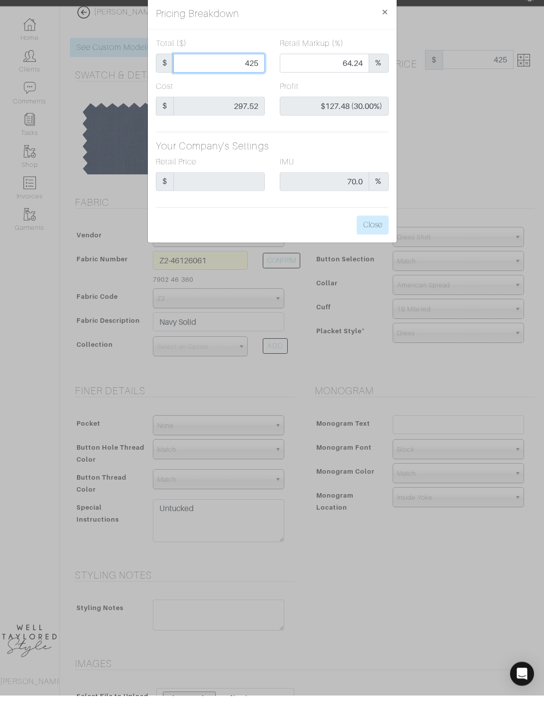
scroll to position [0, 0]
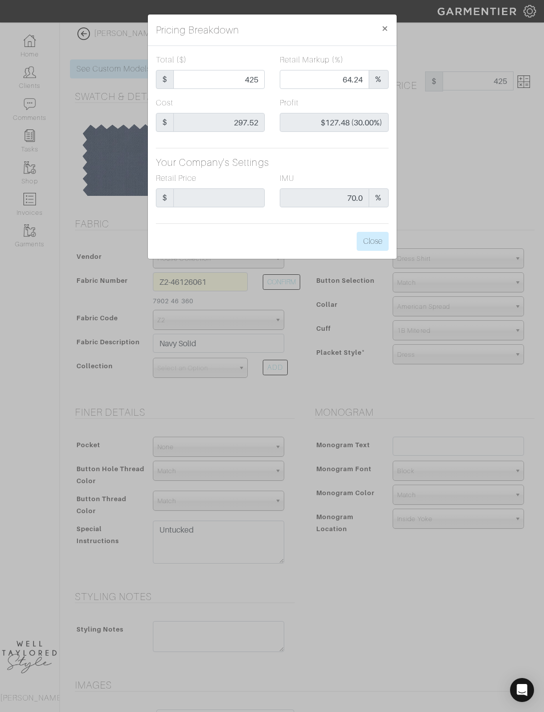
click at [385, 30] on span "×" at bounding box center [384, 27] width 7 height 13
type input "425.00"
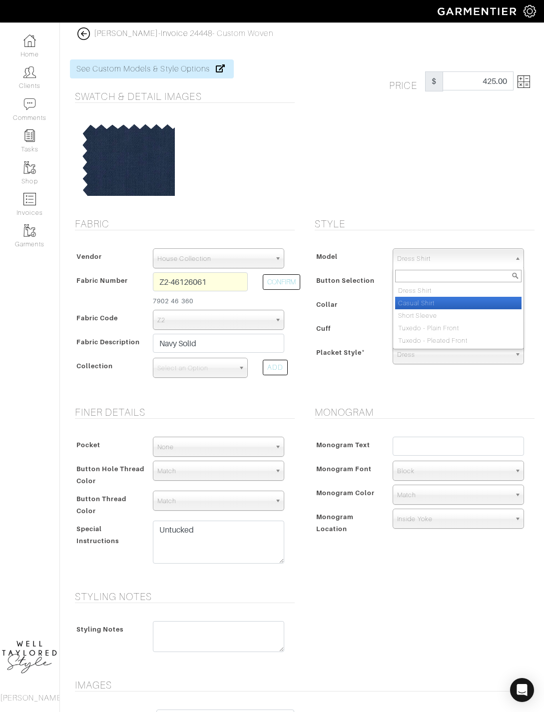
select select "2"
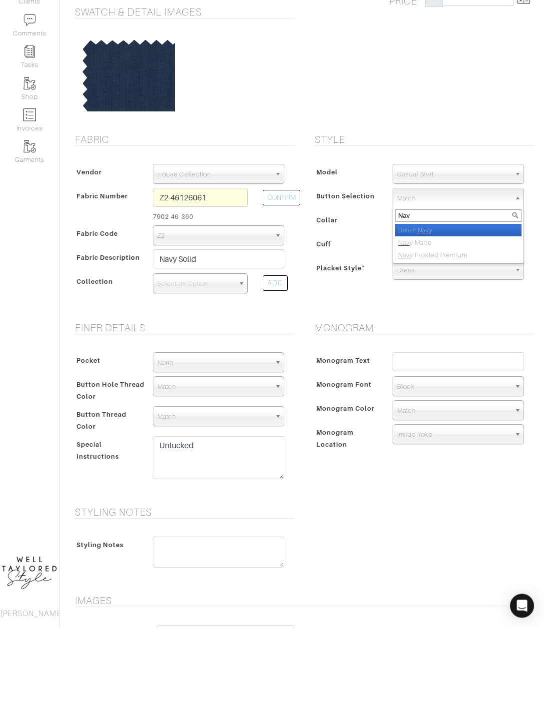
type input "Navy"
select select "9"
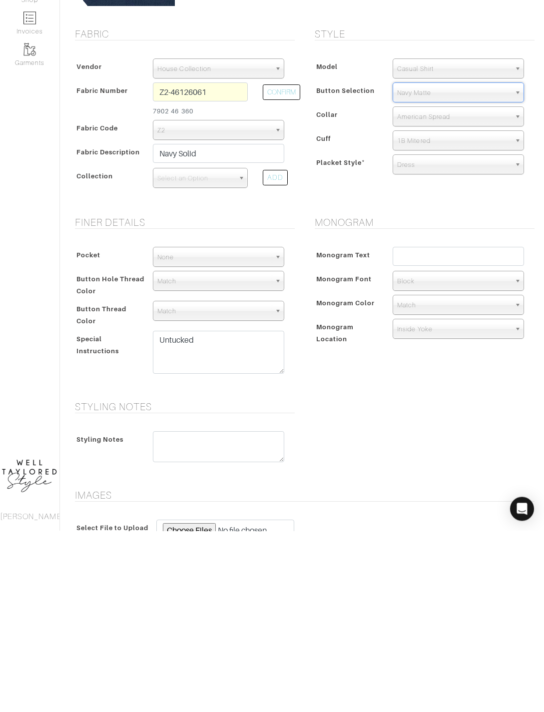
click at [444, 418] on div "Monogram Text Monogram Font N/A Script Calligraphy Times Roman Block Block Mono…" at bounding box center [422, 479] width 225 height 122
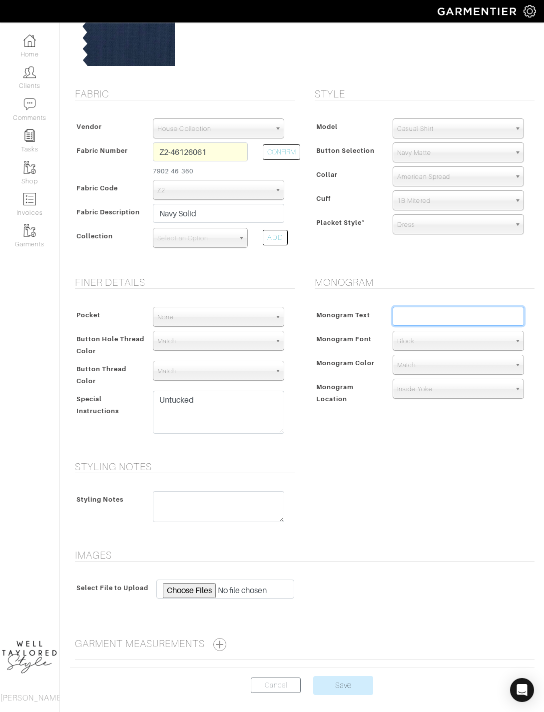
click at [435, 310] on input "text" at bounding box center [458, 316] width 131 height 19
click at [223, 228] on link "Select an Option" at bounding box center [200, 238] width 95 height 20
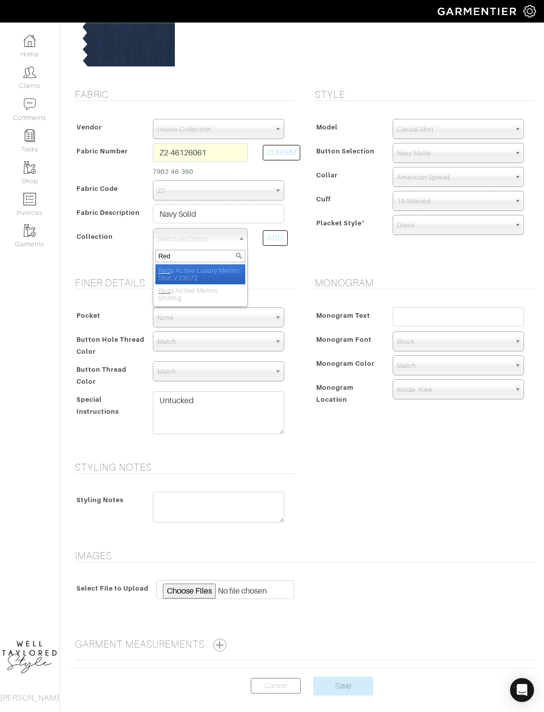
type input "Reda"
select select "879"
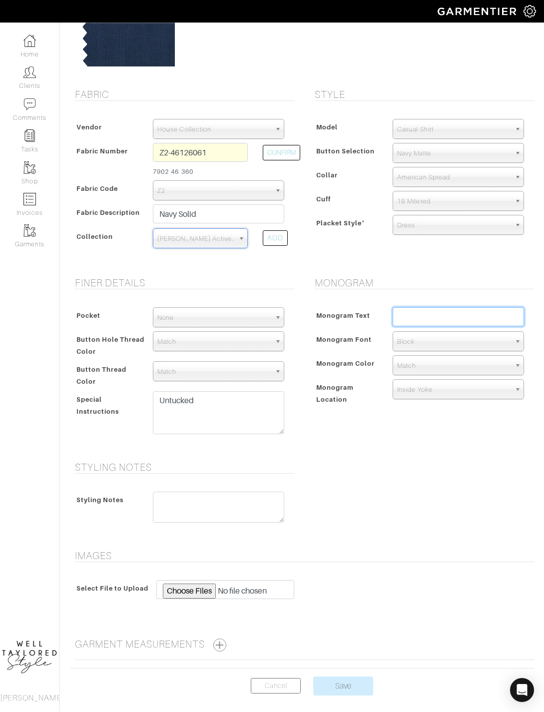
click at [457, 317] on input "text" at bounding box center [458, 316] width 131 height 19
type input "JA"
click at [513, 498] on div "Styling Notes Styling Notes" at bounding box center [302, 499] width 480 height 76
click at [443, 466] on div "Styling Notes Styling Notes" at bounding box center [302, 499] width 480 height 76
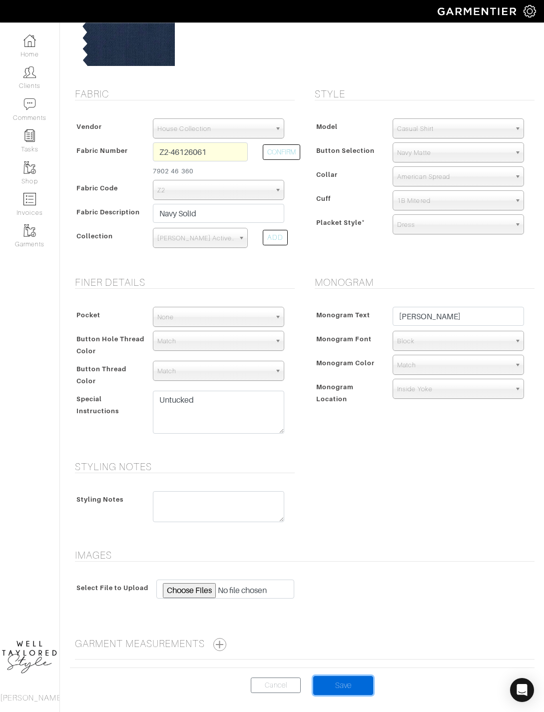
click at [349, 686] on input "Save" at bounding box center [343, 685] width 60 height 19
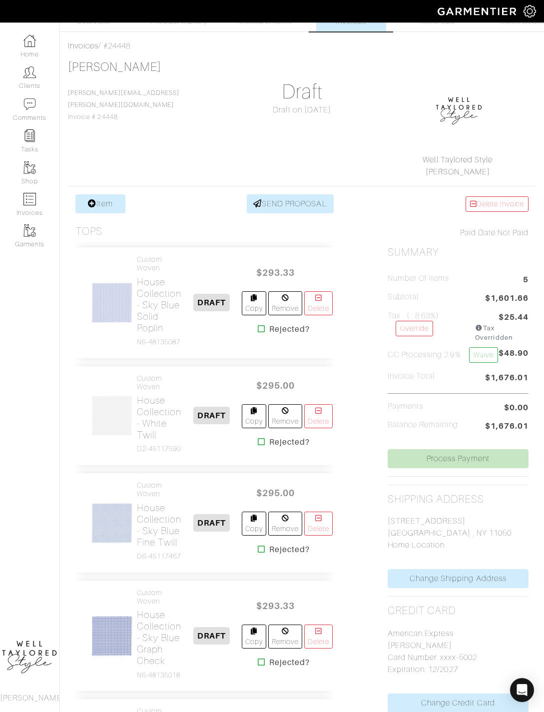
scroll to position [33, 0]
click at [115, 203] on link "Item" at bounding box center [100, 202] width 50 height 19
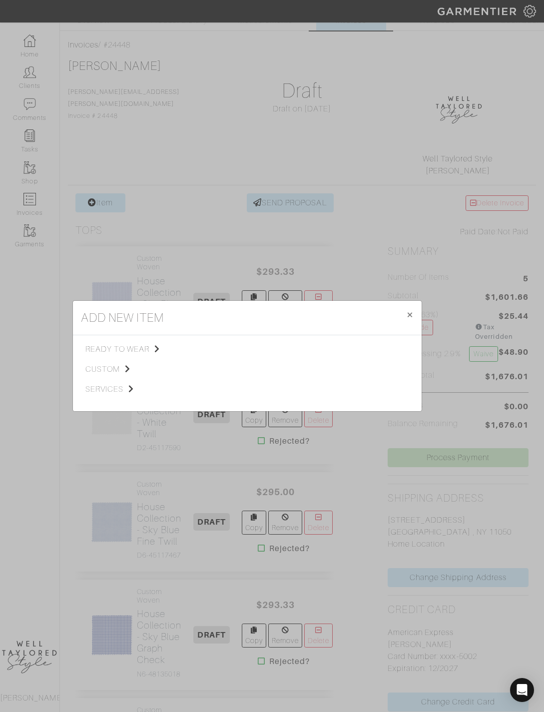
click at [128, 373] on icon at bounding box center [127, 369] width 5 height 8
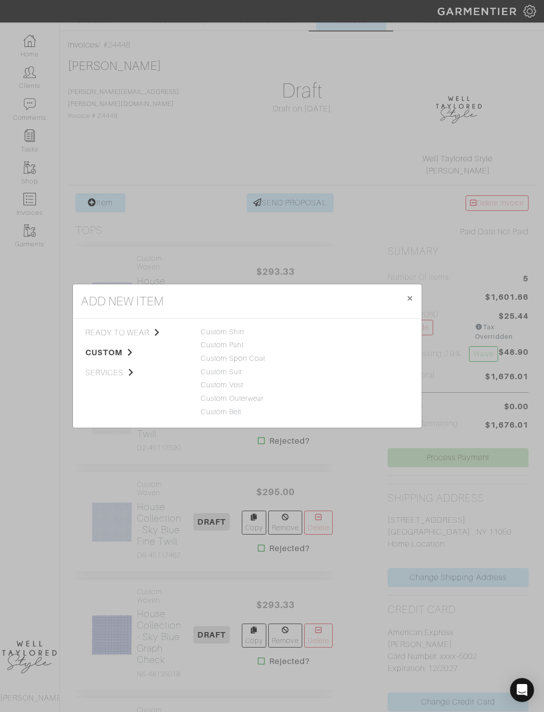
click at [248, 338] on div "Custom Shirt" at bounding box center [247, 332] width 93 height 11
click at [229, 336] on link "Custom Shirt" at bounding box center [223, 332] width 44 height 8
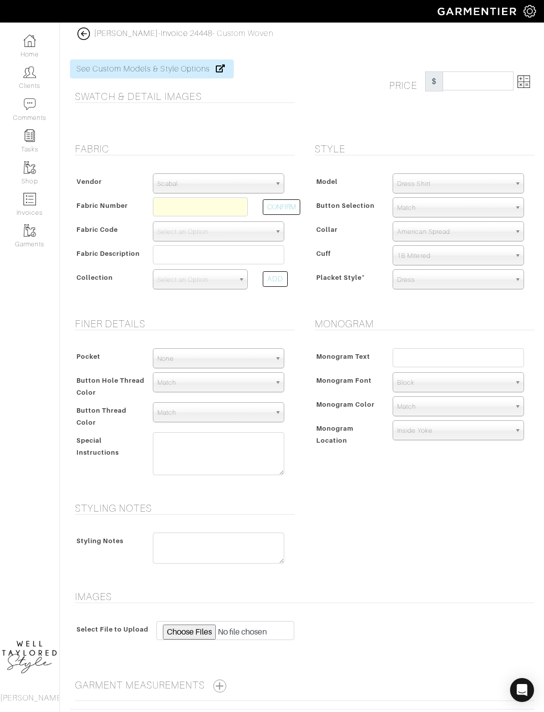
click at [251, 174] on span "Scabal" at bounding box center [213, 184] width 113 height 20
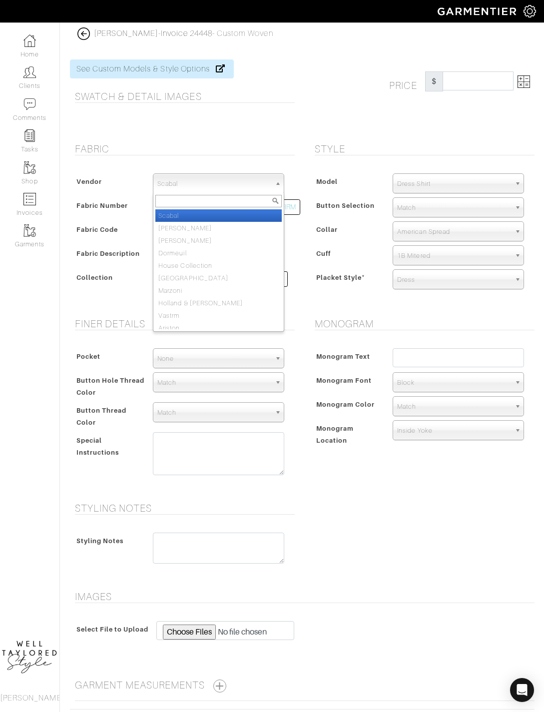
select select "75"
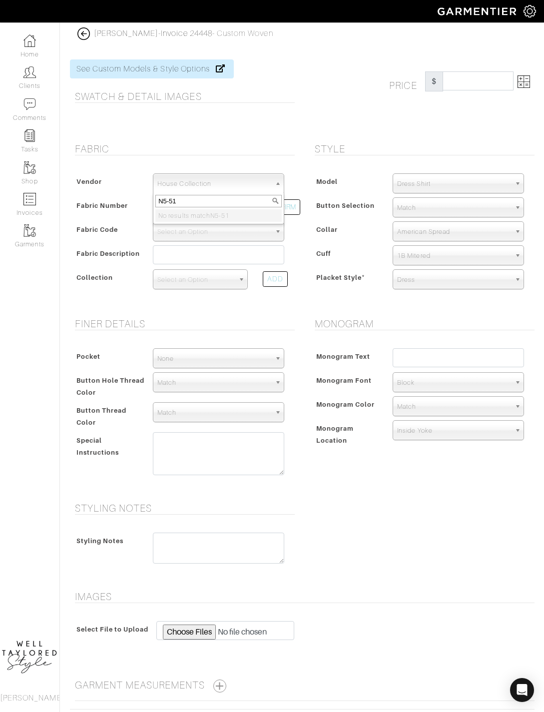
type input "N5-511"
click at [194, 205] on input "N5-511" at bounding box center [218, 201] width 126 height 12
click at [180, 200] on input "N5-511" at bounding box center [218, 201] width 126 height 12
click at [183, 195] on input "N5-511" at bounding box center [218, 201] width 126 height 12
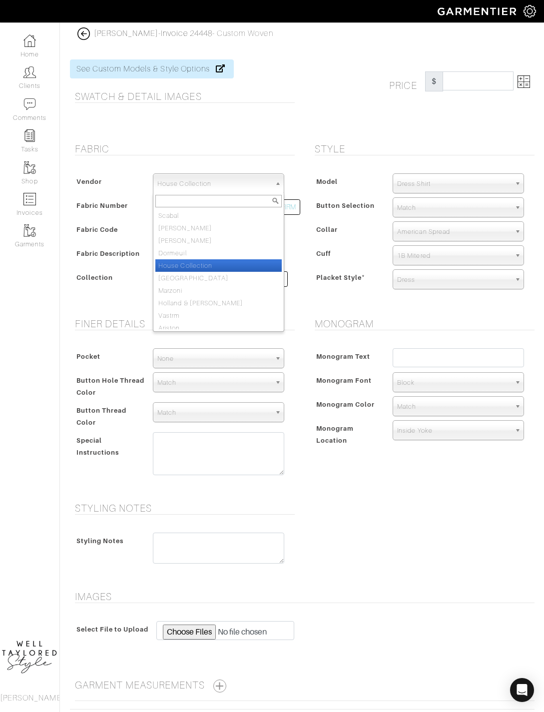
click at [327, 266] on div "Model Dress Shirt Casual Shirt Short Sleeve Tuxedo - Plain Front Tuxedo - Pleat…" at bounding box center [422, 233] width 225 height 140
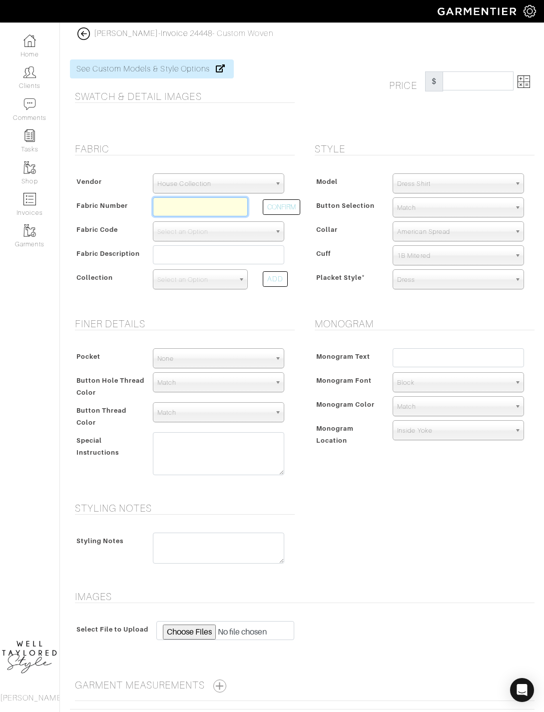
click at [208, 212] on input "text" at bounding box center [200, 206] width 95 height 19
click at [196, 205] on input "text" at bounding box center [200, 206] width 95 height 19
paste input "N5-511"
type input "N5-51171233"
click at [286, 209] on button "CONFIRM" at bounding box center [281, 206] width 37 height 15
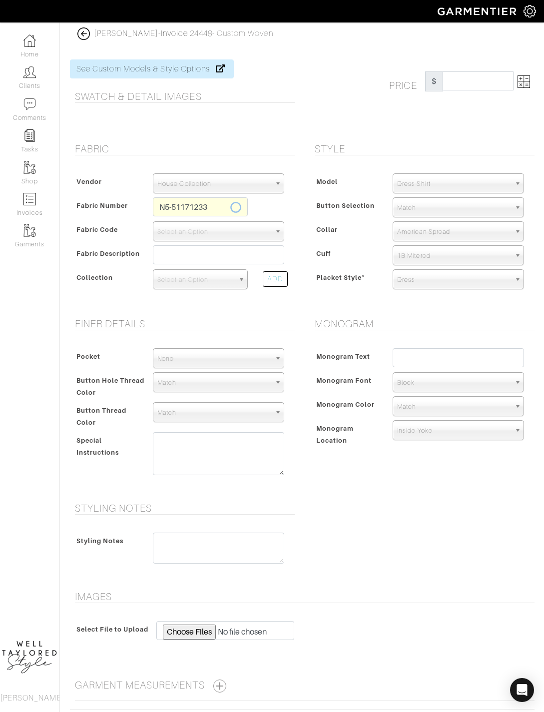
select select "5587"
type input "Black Comfort Twill"
select select
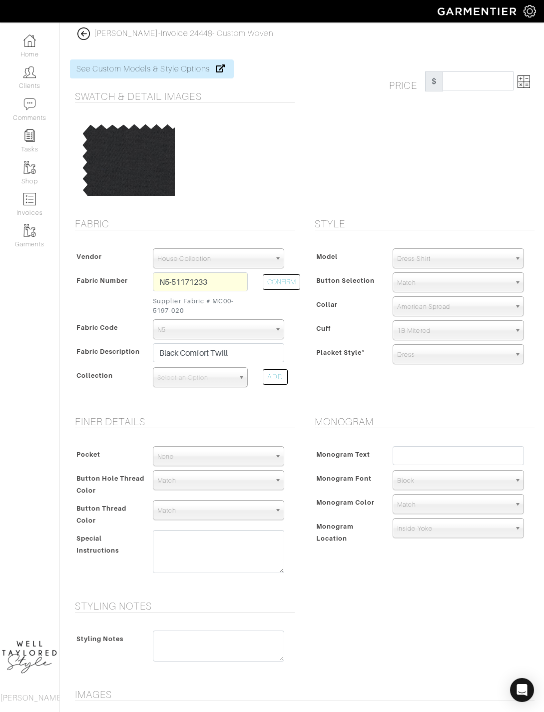
type input "286.67"
click at [499, 86] on img at bounding box center [524, 81] width 12 height 12
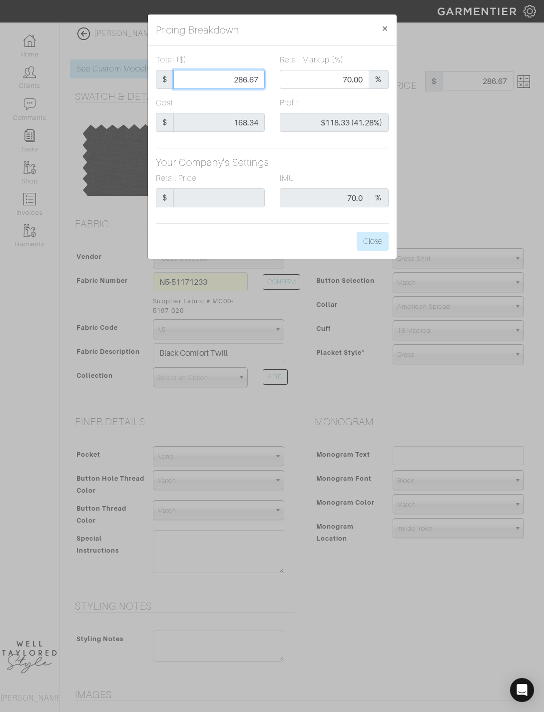
click at [252, 82] on input "286.67" at bounding box center [218, 79] width 91 height 19
click at [251, 75] on input "286.67" at bounding box center [218, 79] width 91 height 19
type input "3"
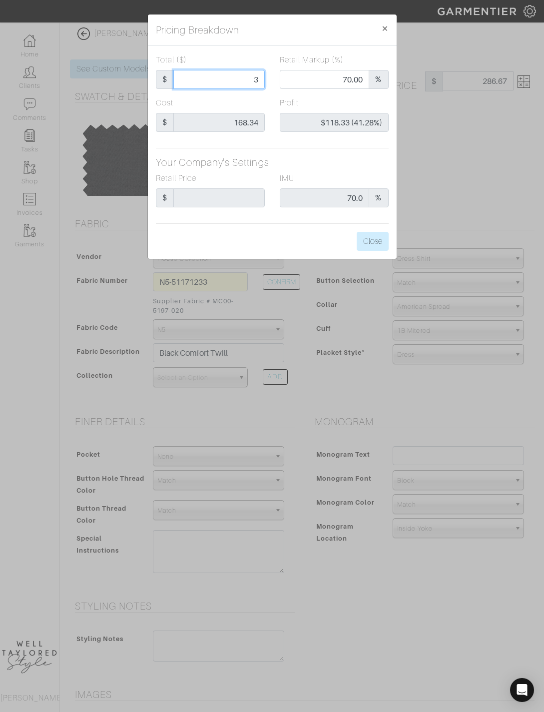
type input "0.00"
type input "-$165.34 (-5511.33%)"
type input "32"
type input "-$136.34 (-426.06%)"
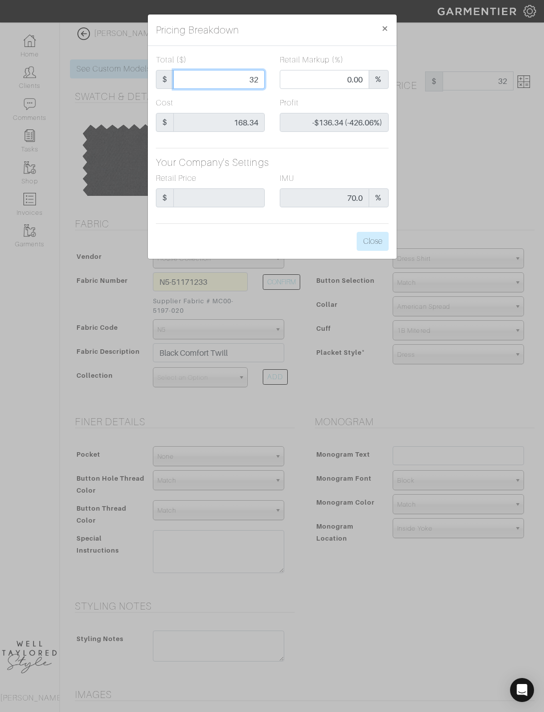
type input "325"
type input "73.54"
type input "$156.66 (48.20%)"
type input "325"
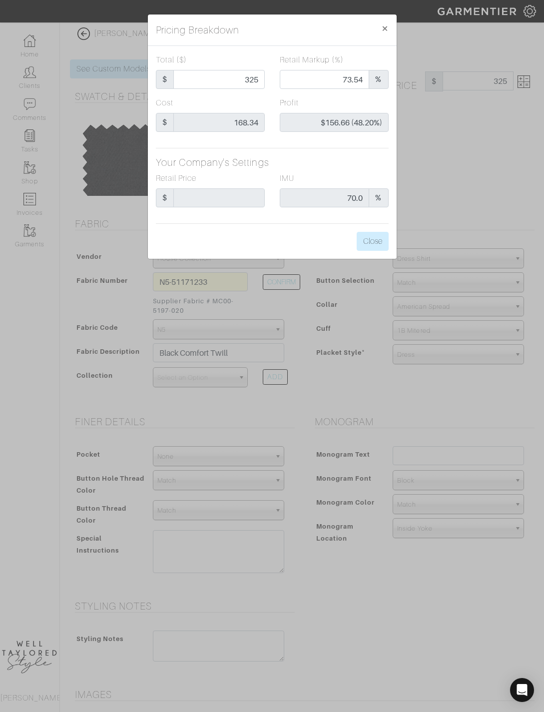
click at [373, 227] on div "Total ($) $ 325 Retail Markup (%) 73.54 % Cost $ 168.34 Profit $156.66 (48.20%)…" at bounding box center [272, 152] width 249 height 213
type input "325.00"
click at [378, 242] on button "Close" at bounding box center [373, 241] width 32 height 19
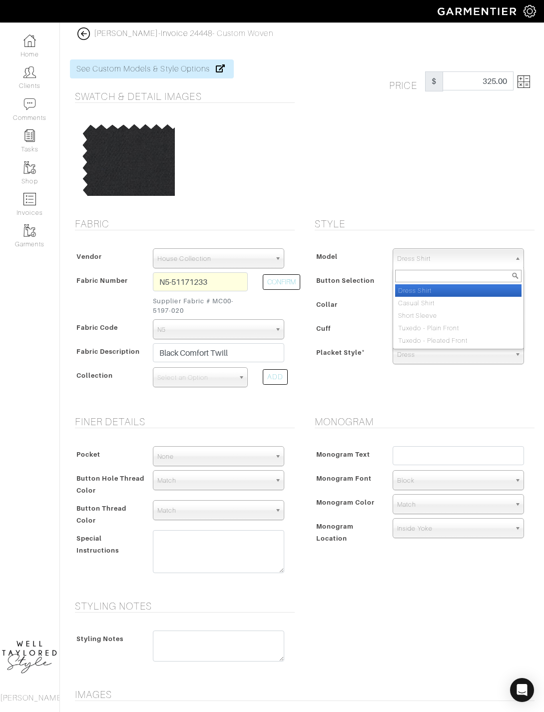
select select "2"
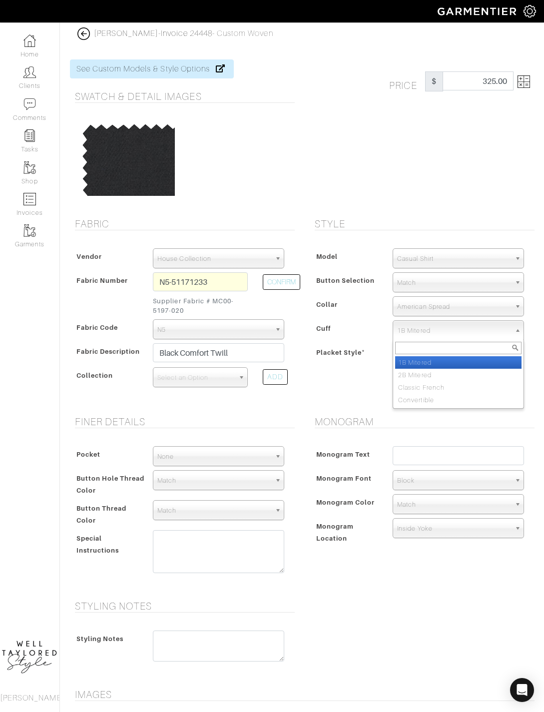
click at [375, 462] on div "Monogram Text" at bounding box center [348, 459] width 73 height 22
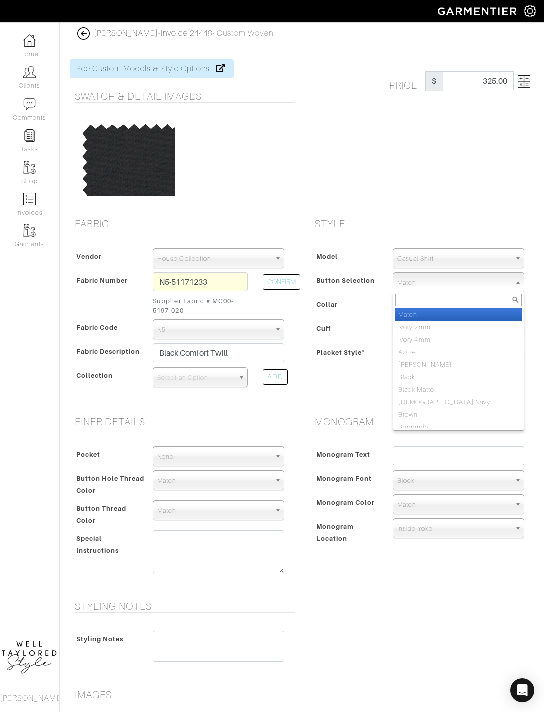
type input "B"
select select "7"
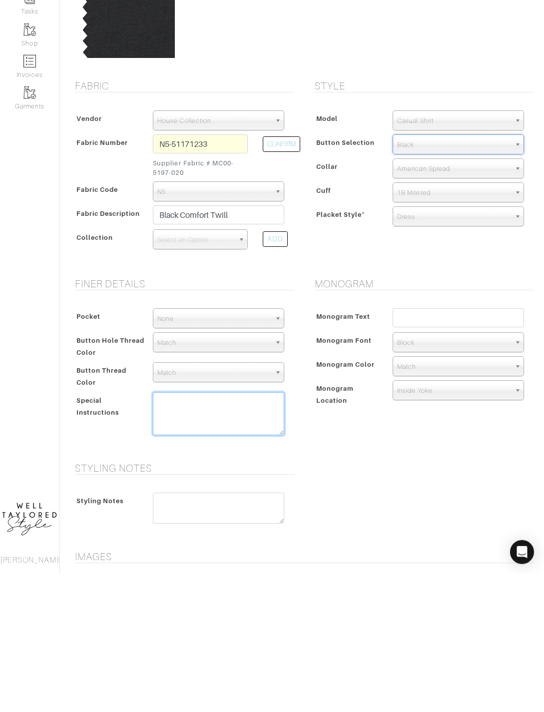
click at [222, 530] on textarea at bounding box center [218, 551] width 131 height 43
type textarea "Untucked"
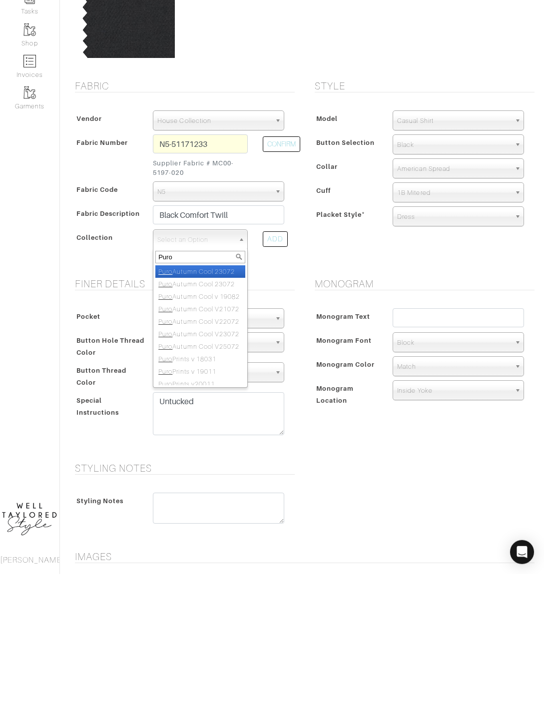
type input "Puro"
click at [274, 343] on input "Black Comfort Twill" at bounding box center [218, 352] width 131 height 19
type input "O"
type input "Pure"
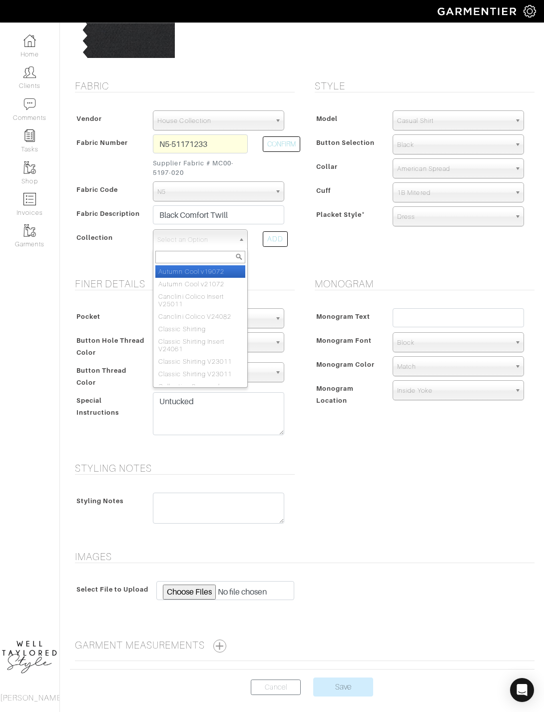
scroll to position [138, 0]
type input "Puro"
select select "201"
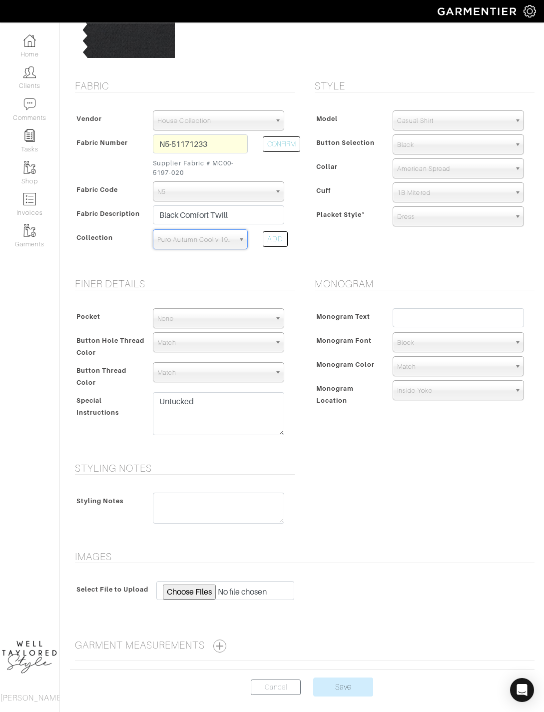
click at [199, 300] on div "Pocket None V-Hem Left V-Hem Right None Button Hole Thread Color Match Aubergin…" at bounding box center [182, 374] width 225 height 152
click at [452, 317] on input "text" at bounding box center [458, 317] width 131 height 19
type input "j"
type input "[PERSON_NAME]"
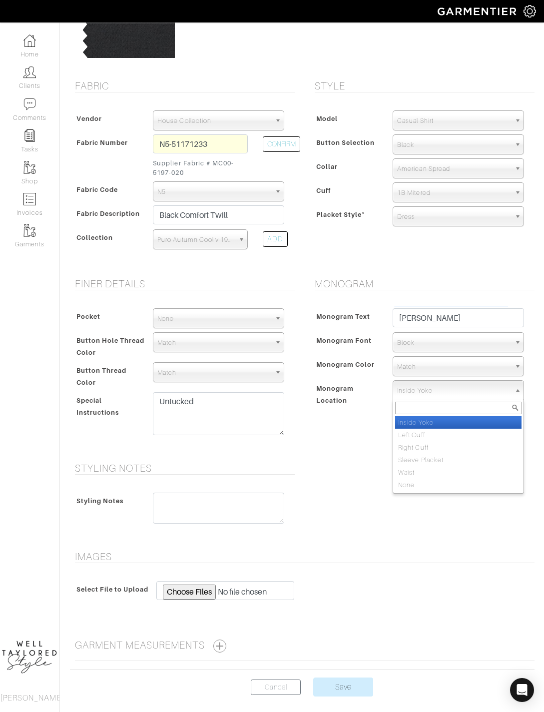
click at [341, 456] on form "See Custom Models & Style Options Swatch & Detail Images Price $ 325.00 Fabric …" at bounding box center [302, 309] width 465 height 799
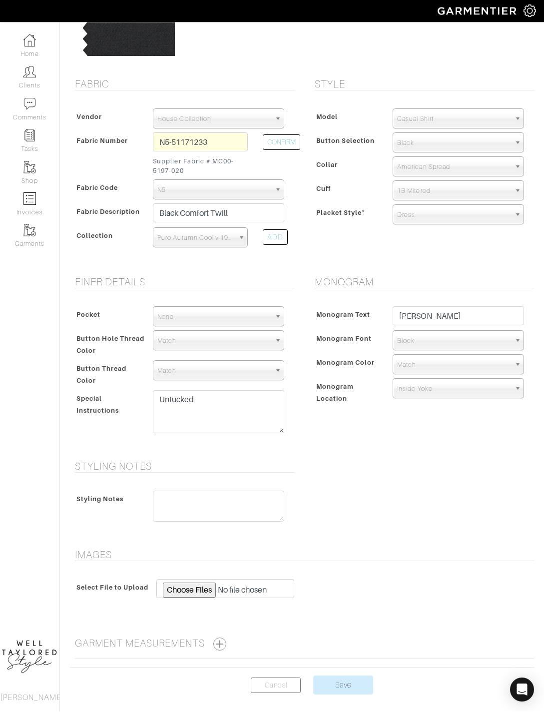
scroll to position [139, 0]
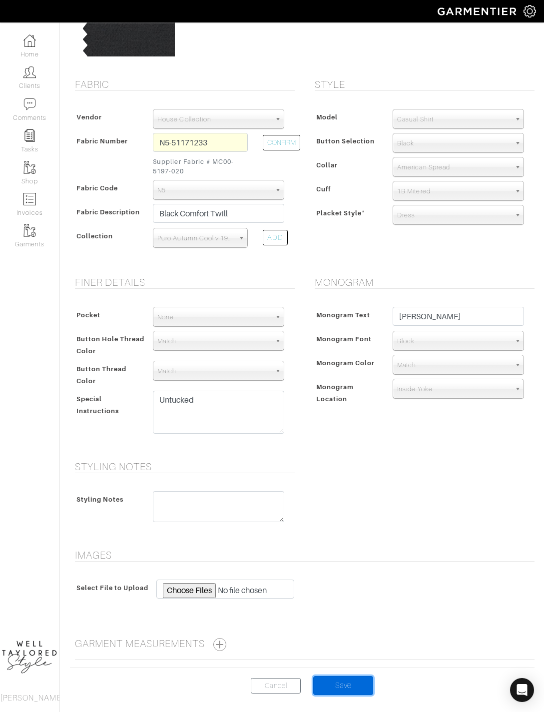
click at [357, 654] on input "Save" at bounding box center [343, 685] width 60 height 19
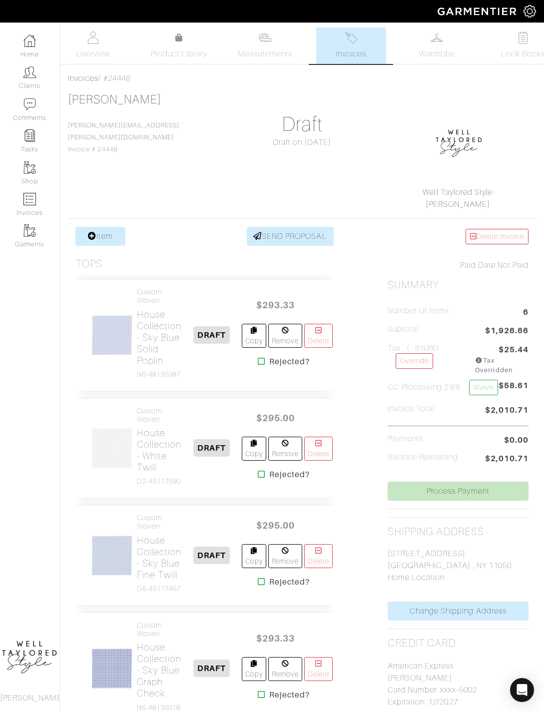
click at [91, 41] on img at bounding box center [93, 37] width 12 height 12
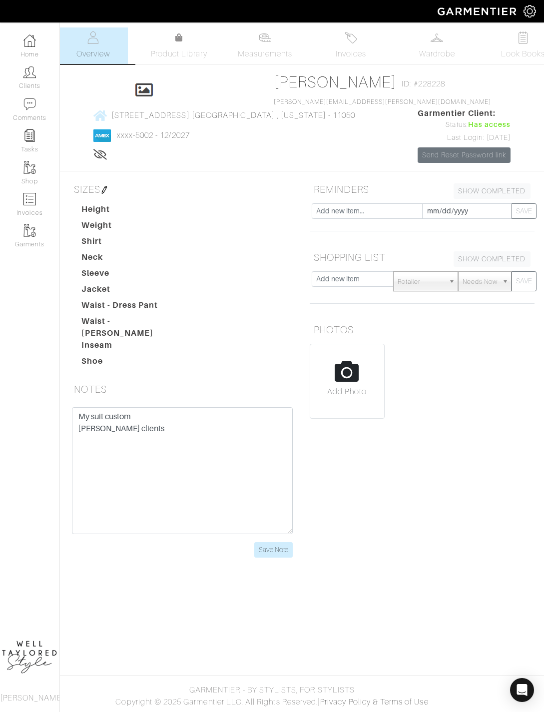
click at [190, 131] on link "xxxx-5002 - 12/2027" at bounding box center [153, 135] width 73 height 9
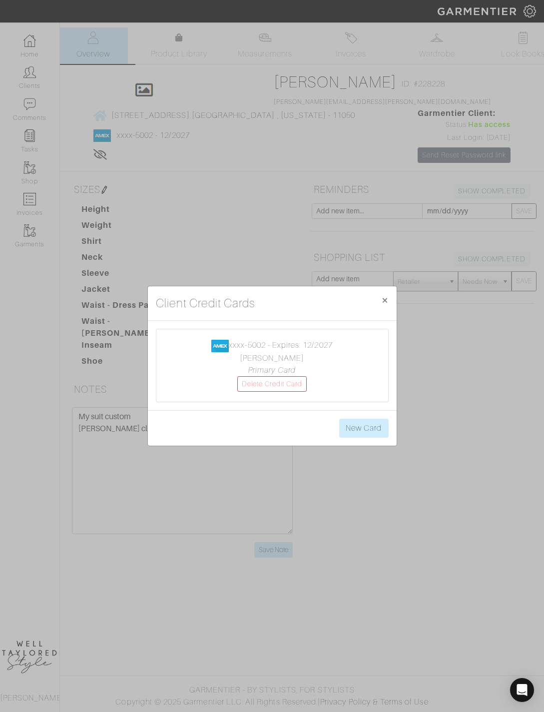
click at [363, 429] on link "New Card" at bounding box center [363, 428] width 49 height 19
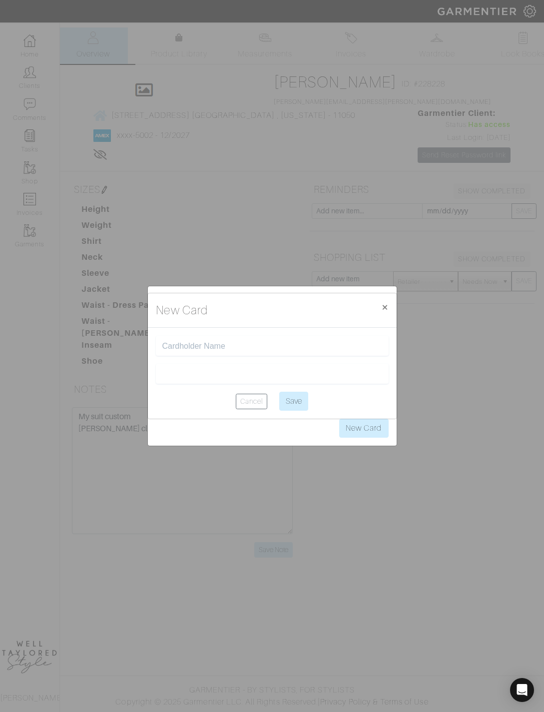
click at [211, 351] on input "text" at bounding box center [272, 345] width 220 height 9
type input "[PERSON_NAME]"
click at [296, 411] on input "Save" at bounding box center [293, 401] width 29 height 19
type input "Saving..."
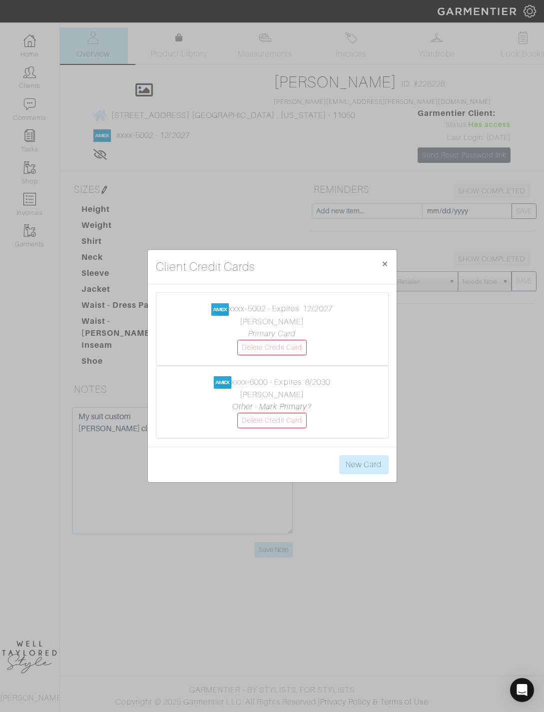
click at [303, 404] on link "Other - Mark Primary?" at bounding box center [271, 406] width 79 height 9
click at [295, 345] on link "Delete Credit Card" at bounding box center [272, 347] width 70 height 15
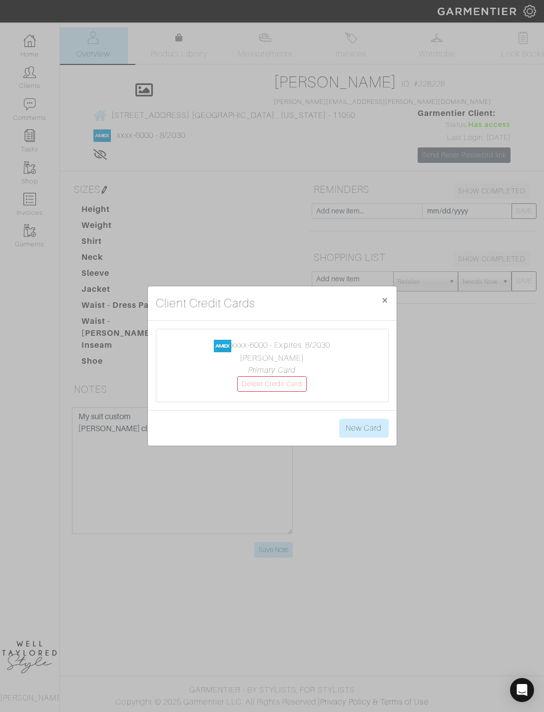
click at [384, 301] on span "×" at bounding box center [384, 299] width 7 height 13
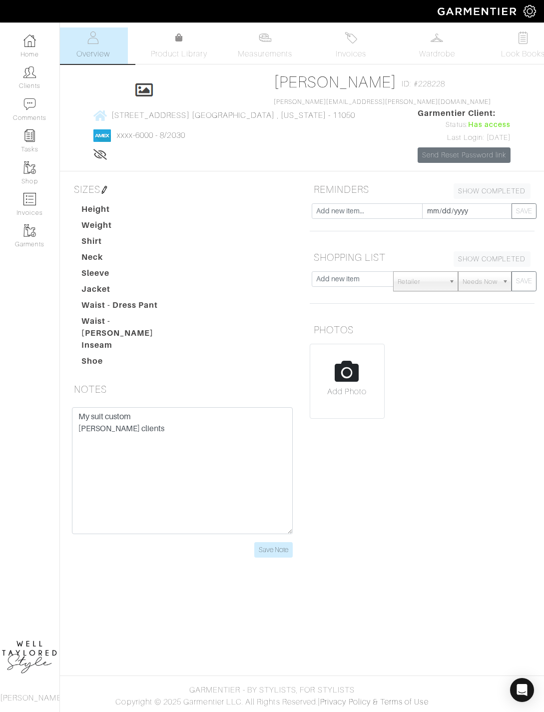
click at [287, 558] on input "Save Note" at bounding box center [273, 549] width 38 height 15
click at [274, 558] on input "Save Note" at bounding box center [273, 549] width 38 height 15
click at [277, 552] on input "Save Note" at bounding box center [273, 549] width 38 height 15
click at [365, 45] on link "Invoices" at bounding box center [351, 45] width 70 height 36
